Goal: Task Accomplishment & Management: Manage account settings

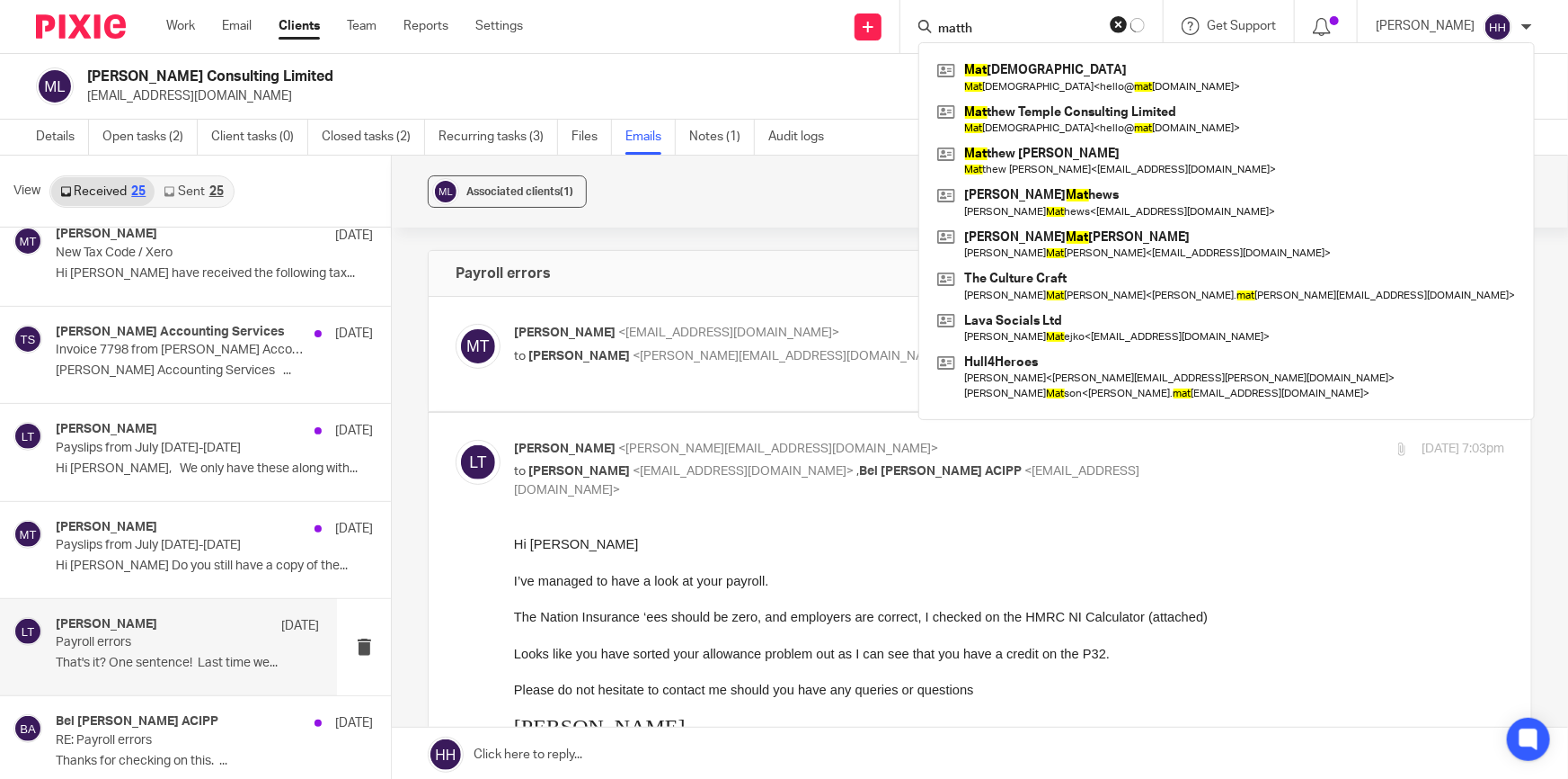
type input "matthe"
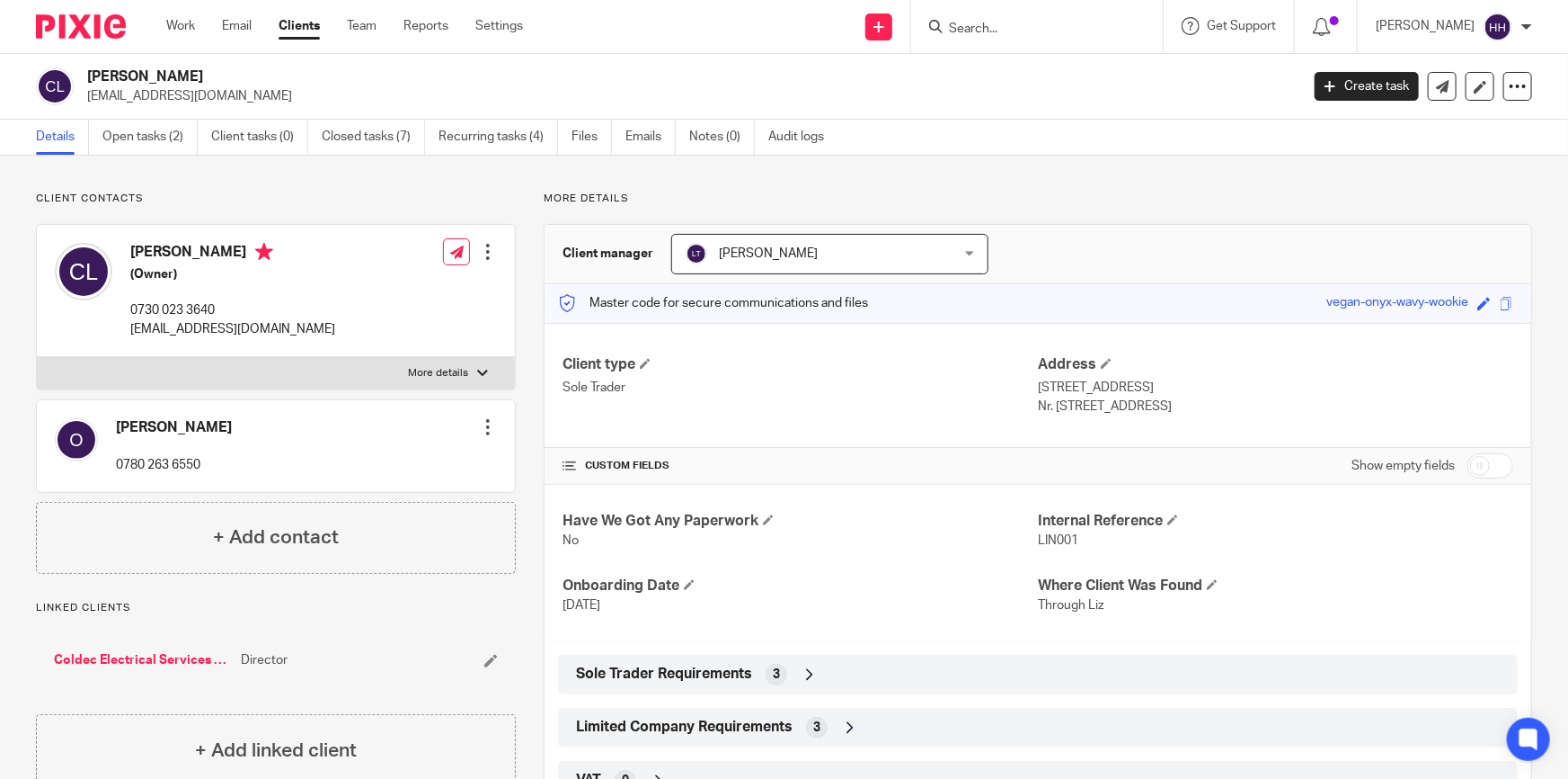
click at [307, 26] on link "Clients" at bounding box center [299, 26] width 42 height 18
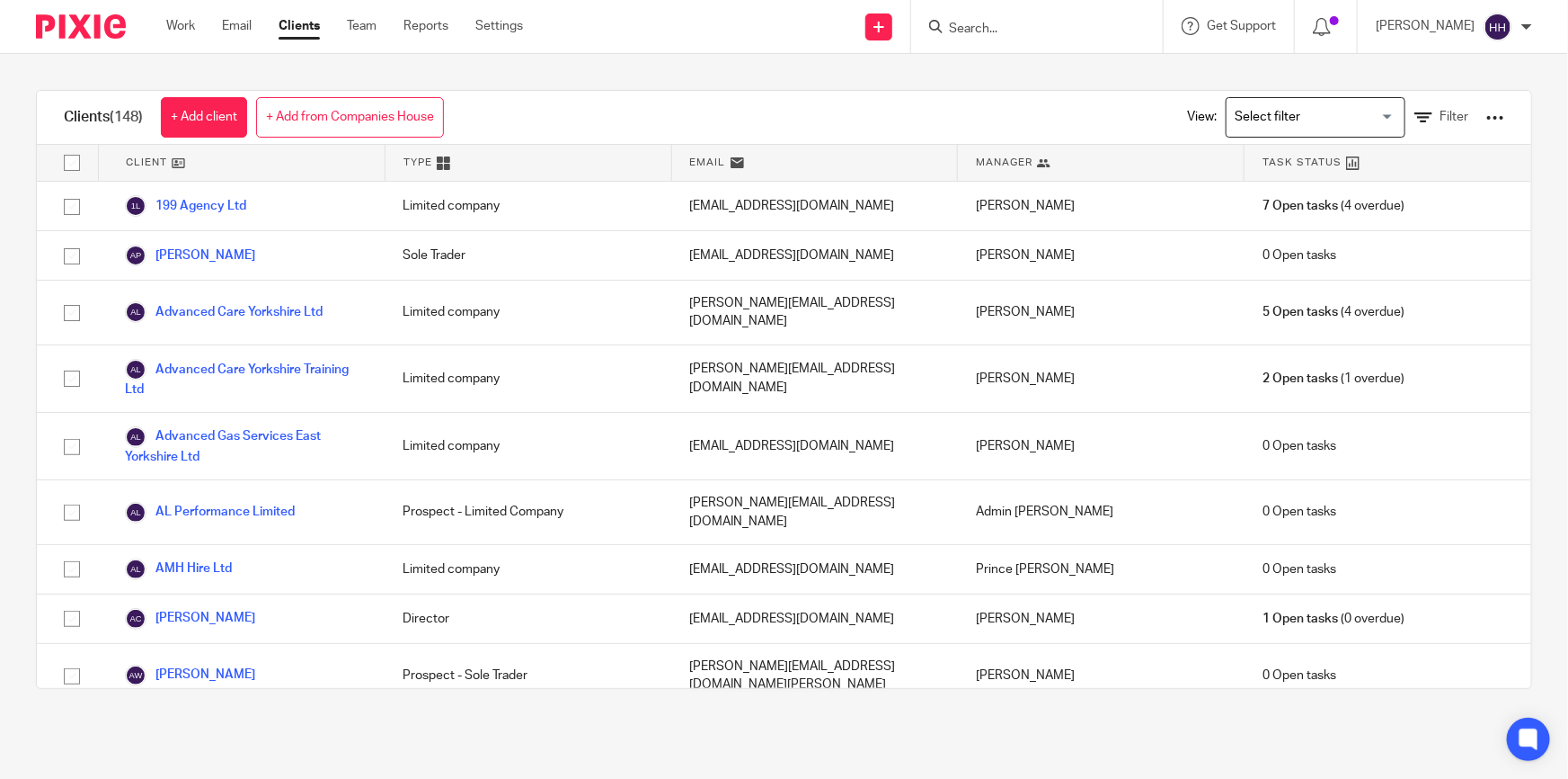
click at [1014, 11] on div at bounding box center [1037, 26] width 251 height 53
click at [1020, 21] on input "Search" at bounding box center [1028, 29] width 162 height 17
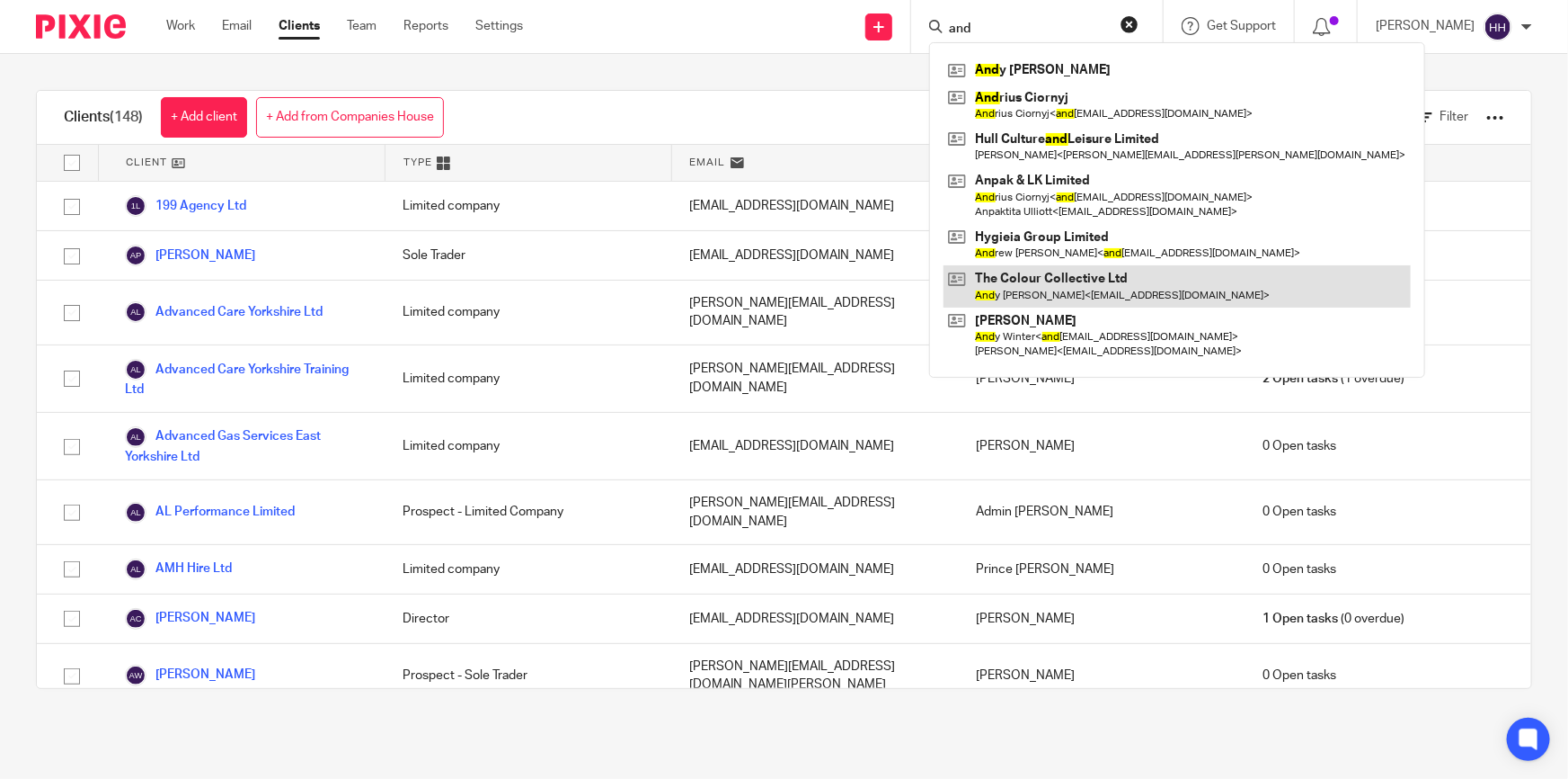
type input "and"
click at [1046, 278] on link at bounding box center [1177, 286] width 467 height 42
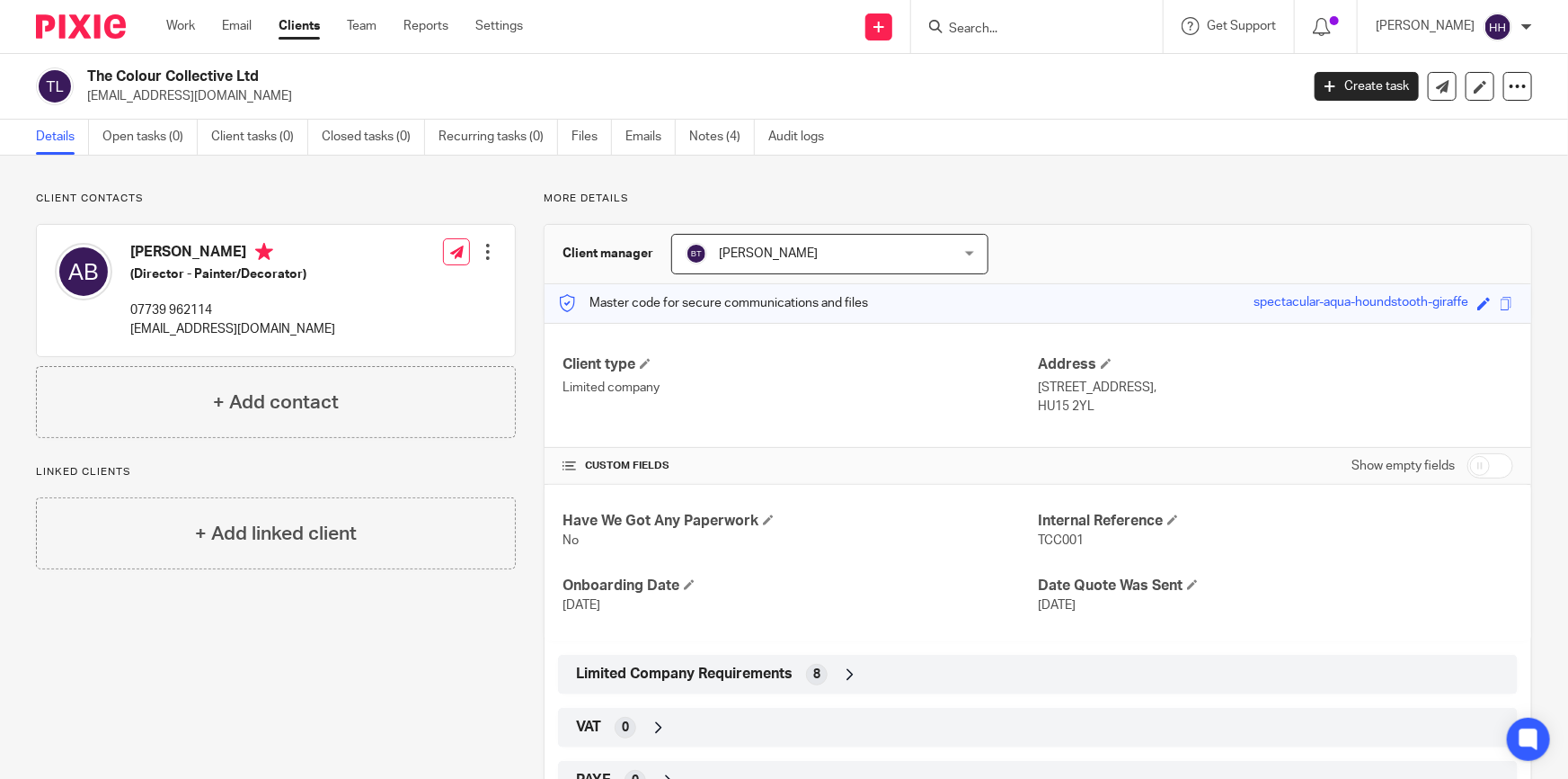
drag, startPoint x: 1081, startPoint y: 413, endPoint x: 1028, endPoint y: 406, distance: 53.5
click at [1028, 406] on div "Client type Limited company Address 45 Geldart Avenue, South Cave, Brough, East…" at bounding box center [1038, 385] width 986 height 125
click at [1040, 407] on p "HU15 2YL" at bounding box center [1276, 406] width 476 height 18
drag, startPoint x: 1030, startPoint y: 407, endPoint x: 1085, endPoint y: 407, distance: 55.0
click at [1085, 407] on p "HU15 2YL" at bounding box center [1276, 406] width 476 height 18
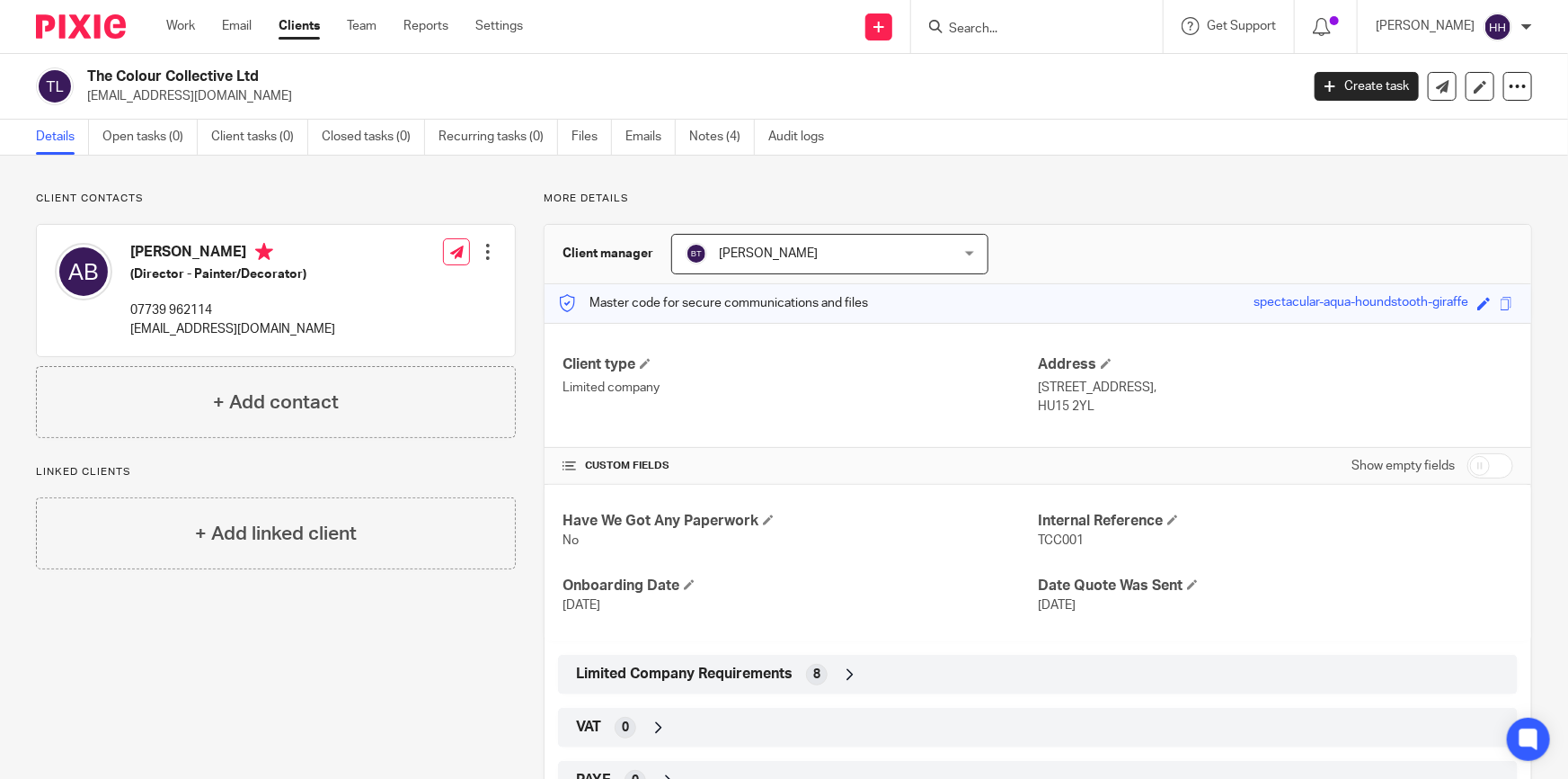
copy p "HU15 2YL"
click at [1056, 29] on input "Search" at bounding box center [1028, 29] width 162 height 17
type input "1"
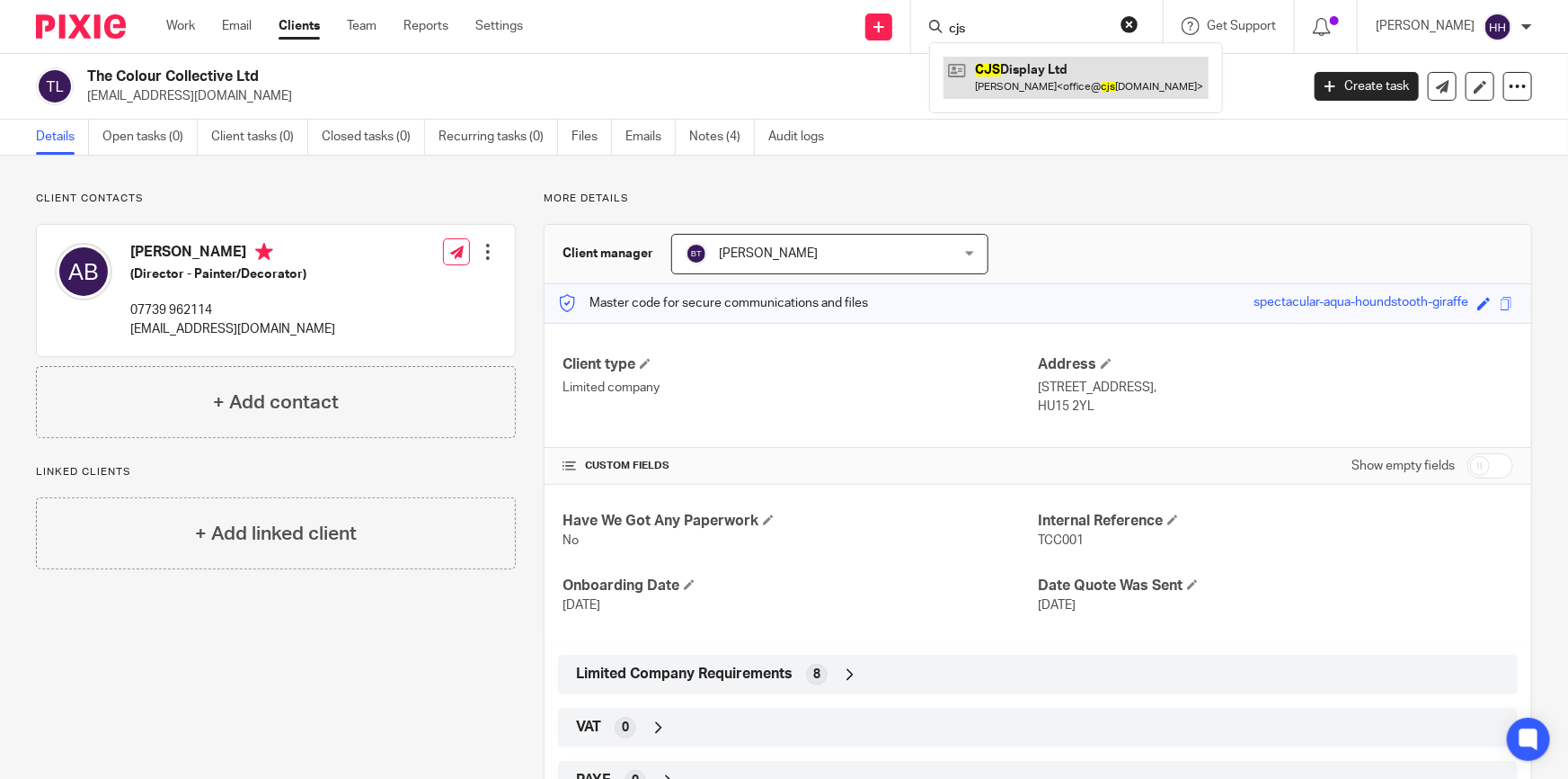
type input "cjs"
click at [1051, 74] on link at bounding box center [1076, 77] width 265 height 42
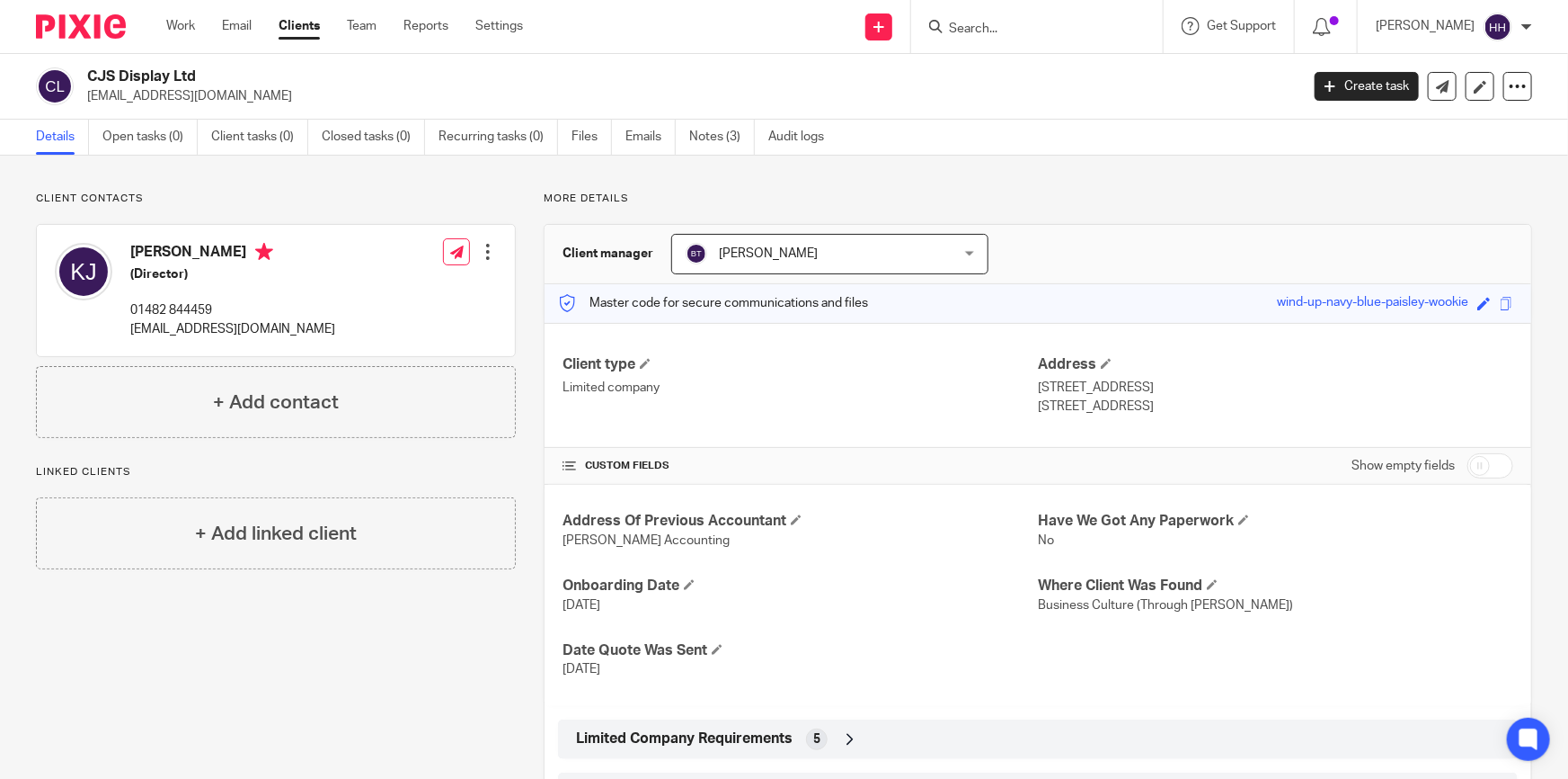
click at [484, 245] on div at bounding box center [487, 252] width 18 height 18
click at [409, 297] on link "Edit contact" at bounding box center [404, 291] width 172 height 26
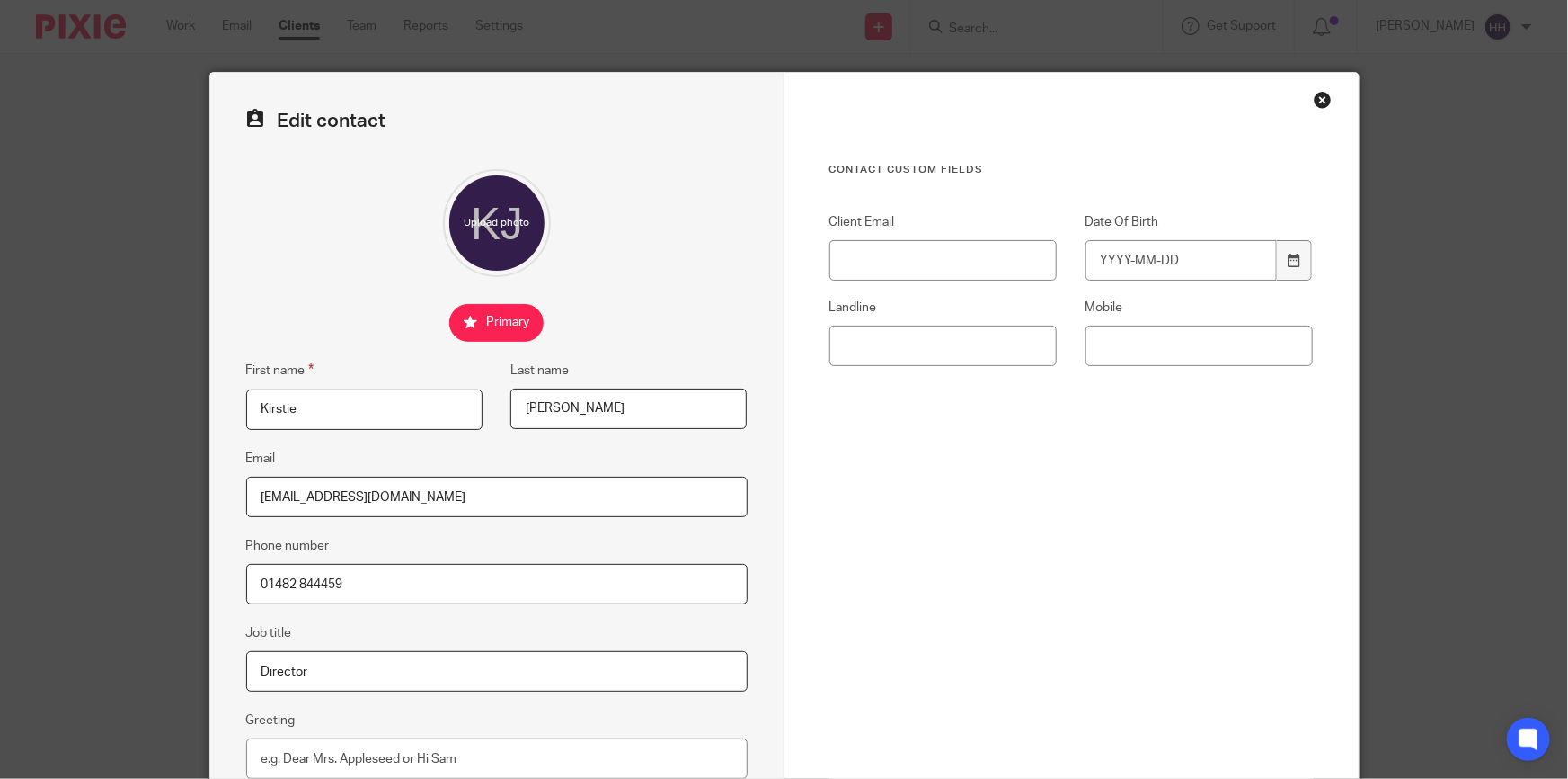
click at [1114, 323] on div "Mobile" at bounding box center [1184, 331] width 256 height 67
click at [1129, 337] on input "Mobile" at bounding box center [1199, 346] width 228 height 41
paste input "07876 494676"
click at [1123, 344] on input "07876 494676" at bounding box center [1199, 346] width 228 height 41
click at [1144, 341] on input "0787 6 494676" at bounding box center [1199, 346] width 228 height 41
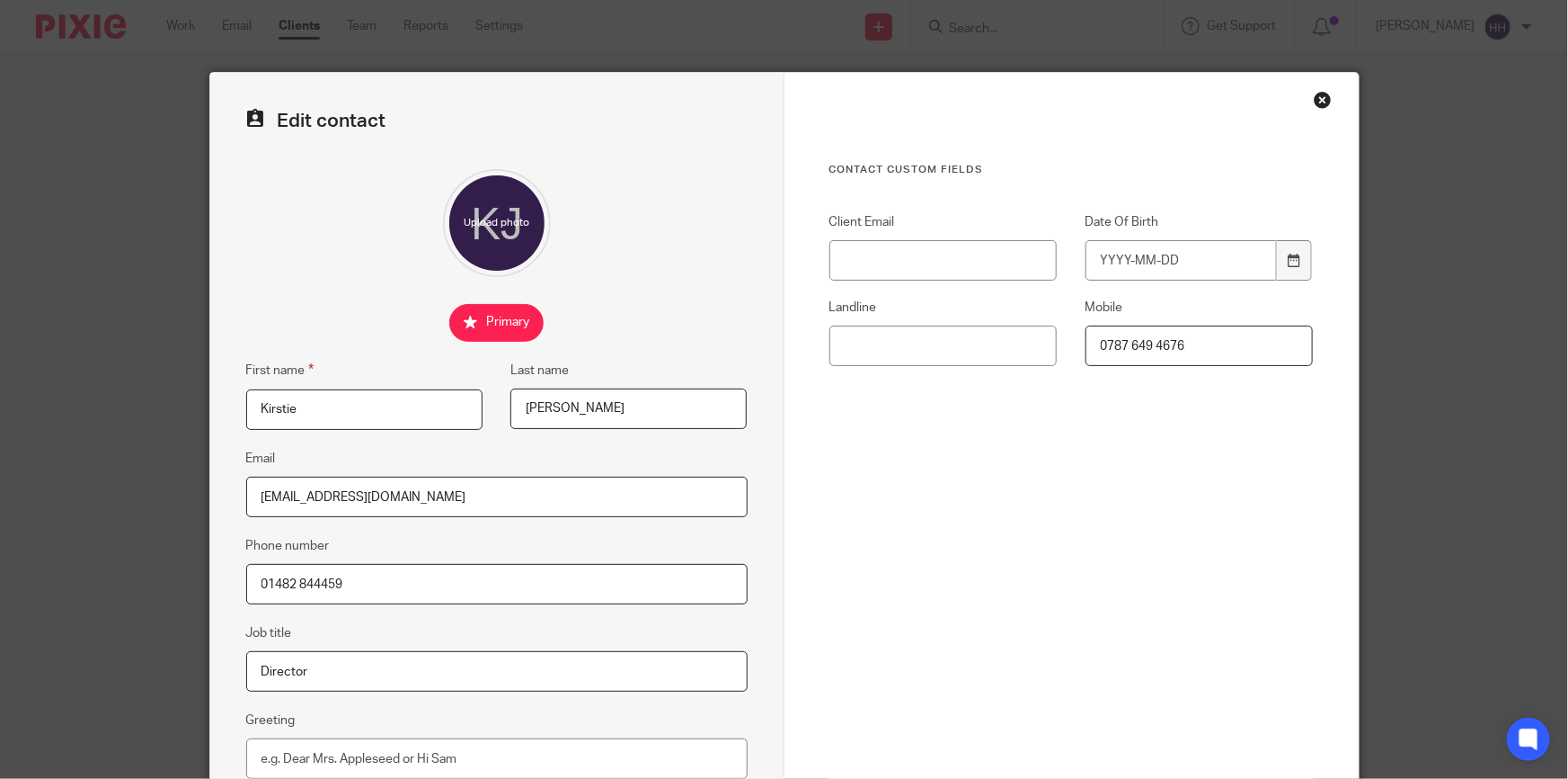
scroll to position [242, 0]
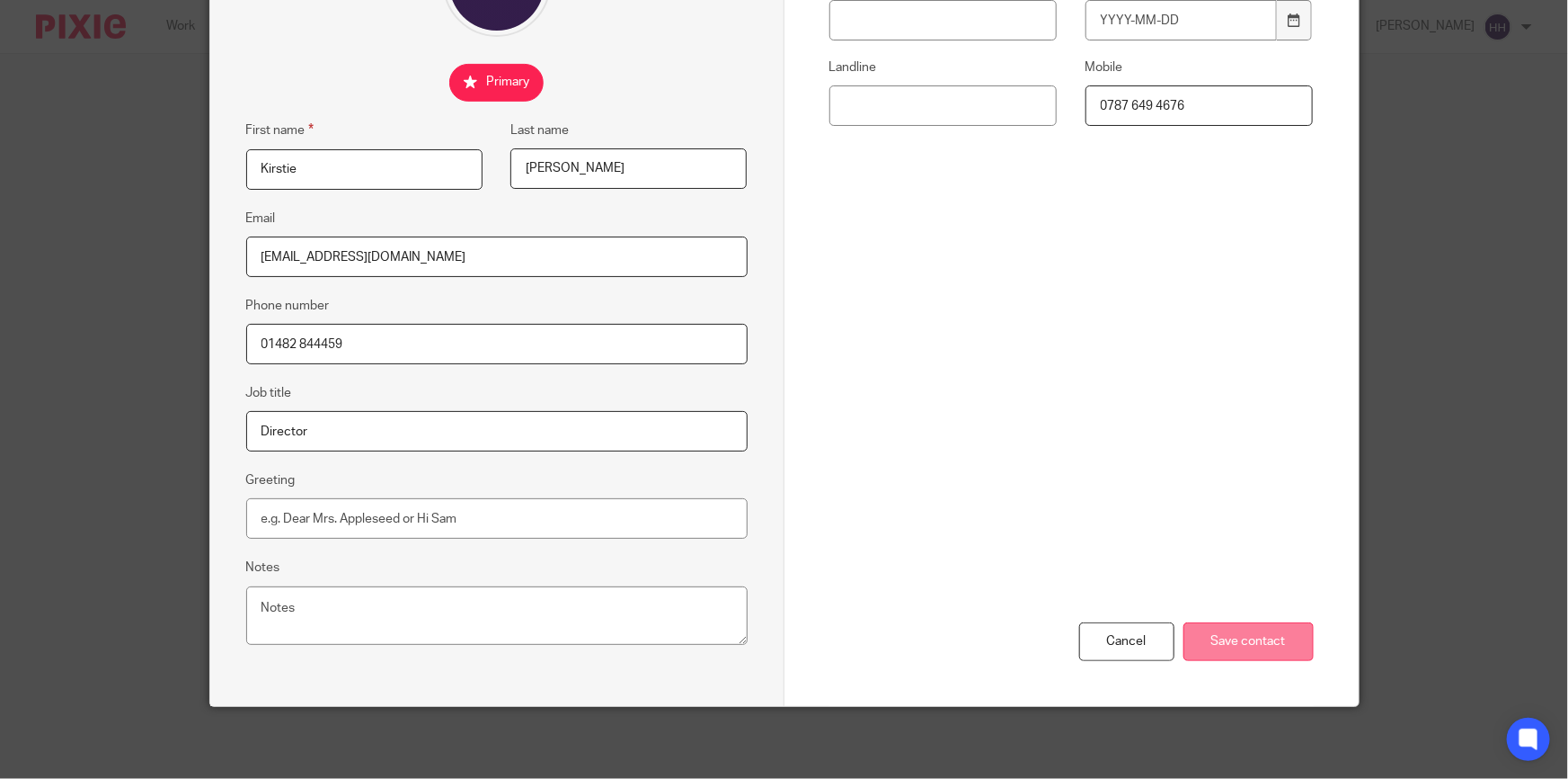
type input "0787 649 4676"
click at [1260, 635] on input "Save contact" at bounding box center [1249, 641] width 130 height 39
click at [1238, 490] on div "Cancel Save contact" at bounding box center [1071, 544] width 484 height 322
click at [1251, 626] on input "Save contact" at bounding box center [1249, 641] width 130 height 39
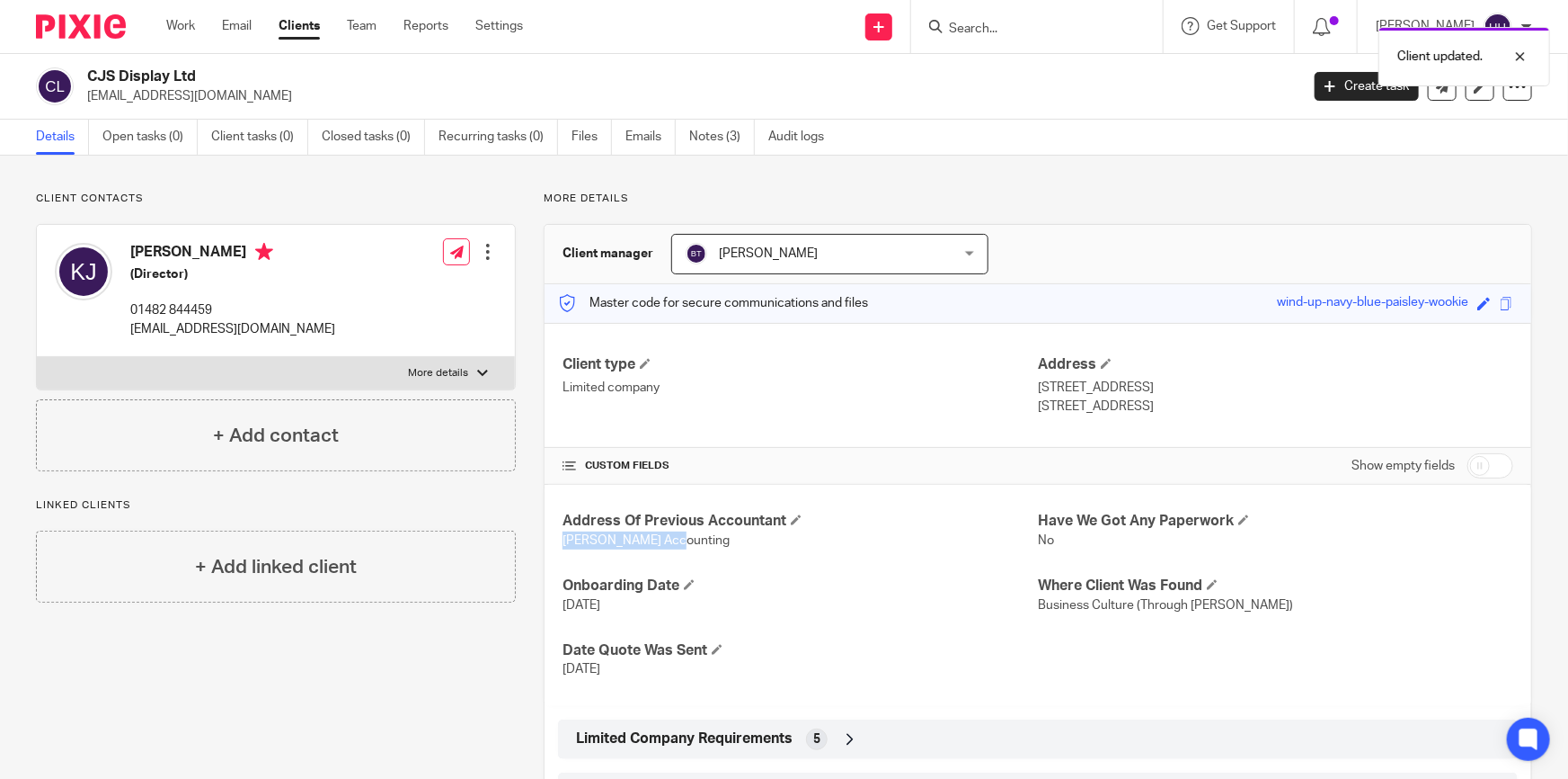
drag, startPoint x: 684, startPoint y: 539, endPoint x: 561, endPoint y: 540, distance: 123.0
click at [562, 540] on p "Dymond Accounting" at bounding box center [800, 540] width 476 height 18
click at [674, 543] on span "Dymond Accounting" at bounding box center [646, 540] width 167 height 13
click at [676, 536] on p "Dymond Accounting" at bounding box center [800, 540] width 476 height 18
click at [683, 537] on p "Dymond Accounting" at bounding box center [800, 540] width 476 height 18
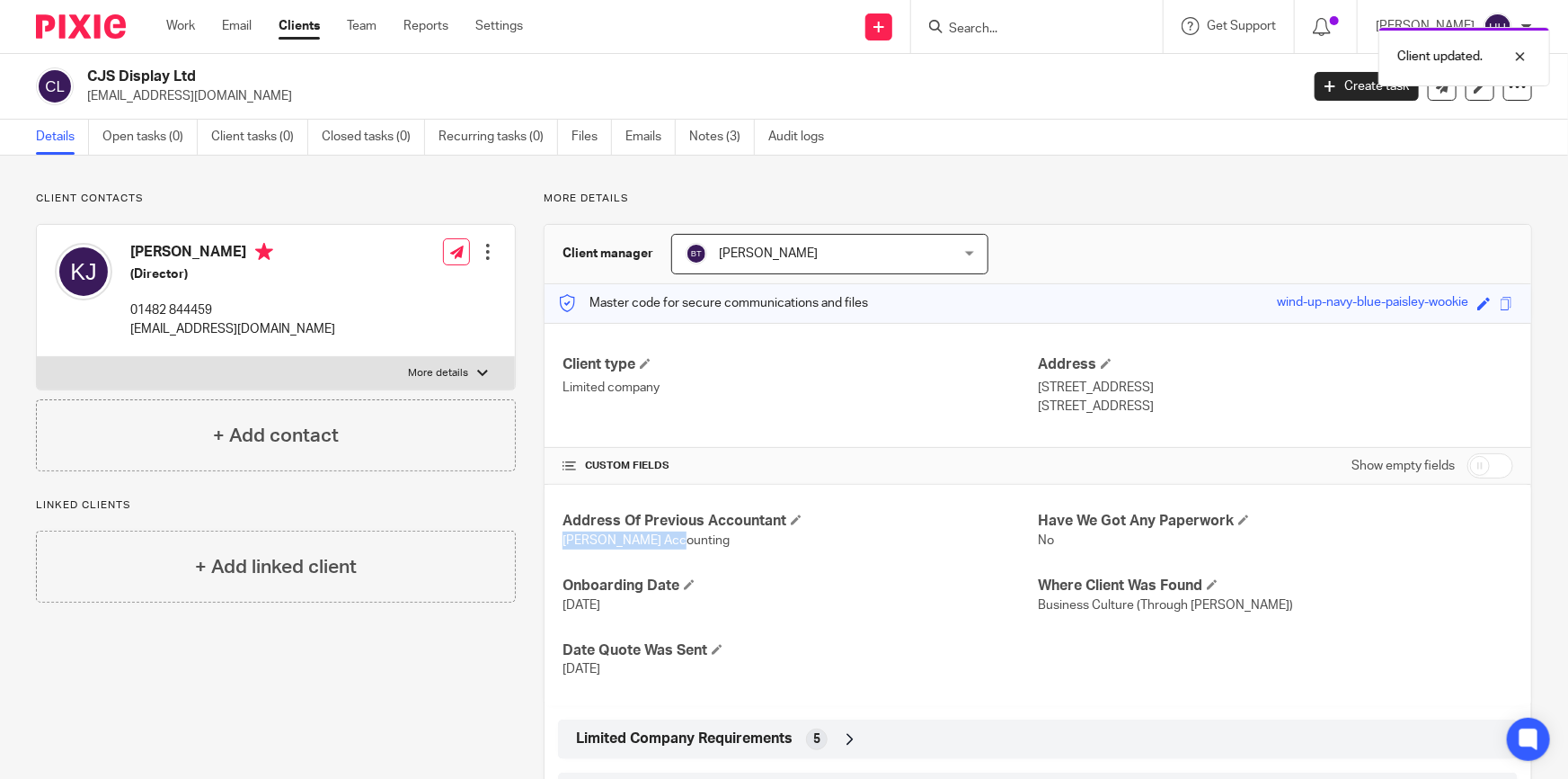
drag, startPoint x: 692, startPoint y: 537, endPoint x: 558, endPoint y: 538, distance: 134.0
click at [562, 538] on p "Dymond Accounting" at bounding box center [800, 540] width 476 height 18
click at [694, 558] on div "Address Of Previous Accountant Dymond Accounting Have We Got Any Paperwork No O…" at bounding box center [1038, 594] width 986 height 220
click at [737, 126] on link "Notes (3)" at bounding box center [722, 137] width 66 height 35
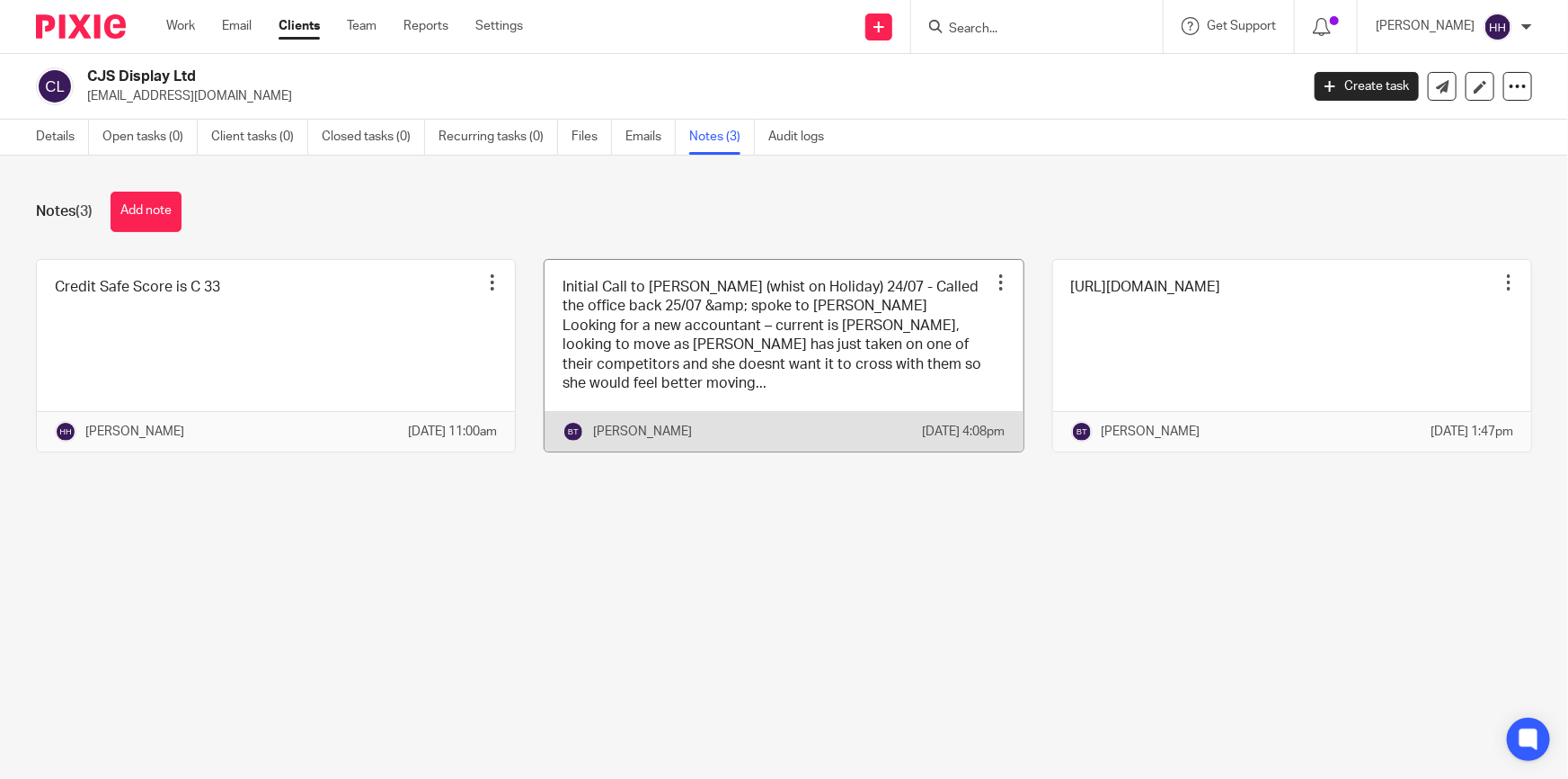
click at [763, 364] on link at bounding box center [784, 356] width 478 height 192
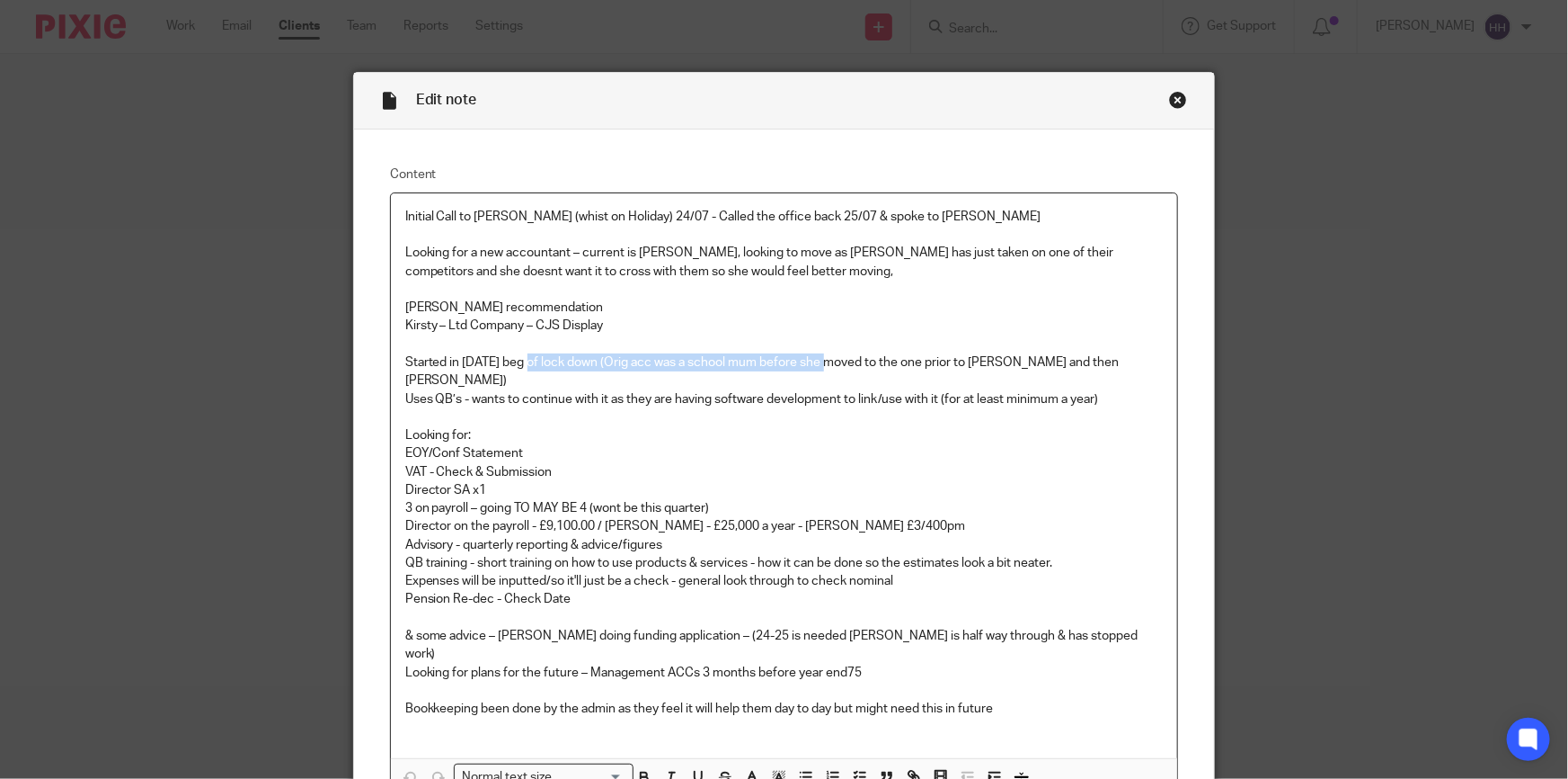
drag, startPoint x: 525, startPoint y: 362, endPoint x: 836, endPoint y: 357, distance: 311.0
click at [828, 356] on p "Started in 2020 beg of lock down (Orig acc was a school mum before she moved to…" at bounding box center [784, 372] width 758 height 37
click at [854, 359] on p "Started in 2020 beg of lock down (Orig acc was a school mum before she moved to…" at bounding box center [784, 372] width 758 height 37
drag, startPoint x: 569, startPoint y: 269, endPoint x: 783, endPoint y: 269, distance: 214.0
click at [783, 269] on p "Looking for a new accountant – current is Rebecca Dymond, looking to move as Be…" at bounding box center [784, 262] width 758 height 37
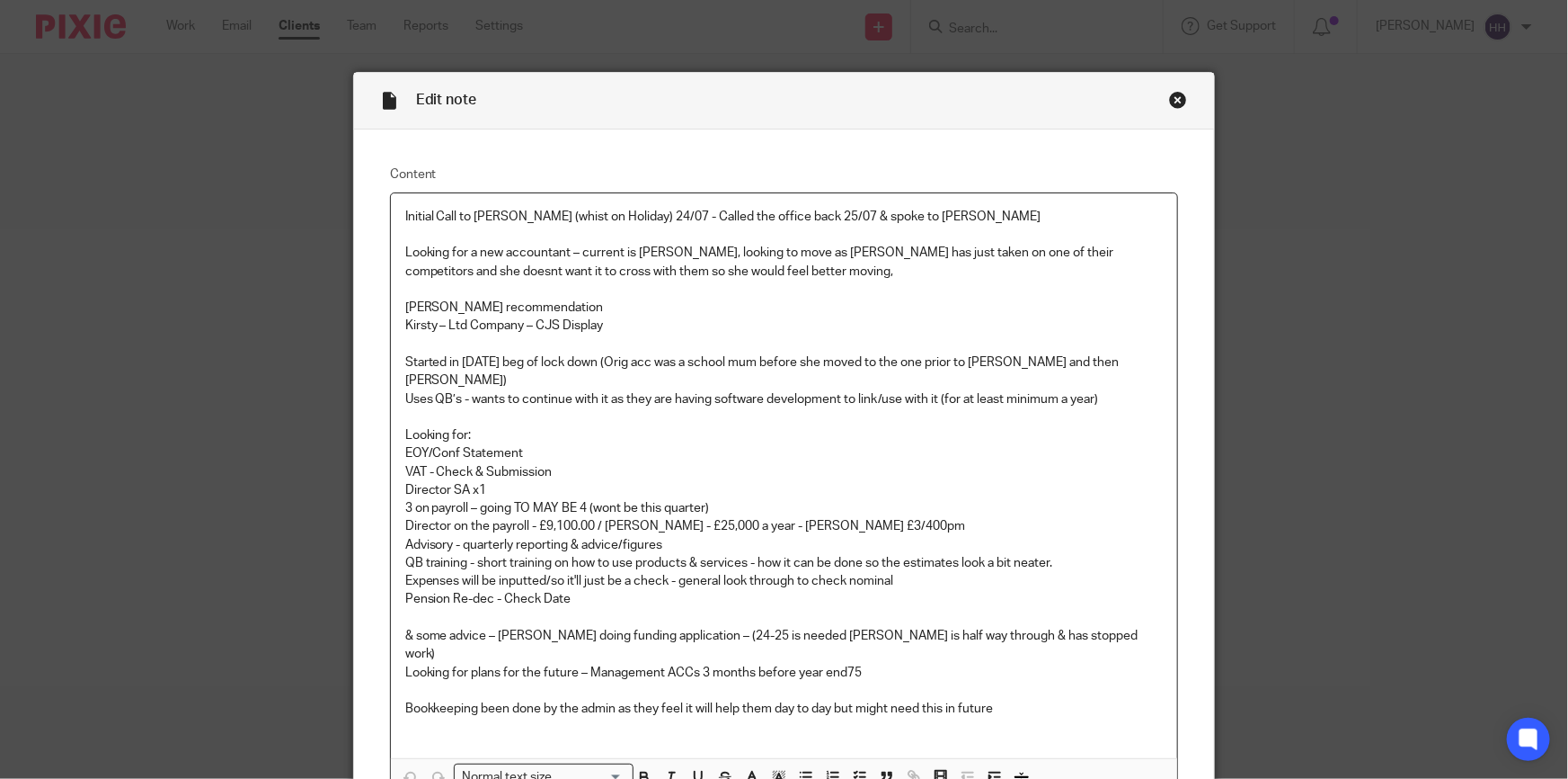
click at [771, 295] on p at bounding box center [784, 289] width 758 height 18
drag, startPoint x: 462, startPoint y: 382, endPoint x: 1069, endPoint y: 386, distance: 607.0
click at [1060, 390] on p "Uses QB’s - wants to continue with it as they are having software development t…" at bounding box center [784, 399] width 758 height 18
click at [1069, 390] on p "Uses QB’s - wants to continue with it as they are having software development t…" at bounding box center [784, 399] width 758 height 18
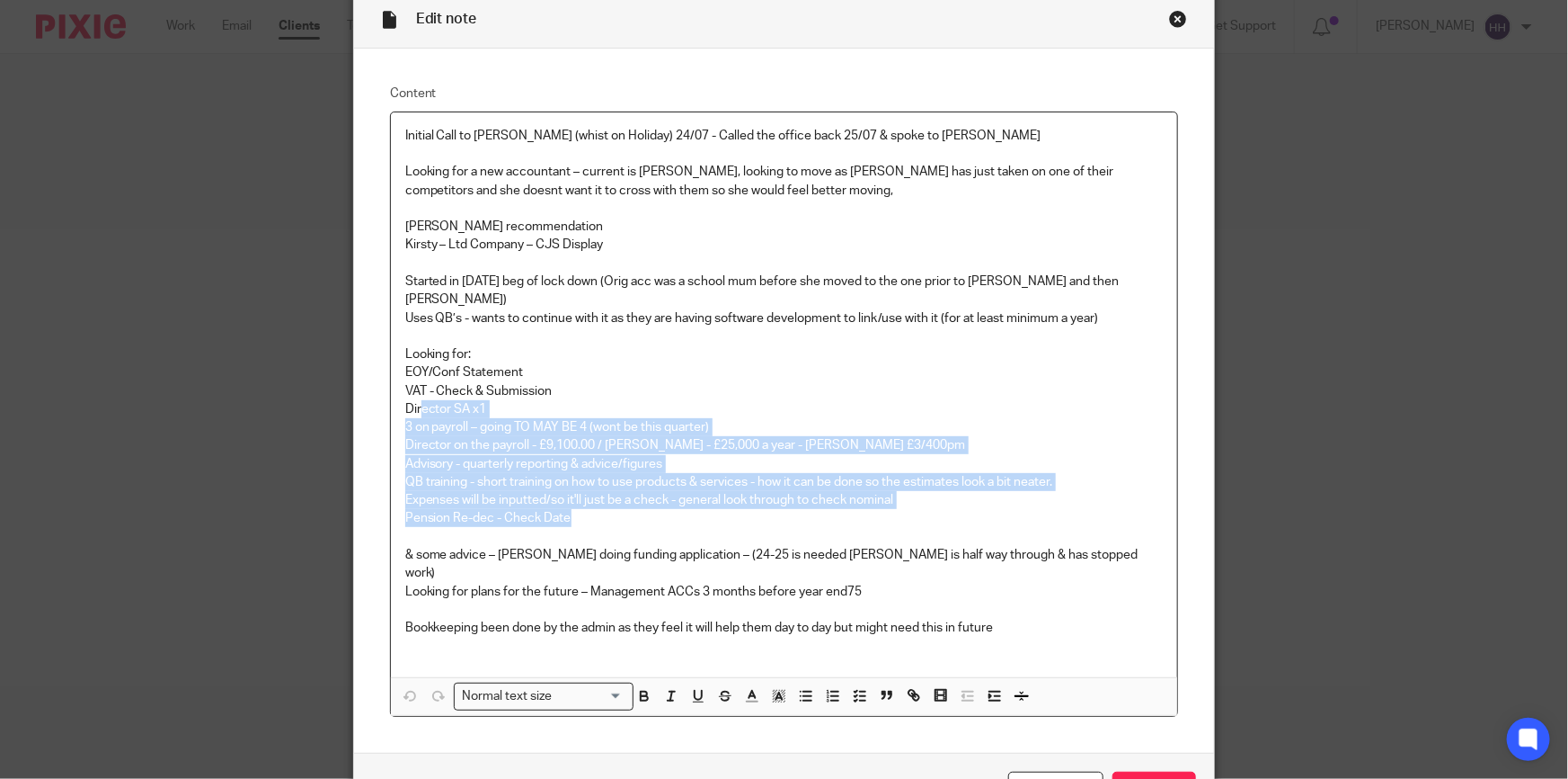
drag, startPoint x: 413, startPoint y: 391, endPoint x: 916, endPoint y: 506, distance: 516.0
click at [916, 506] on div "Initial Call to Liz (whist on Holiday) 24/07 - Called the office back 25/07 & s…" at bounding box center [784, 394] width 787 height 564
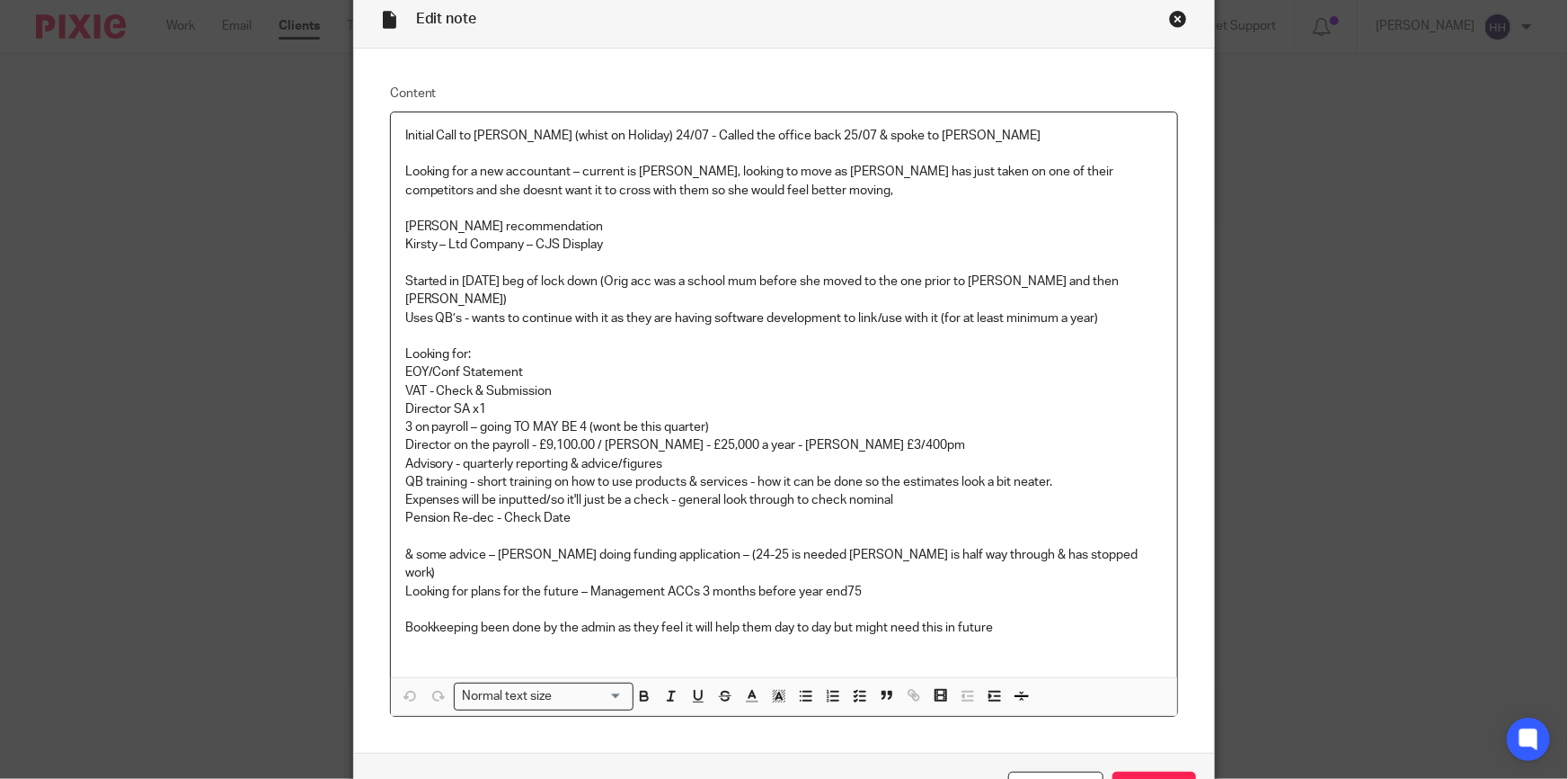
click at [826, 546] on p "& some advice – Phils doing funding application – (24-25 is needed Becky is hal…" at bounding box center [784, 564] width 758 height 37
drag, startPoint x: 732, startPoint y: 532, endPoint x: 1021, endPoint y: 532, distance: 289.0
click at [1021, 546] on p "& some advice – Phils doing funding application – (24-25 is needed Becky is hal…" at bounding box center [784, 564] width 758 height 37
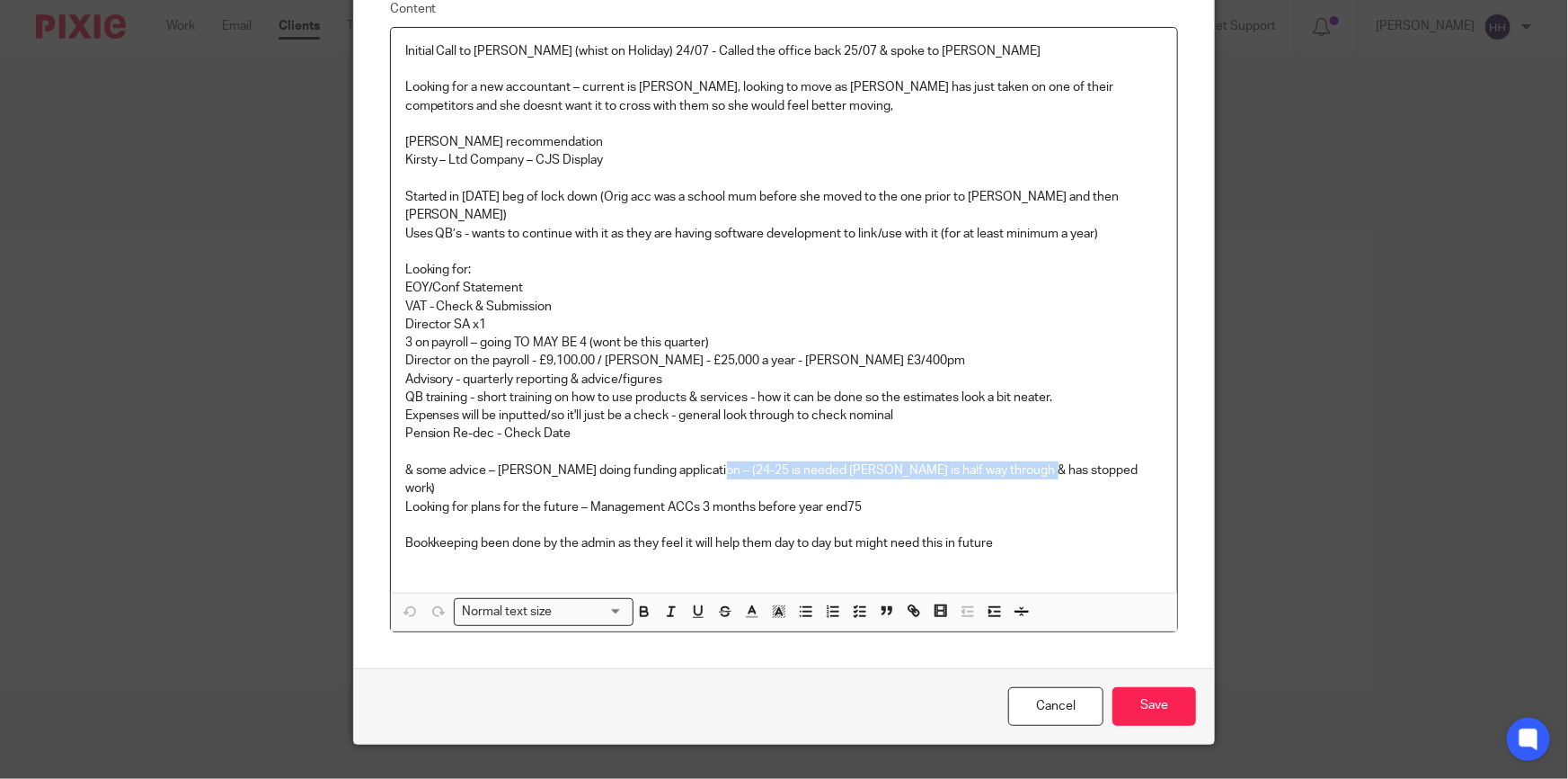
scroll to position [0, 0]
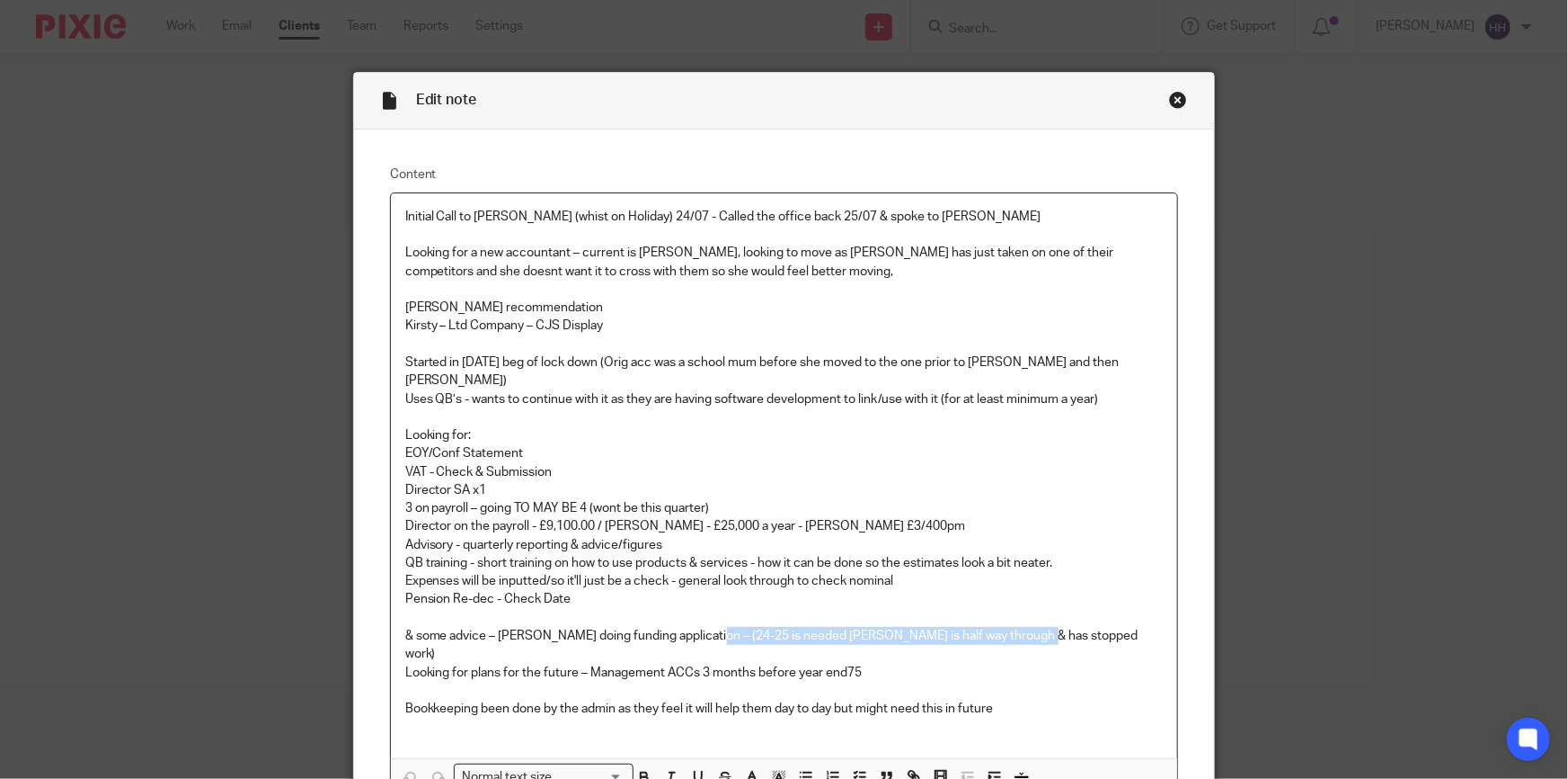
click at [1172, 99] on div "Close this dialog window" at bounding box center [1178, 99] width 18 height 18
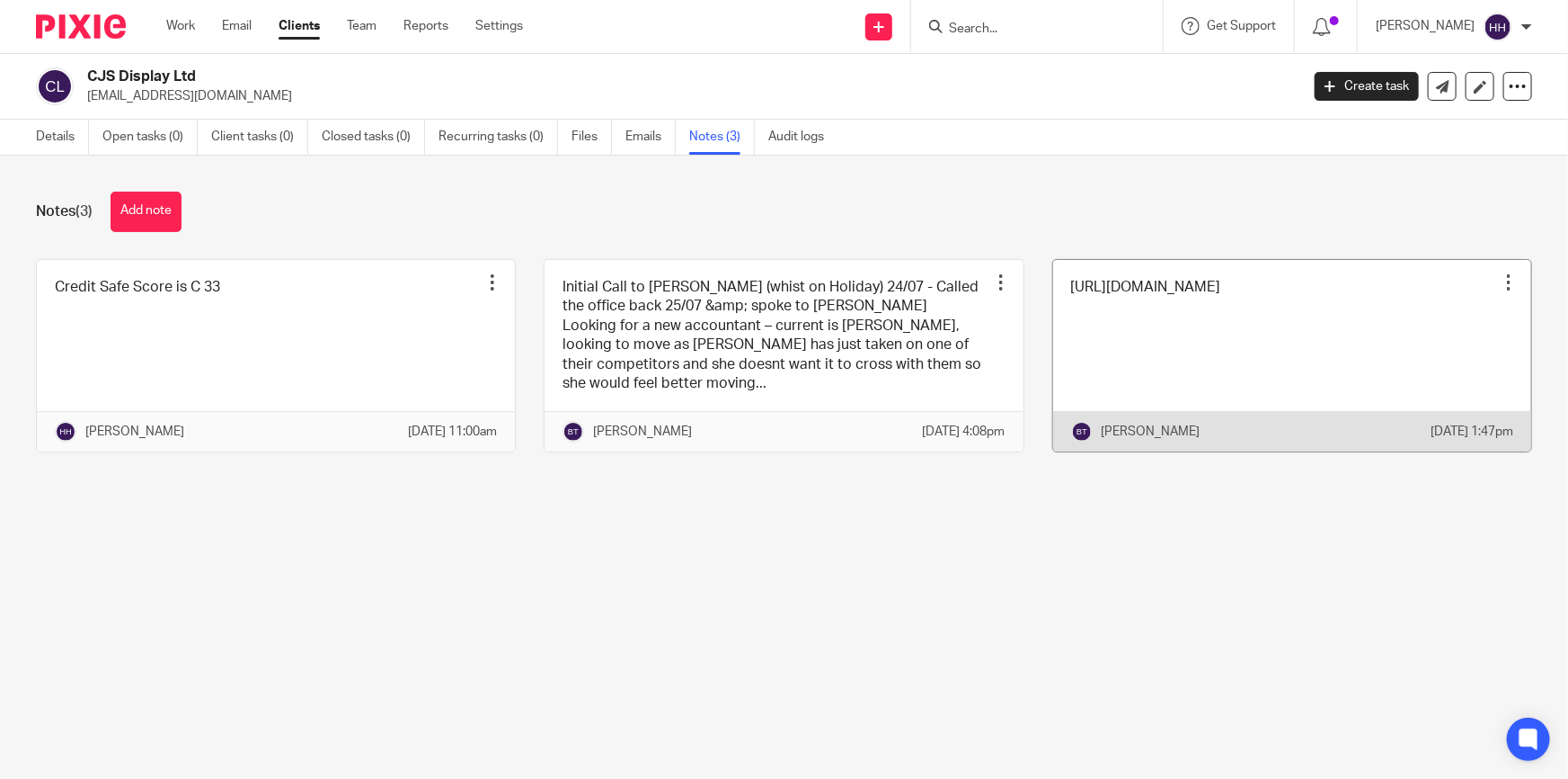
click at [1177, 377] on link at bounding box center [1292, 356] width 478 height 192
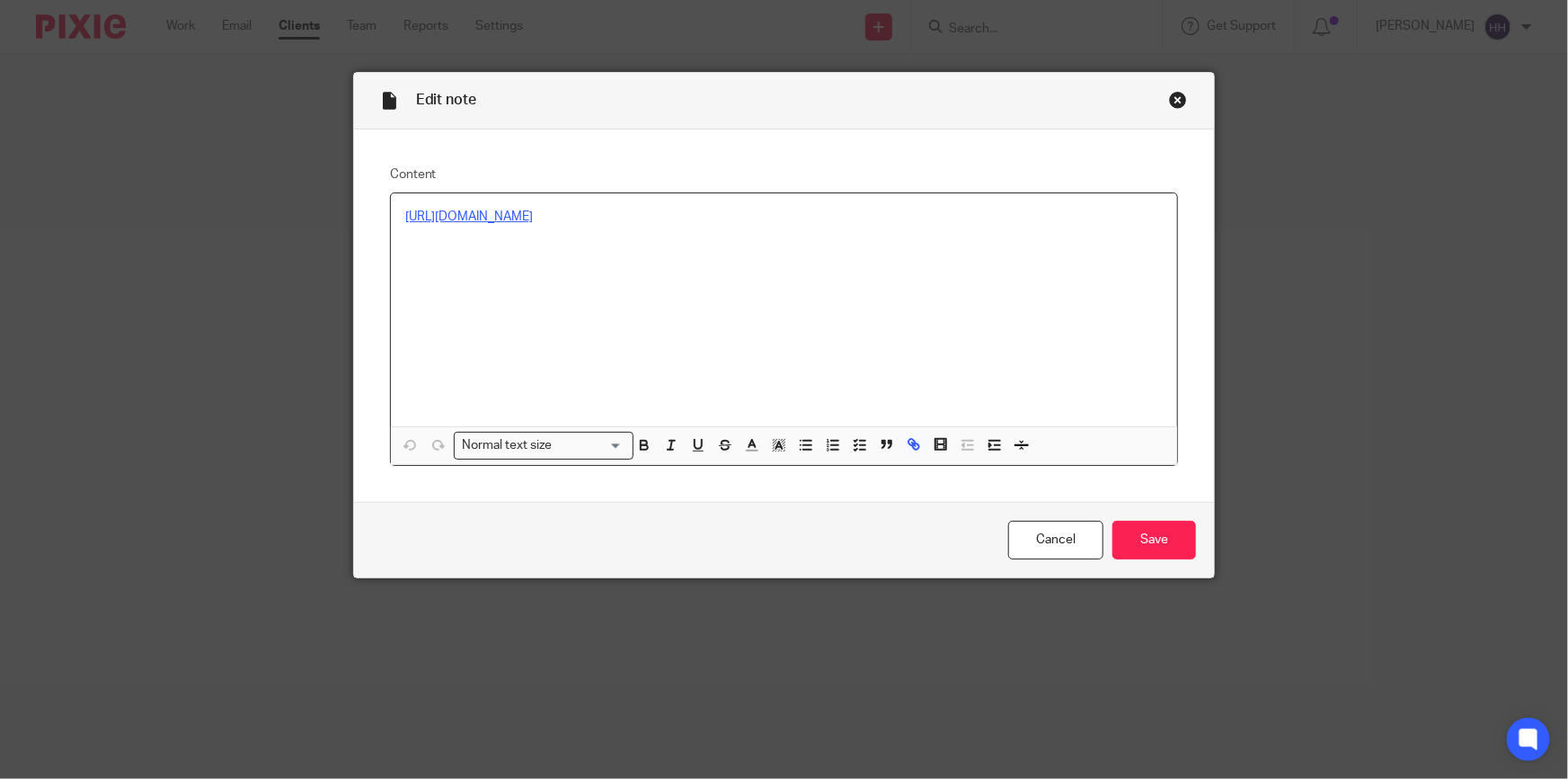
click at [534, 213] on link "https://find-and-update.company-information.service.gov.uk/company/12566084/off…" at bounding box center [469, 217] width 128 height 13
click at [1174, 97] on div "Close this dialog window" at bounding box center [1178, 99] width 18 height 18
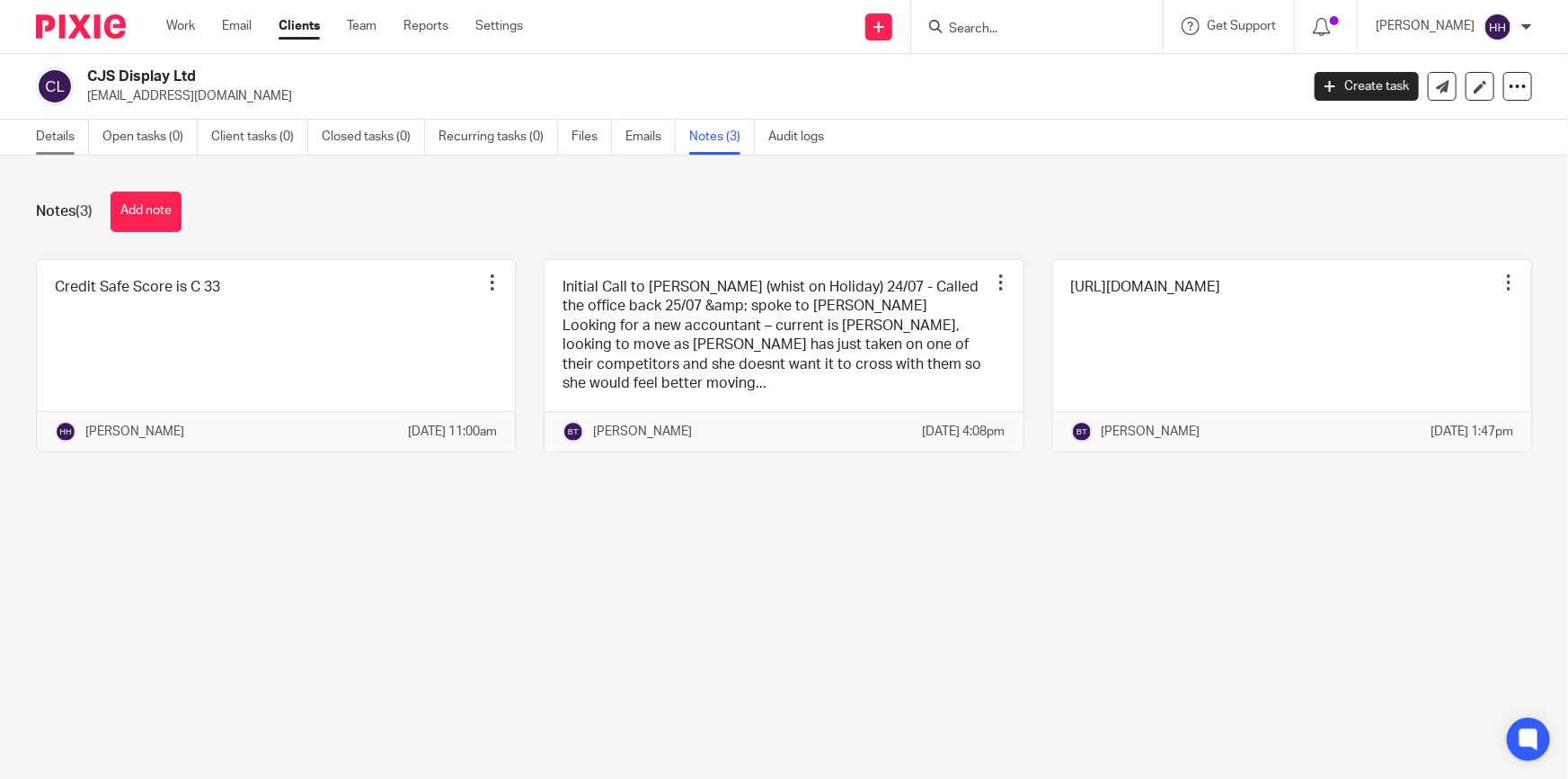
click at [59, 134] on link "Details" at bounding box center [62, 137] width 53 height 35
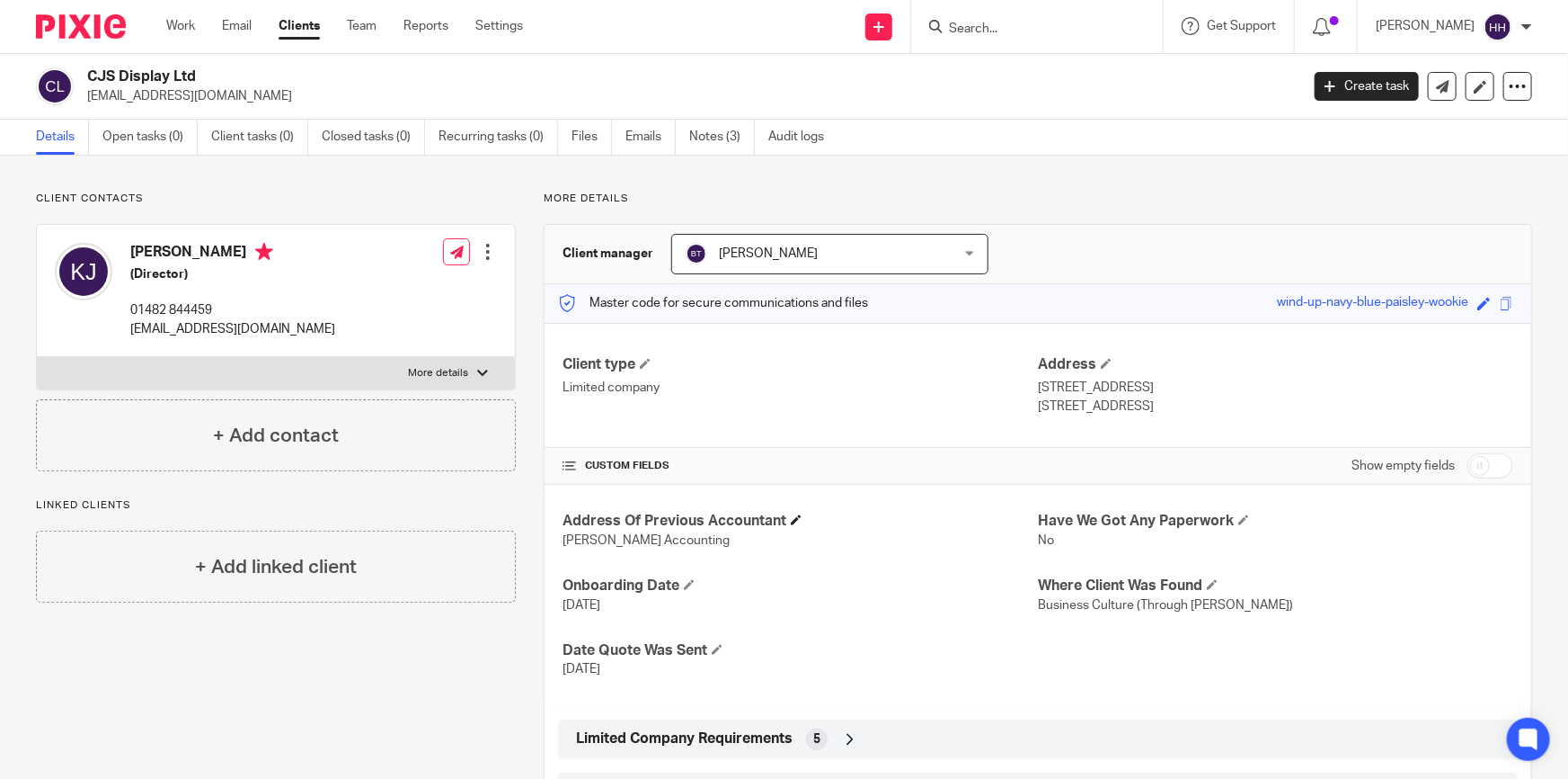
scroll to position [81, 0]
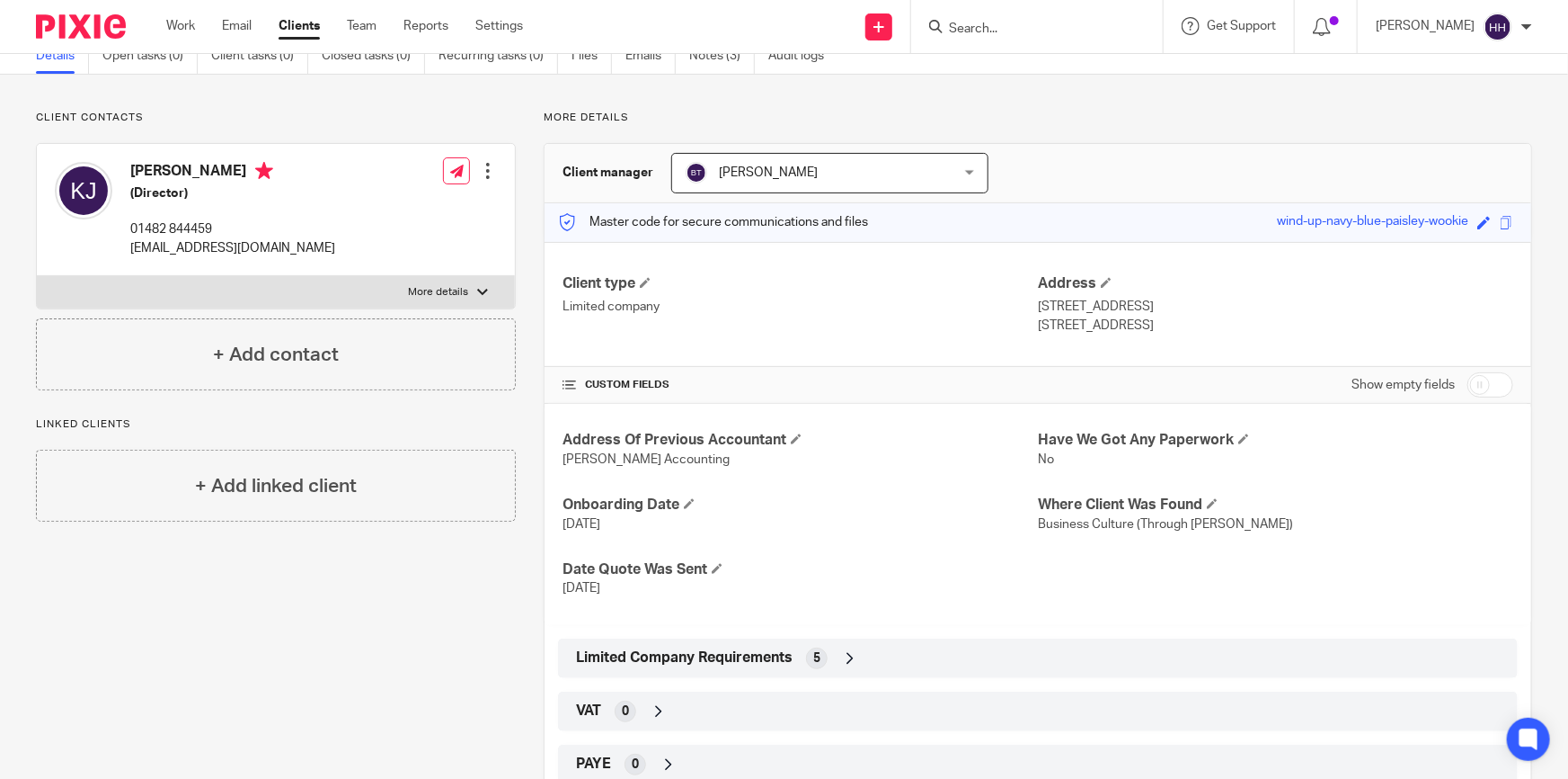
drag, startPoint x: 1481, startPoint y: 371, endPoint x: 1245, endPoint y: 550, distance: 296.2
click at [1481, 372] on input "checkbox" at bounding box center [1489, 385] width 46 height 25
checkbox input "true"
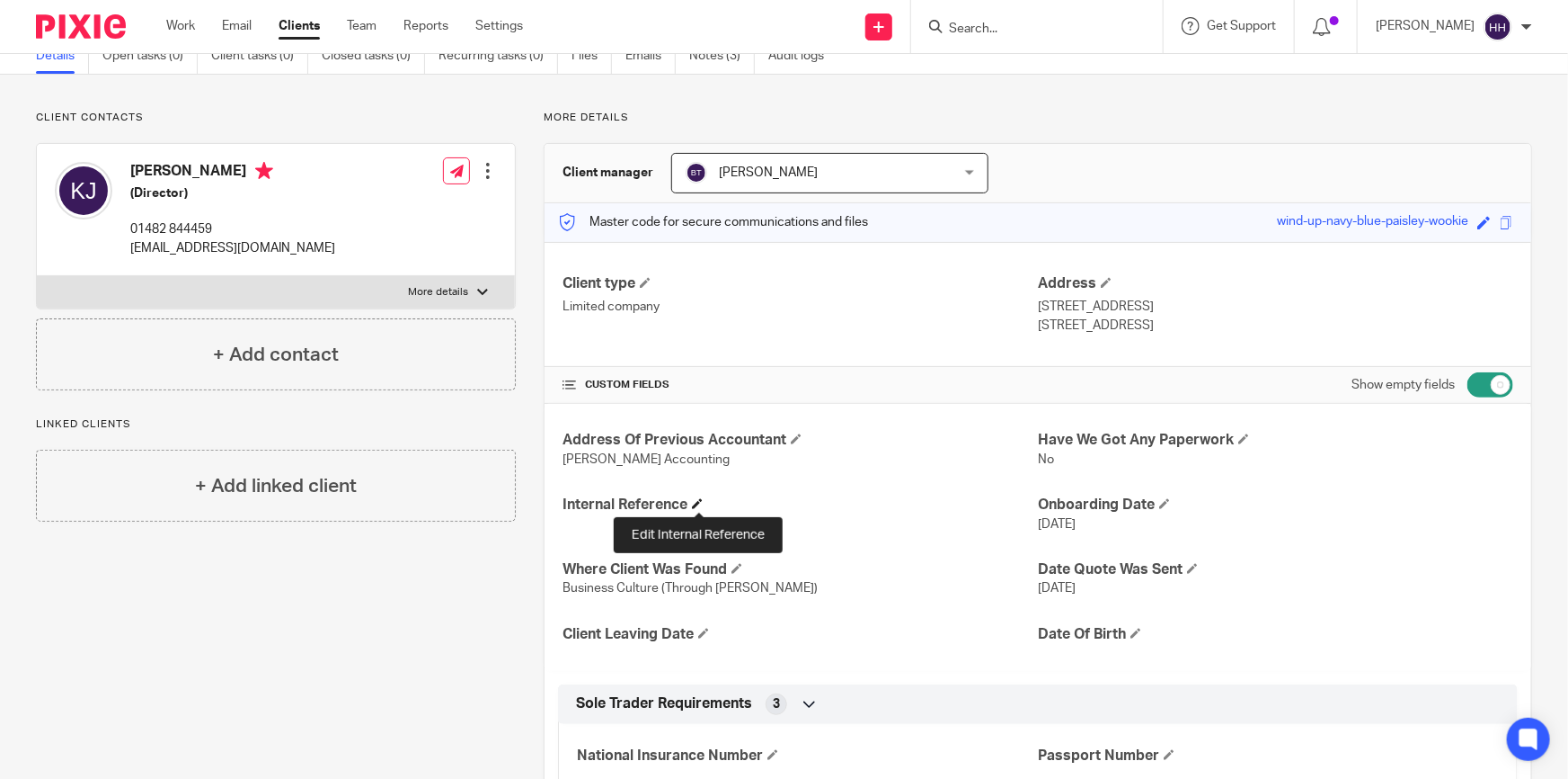
click at [695, 502] on span at bounding box center [697, 503] width 11 height 11
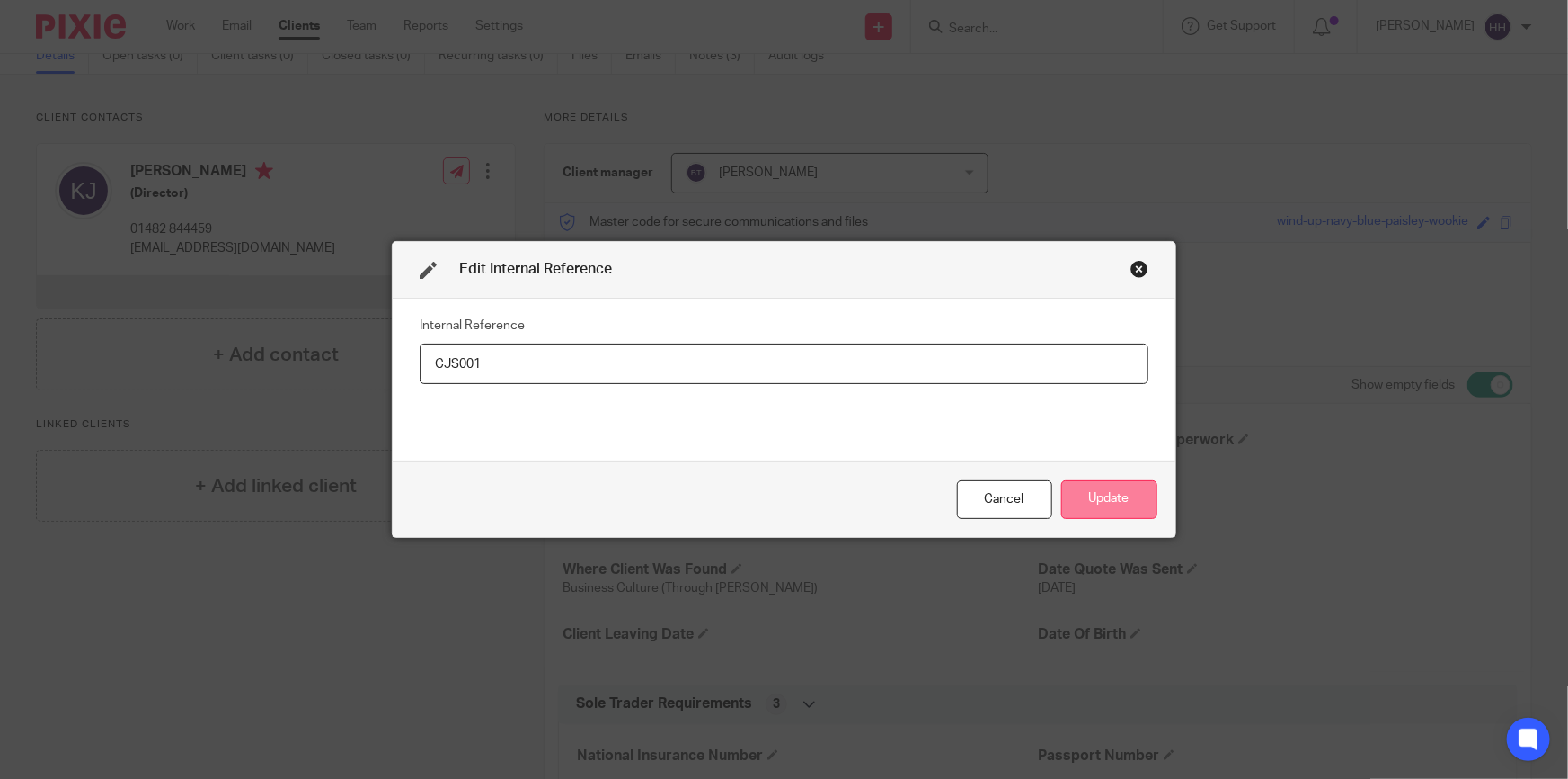
type input "CJS001"
click at [1097, 517] on button "Update" at bounding box center [1109, 499] width 96 height 39
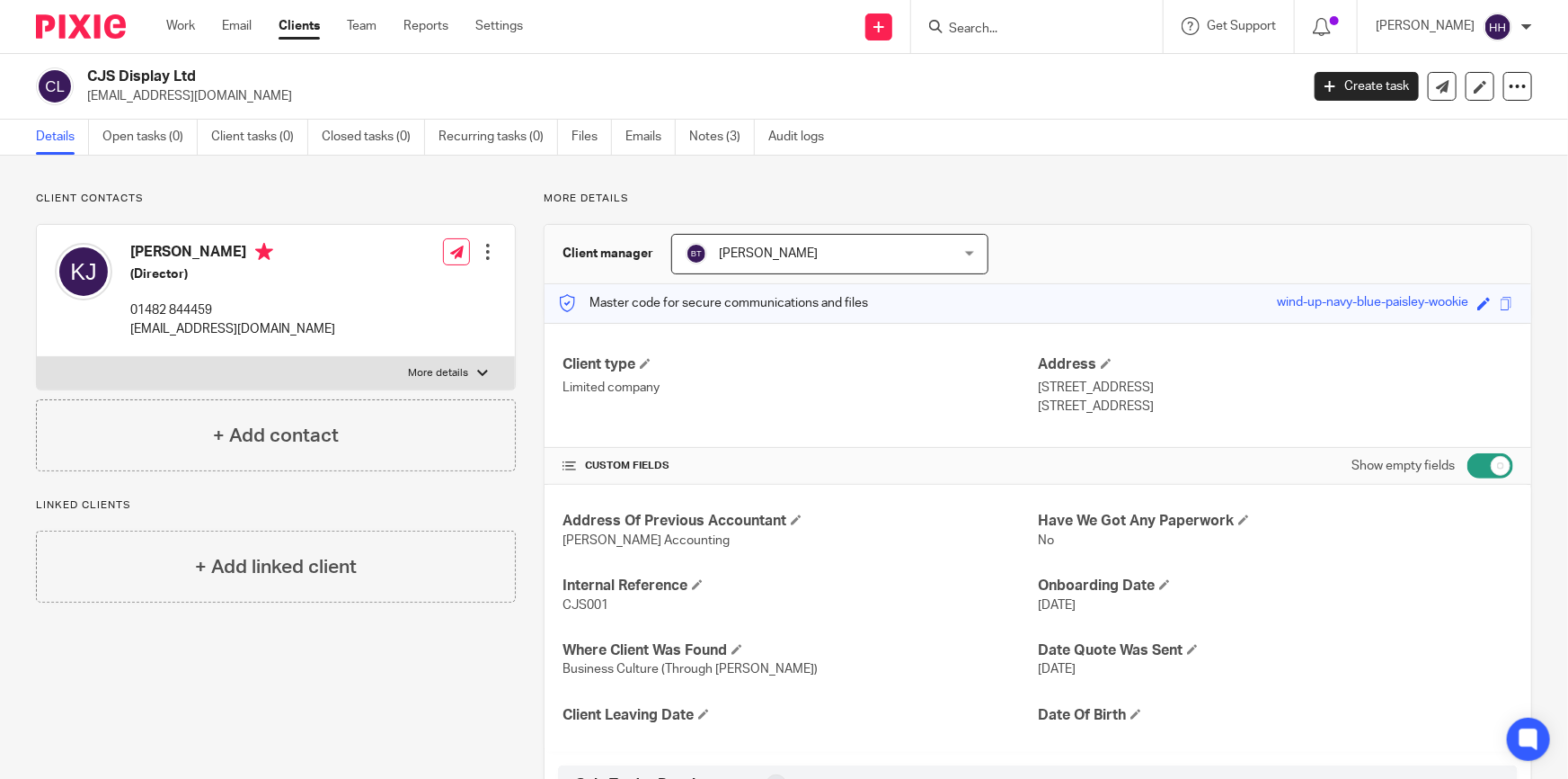
scroll to position [408, 0]
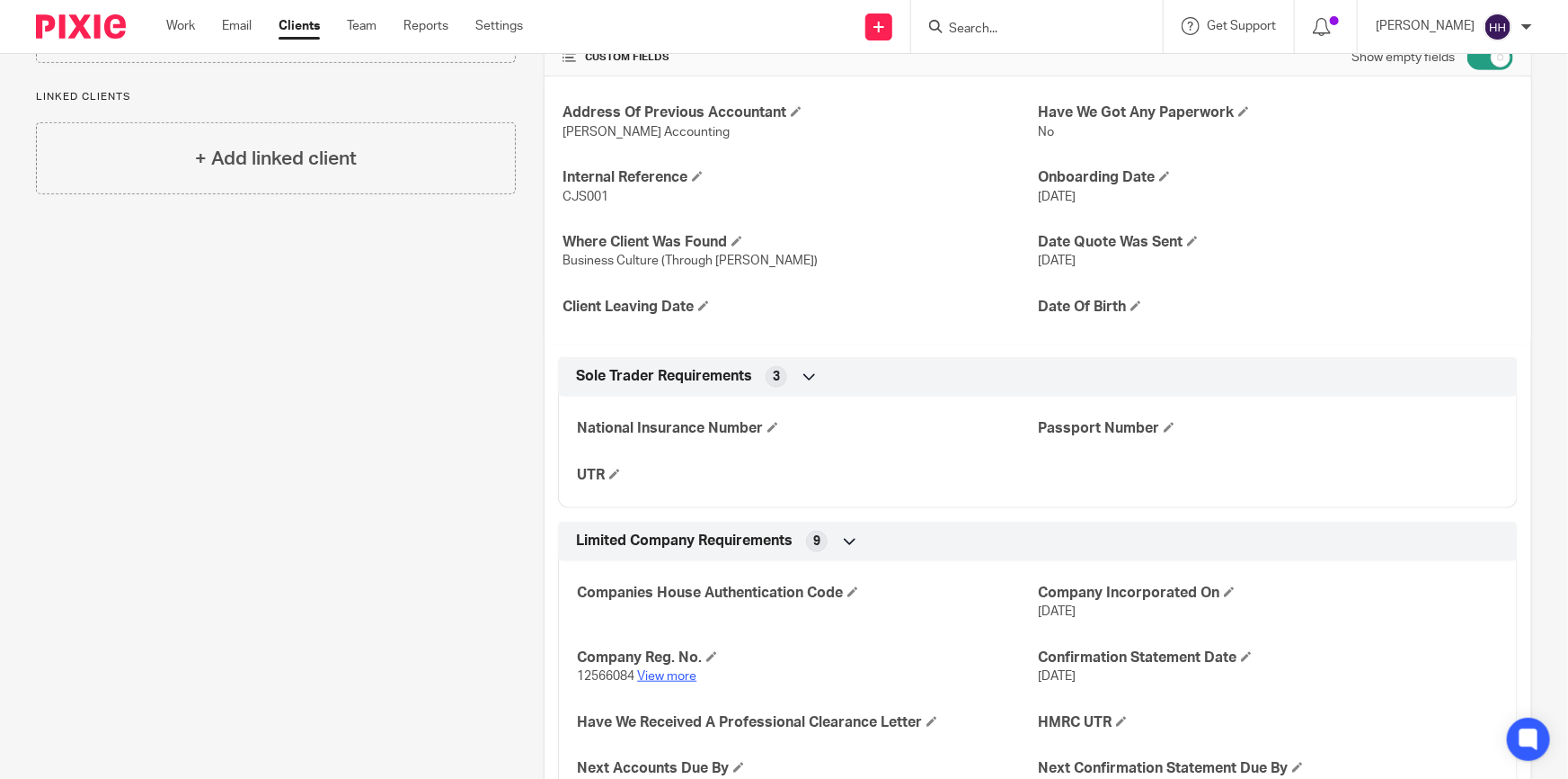
click at [670, 670] on link "View more" at bounding box center [666, 676] width 59 height 13
click at [1074, 28] on input "Search" at bounding box center [1028, 29] width 162 height 17
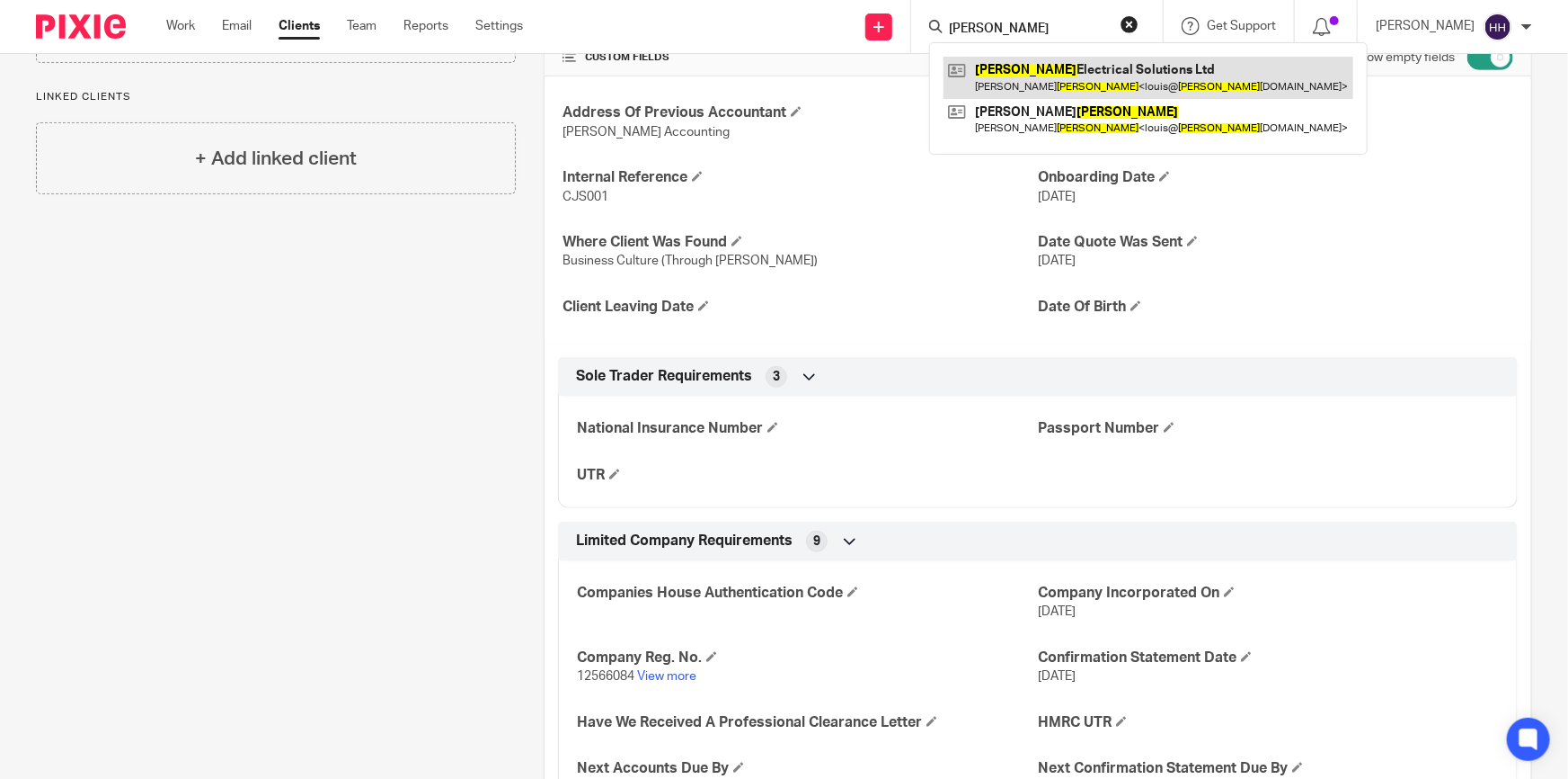
type input "yates"
click at [1067, 72] on link at bounding box center [1149, 77] width 410 height 42
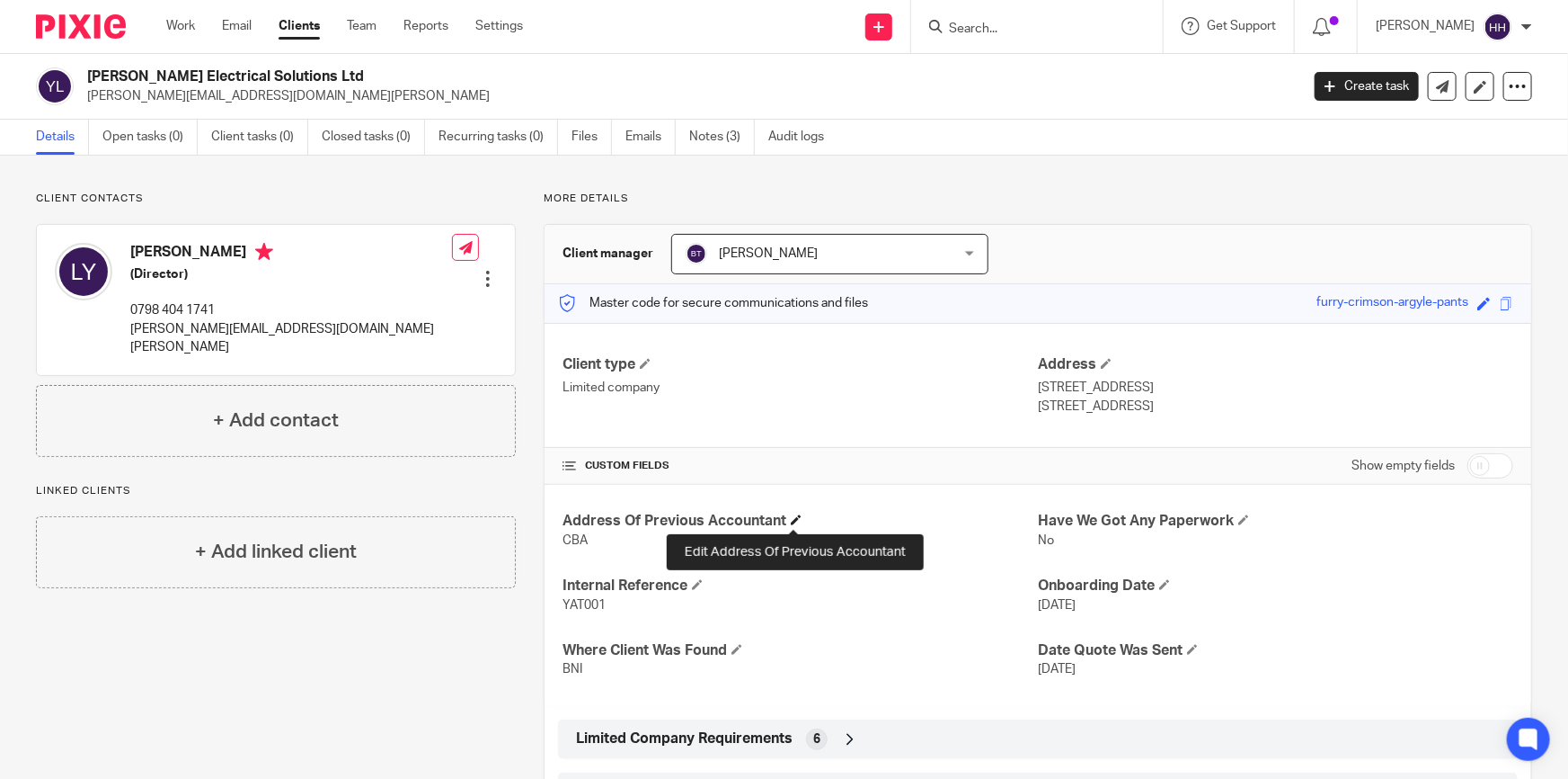
click at [791, 521] on span at bounding box center [796, 519] width 11 height 11
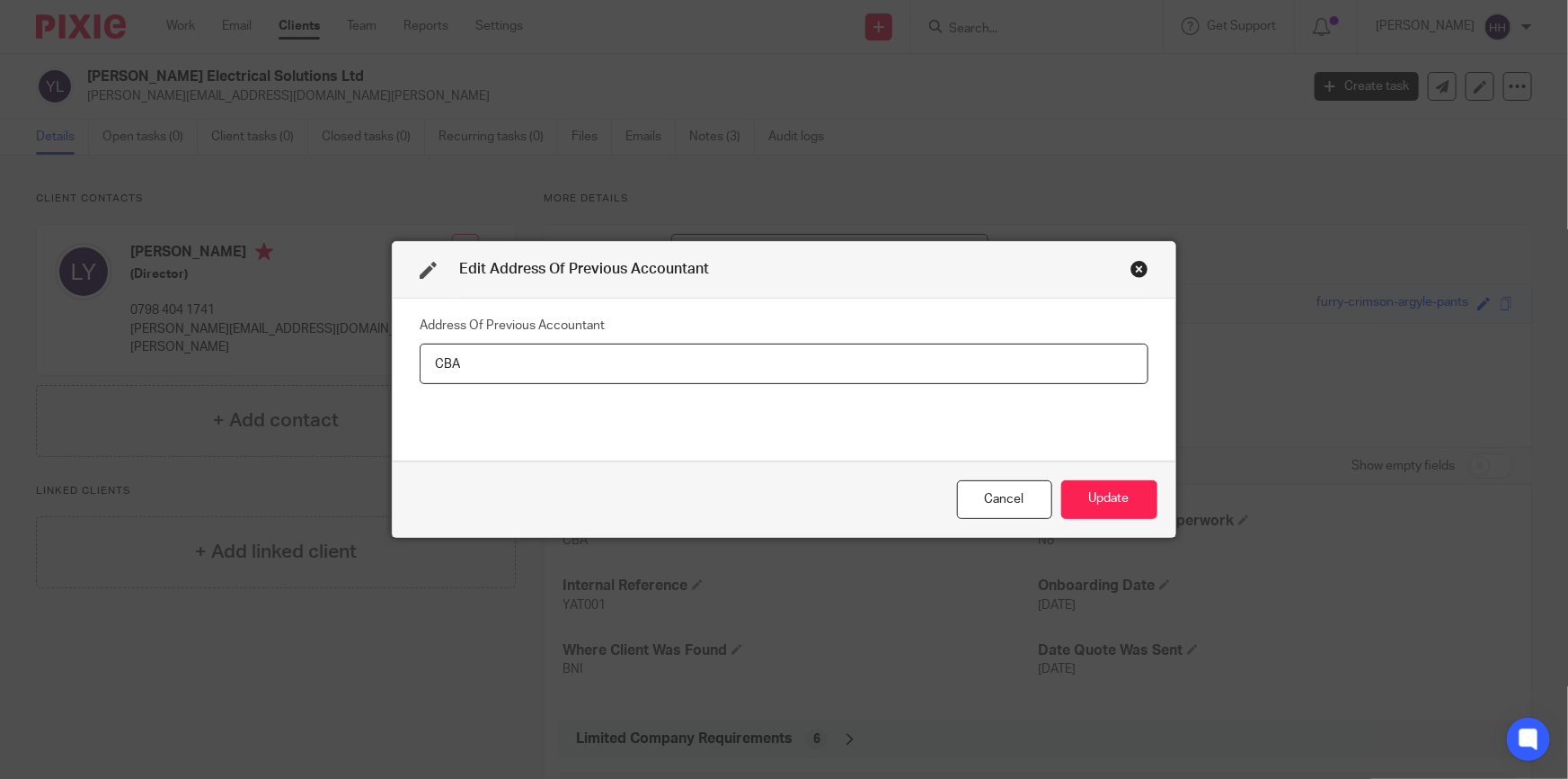
drag, startPoint x: 470, startPoint y: 368, endPoint x: 389, endPoint y: 377, distance: 81.5
click at [392, 377] on div "Address Of Previous Accountant CBA" at bounding box center [784, 380] width 783 height 163
paste input "Andrew cooper accountants office@andrewcooperaccountants.co.uk 01482 509950 650…"
click at [522, 359] on input "Andrew cooper accountants office@andrewcooperaccountants.co.uk 01482 509950 650…" at bounding box center [784, 364] width 729 height 41
click at [595, 364] on input "Andrew Cooper Accountants office@andrewcooperaccountants.co.uk 01482 509950 650…" at bounding box center [784, 364] width 729 height 41
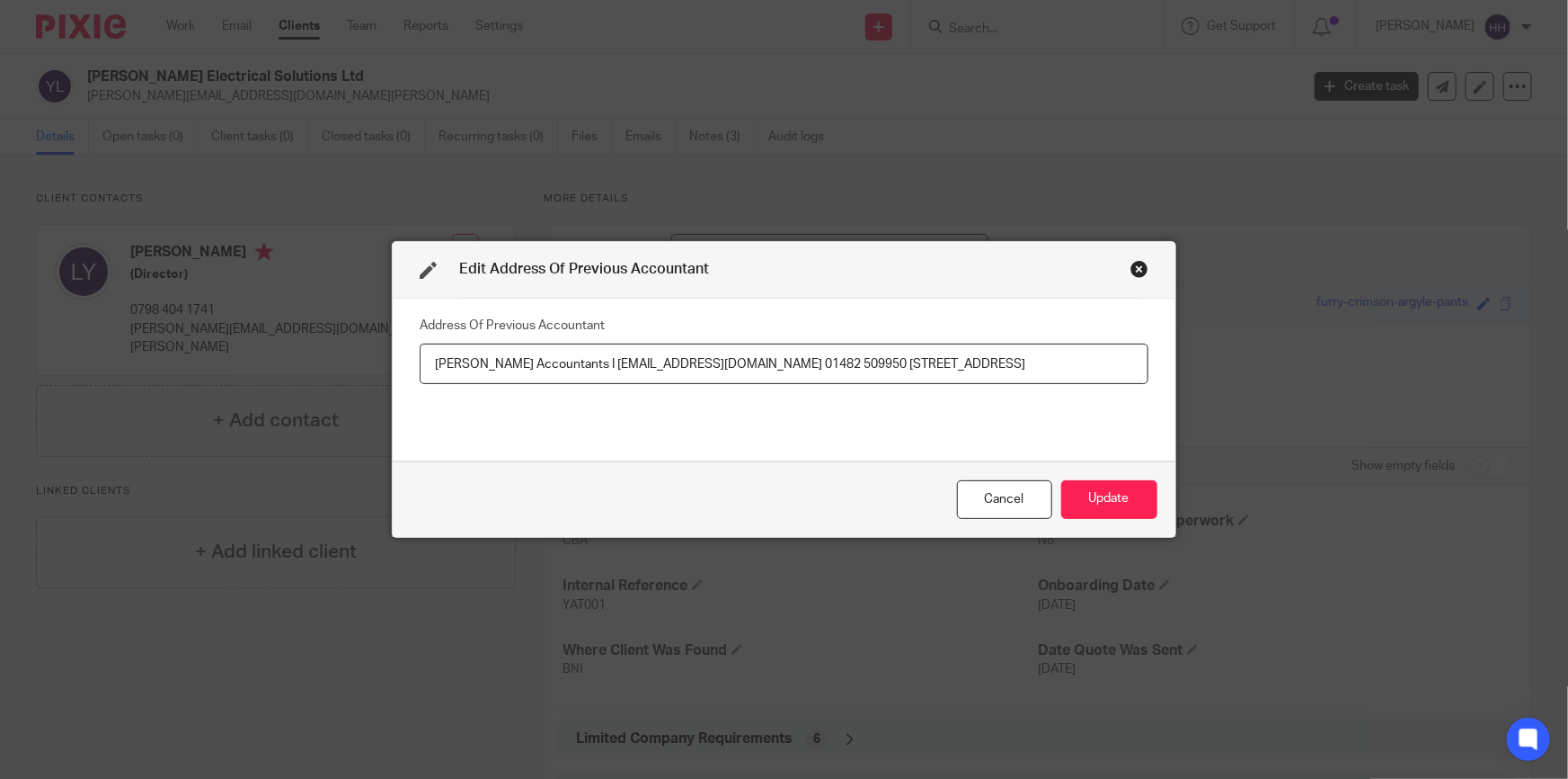
click at [834, 360] on input "Andrew Cooper Accountants I office@andrewcooperaccountants.co.uk 01482 509950 6…" at bounding box center [784, 364] width 729 height 41
click at [923, 359] on input "Andrew Cooper Accountants I office@andrewcooperaccountants.co.uk I 01482 509950…" at bounding box center [784, 364] width 729 height 41
click at [1086, 359] on input "Andrew Cooper Accountants I office@andrewcooperaccountants.co.uk I 01482 509950…" at bounding box center [784, 364] width 729 height 41
type input "Andrew Cooper Accountants I office@andrewcooperaccountants.co.uk I 01482 509950…"
click at [1098, 490] on button "Update" at bounding box center [1109, 499] width 96 height 39
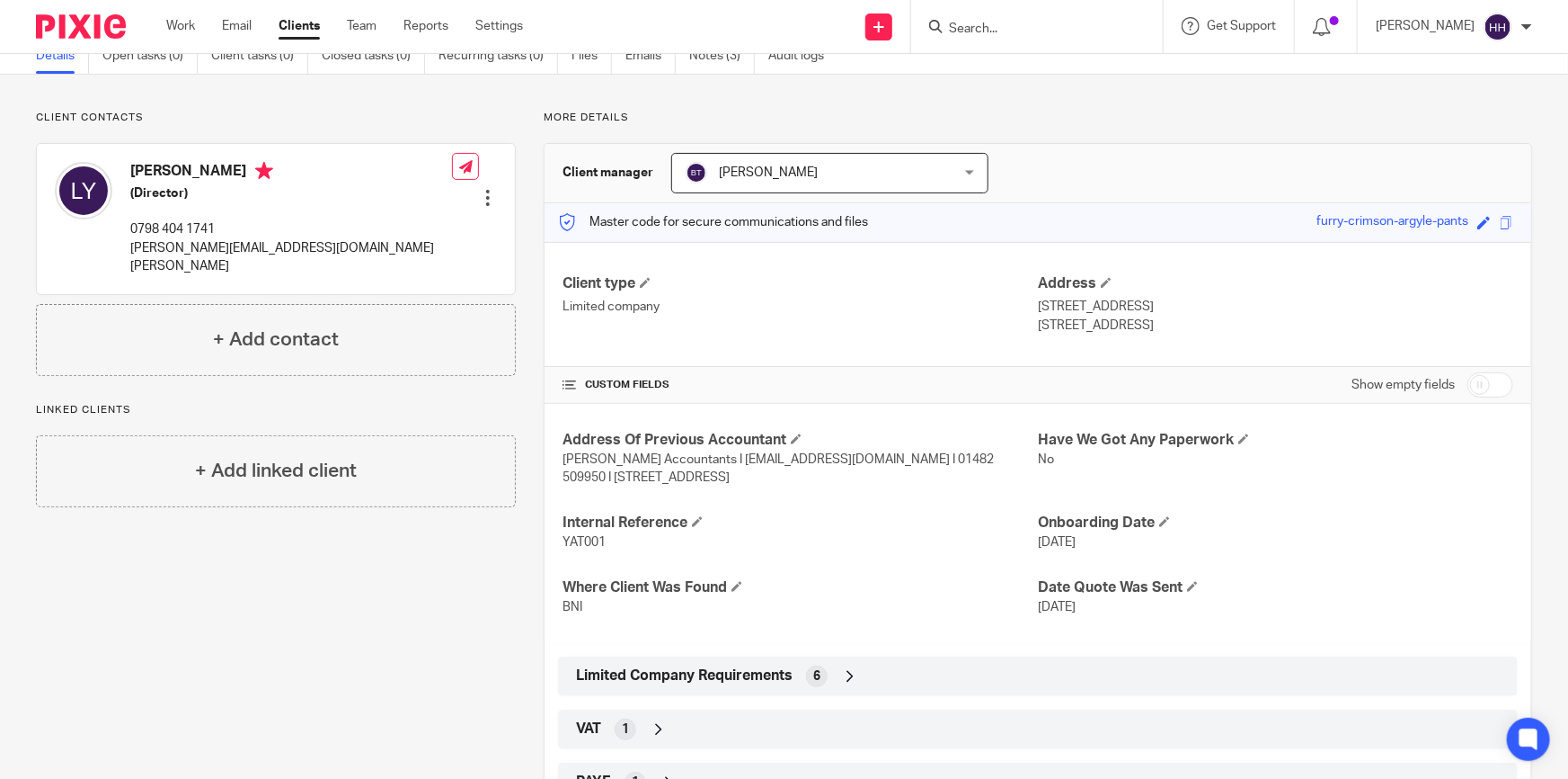
scroll to position [245, 0]
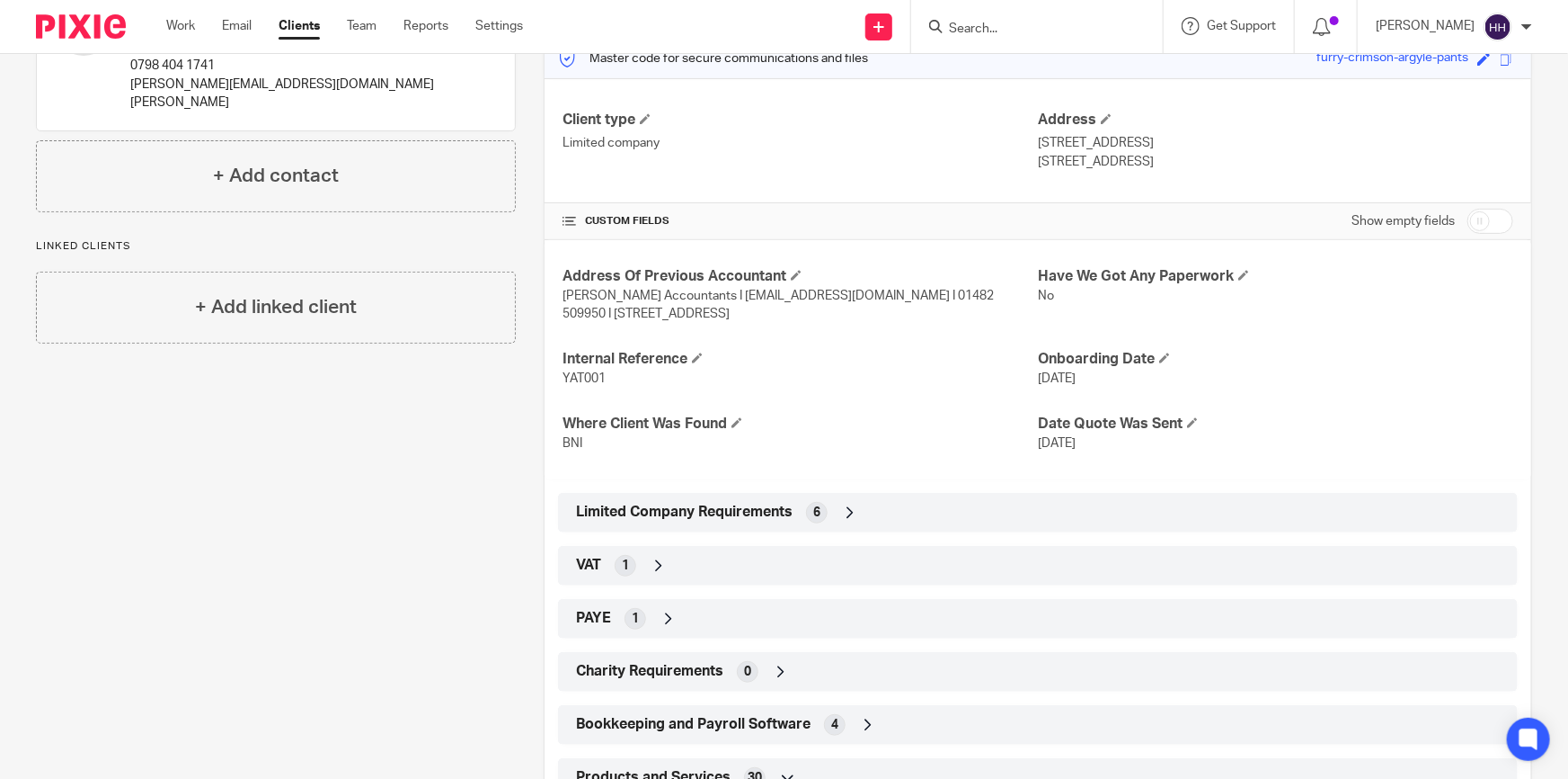
click at [877, 518] on div "Limited Company Requirements 6" at bounding box center [1038, 512] width 933 height 30
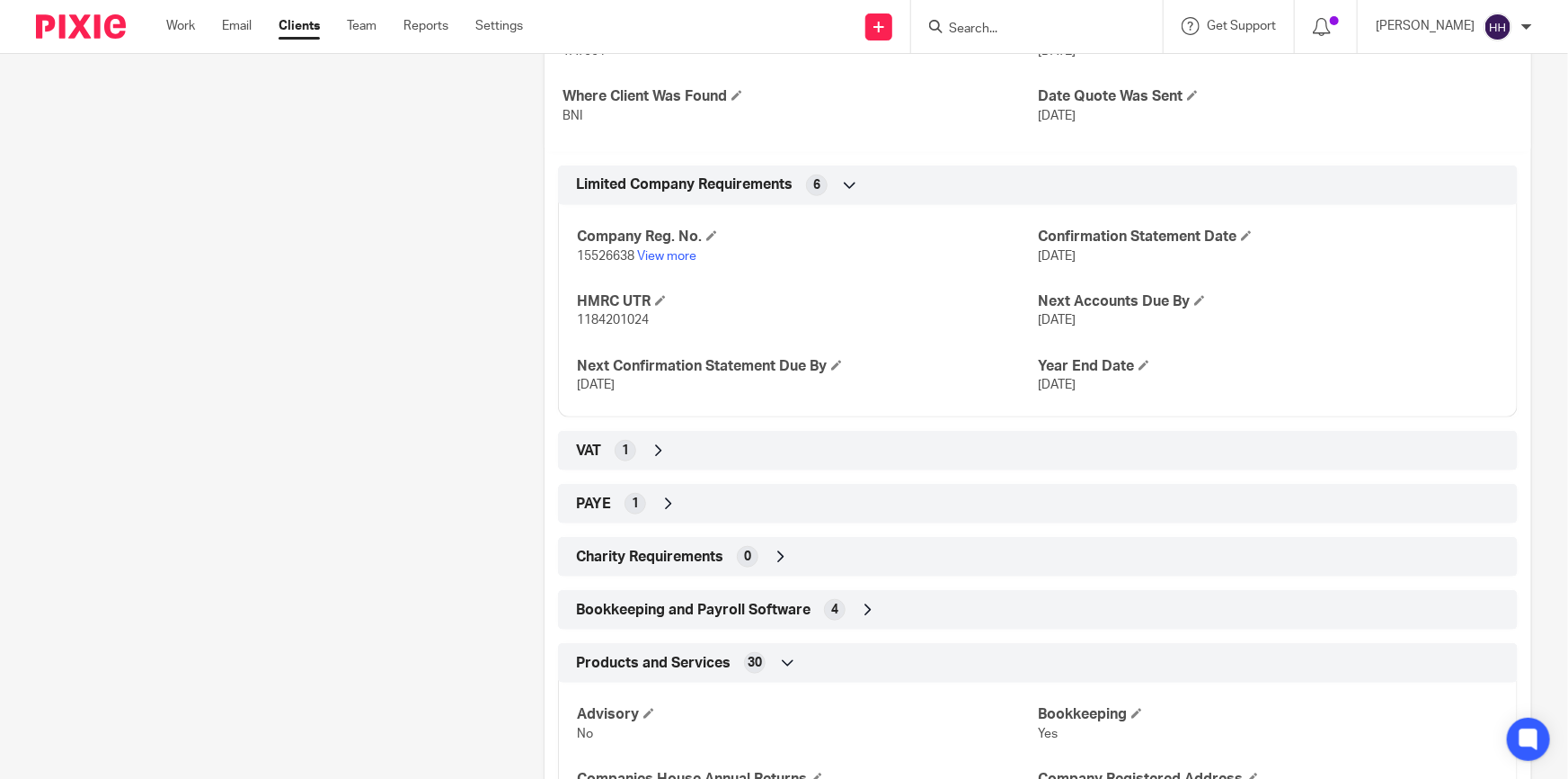
scroll to position [654, 0]
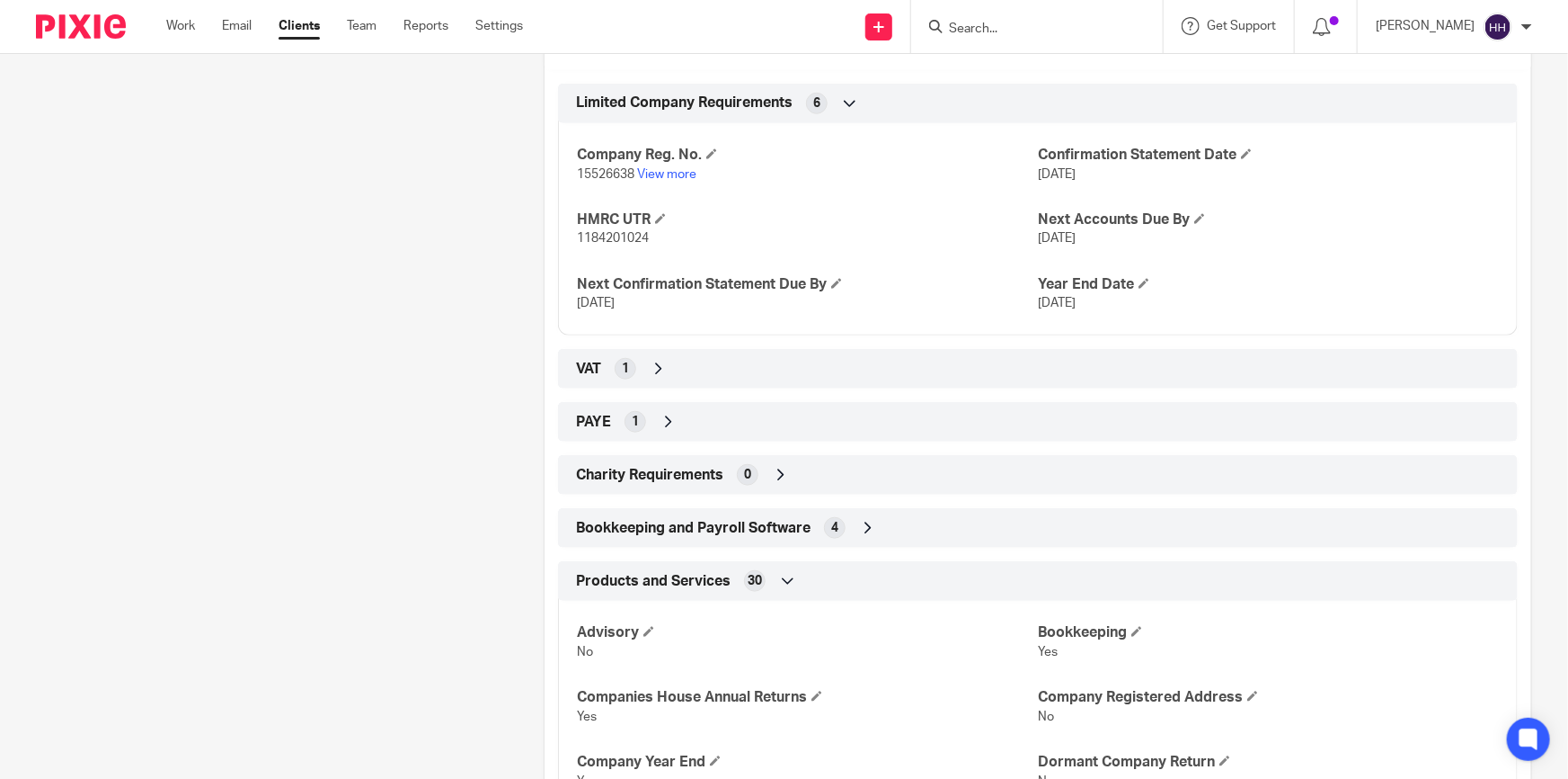
click at [671, 427] on icon at bounding box center [668, 422] width 18 height 18
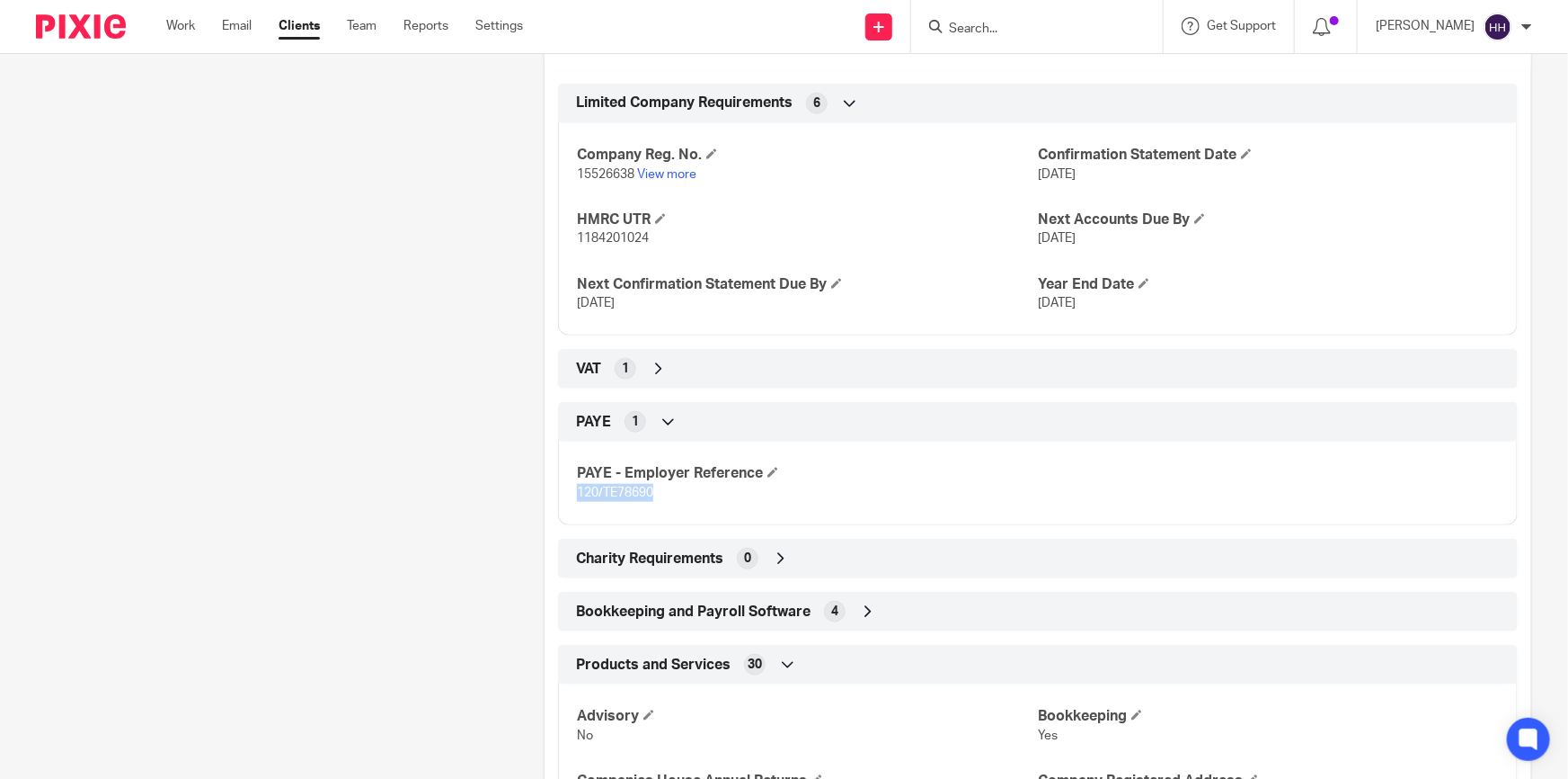
drag, startPoint x: 651, startPoint y: 487, endPoint x: 574, endPoint y: 490, distance: 77.1
click at [571, 488] on div "PAYE - Employer Reference 120/TE78690" at bounding box center [1038, 477] width 960 height 97
click at [577, 490] on span "120/TE78690" at bounding box center [615, 492] width 77 height 13
drag, startPoint x: 574, startPoint y: 490, endPoint x: 650, endPoint y: 490, distance: 76.0
click at [650, 490] on span "120/TE78690" at bounding box center [615, 492] width 77 height 13
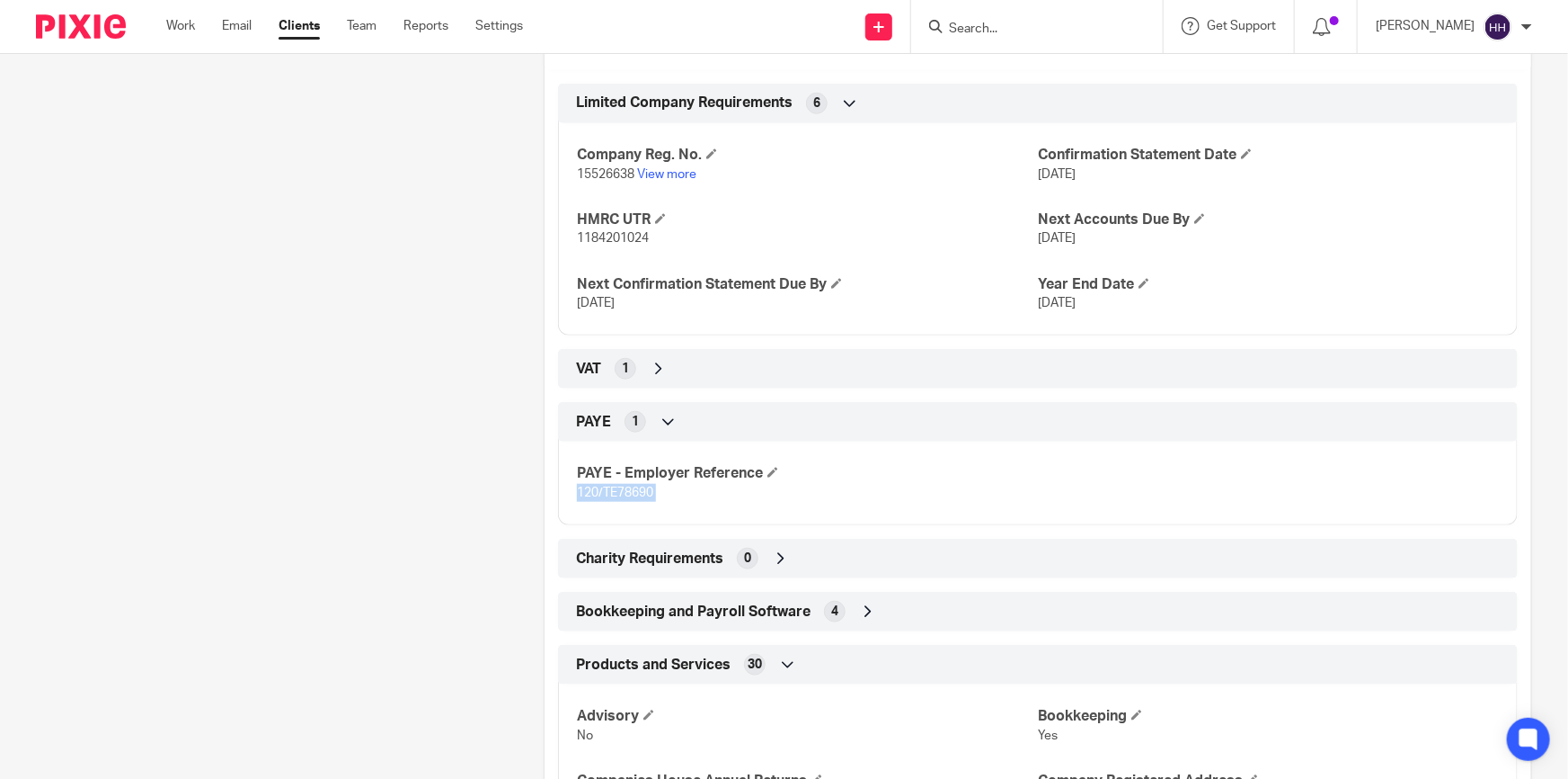
click at [651, 490] on p "120/TE78690" at bounding box center [807, 492] width 461 height 18
click at [670, 432] on div "PAYE 1" at bounding box center [1038, 421] width 933 height 30
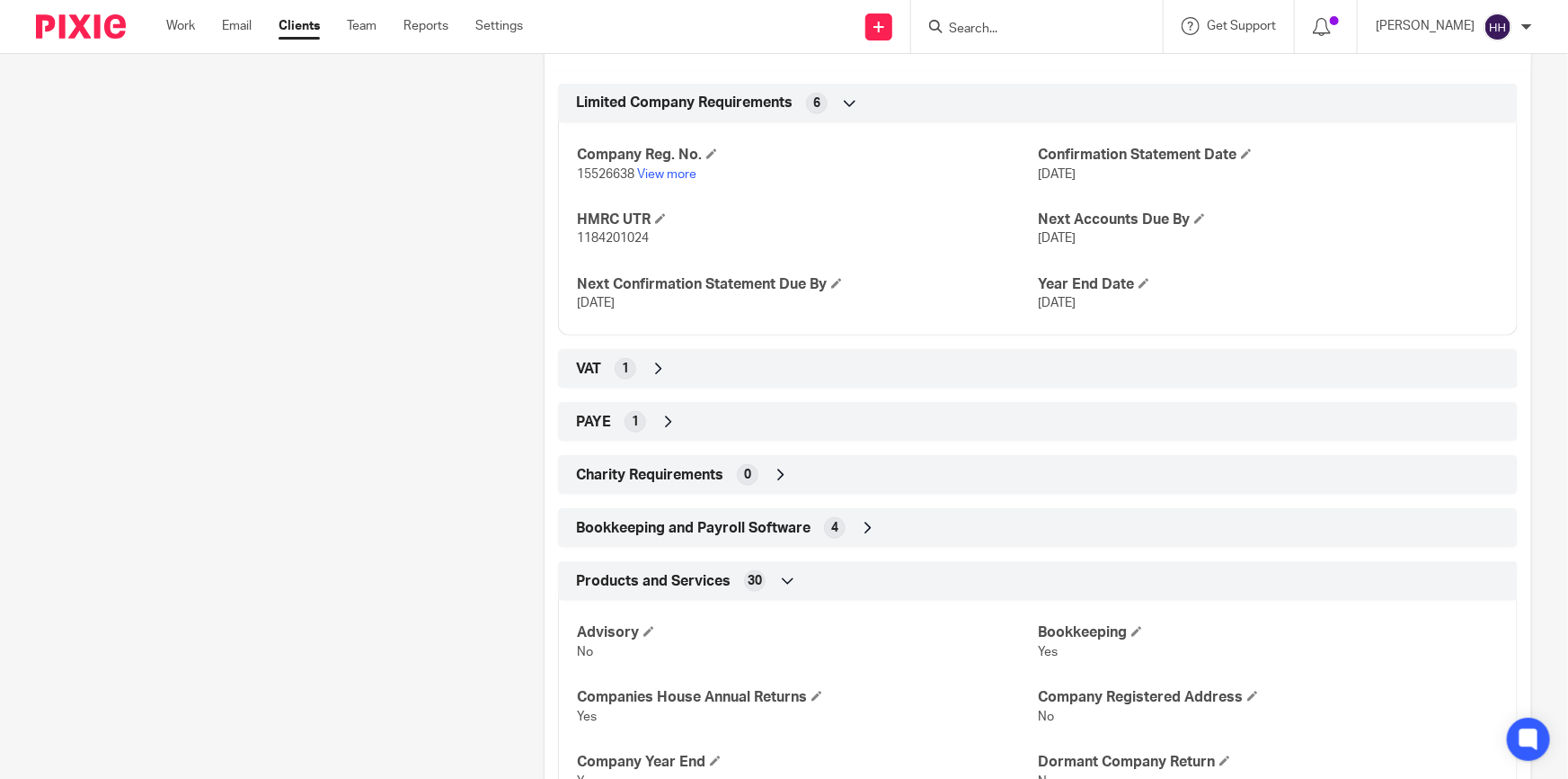
click at [665, 369] on icon at bounding box center [658, 368] width 18 height 18
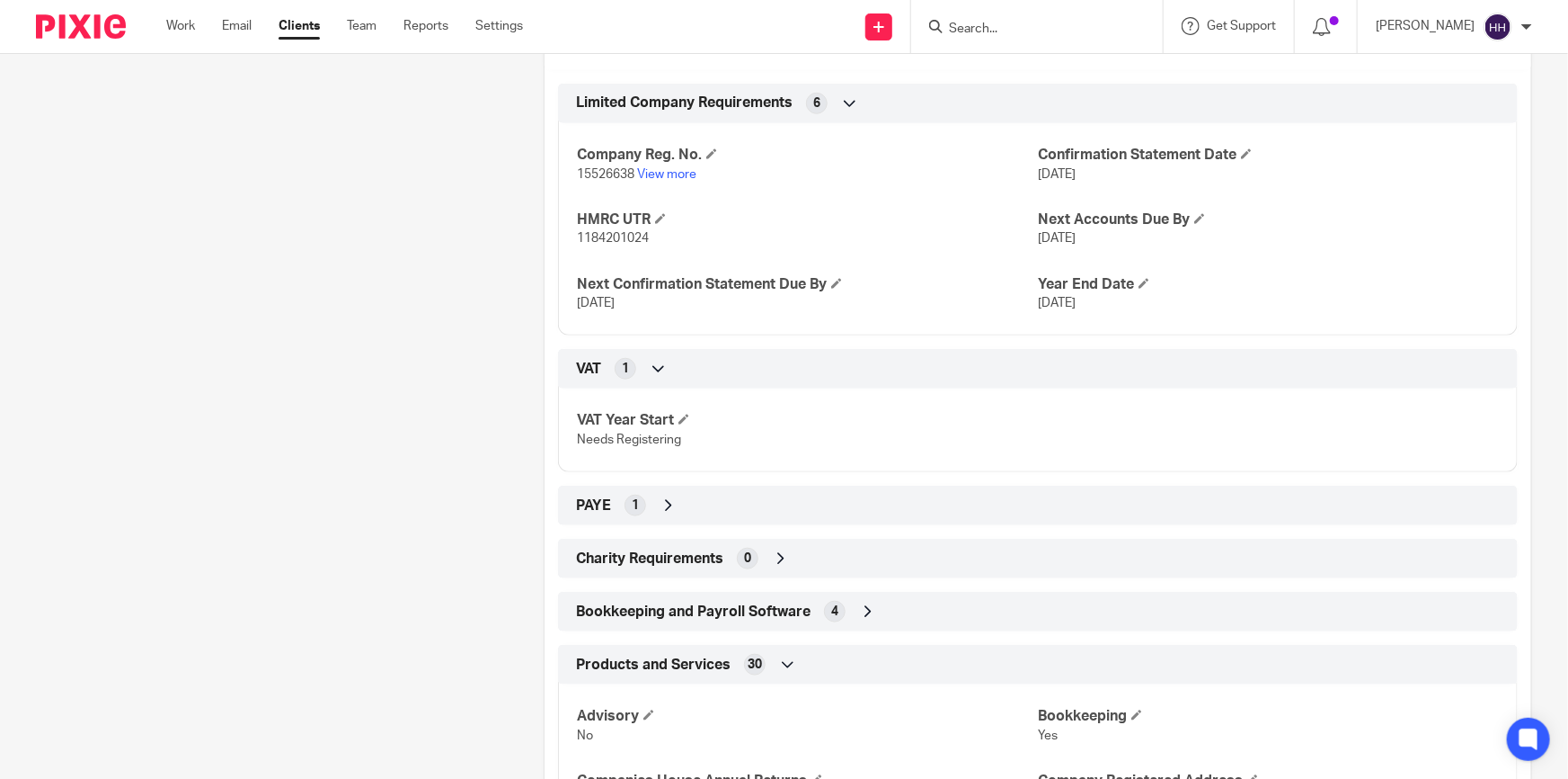
click at [665, 368] on icon at bounding box center [658, 368] width 18 height 18
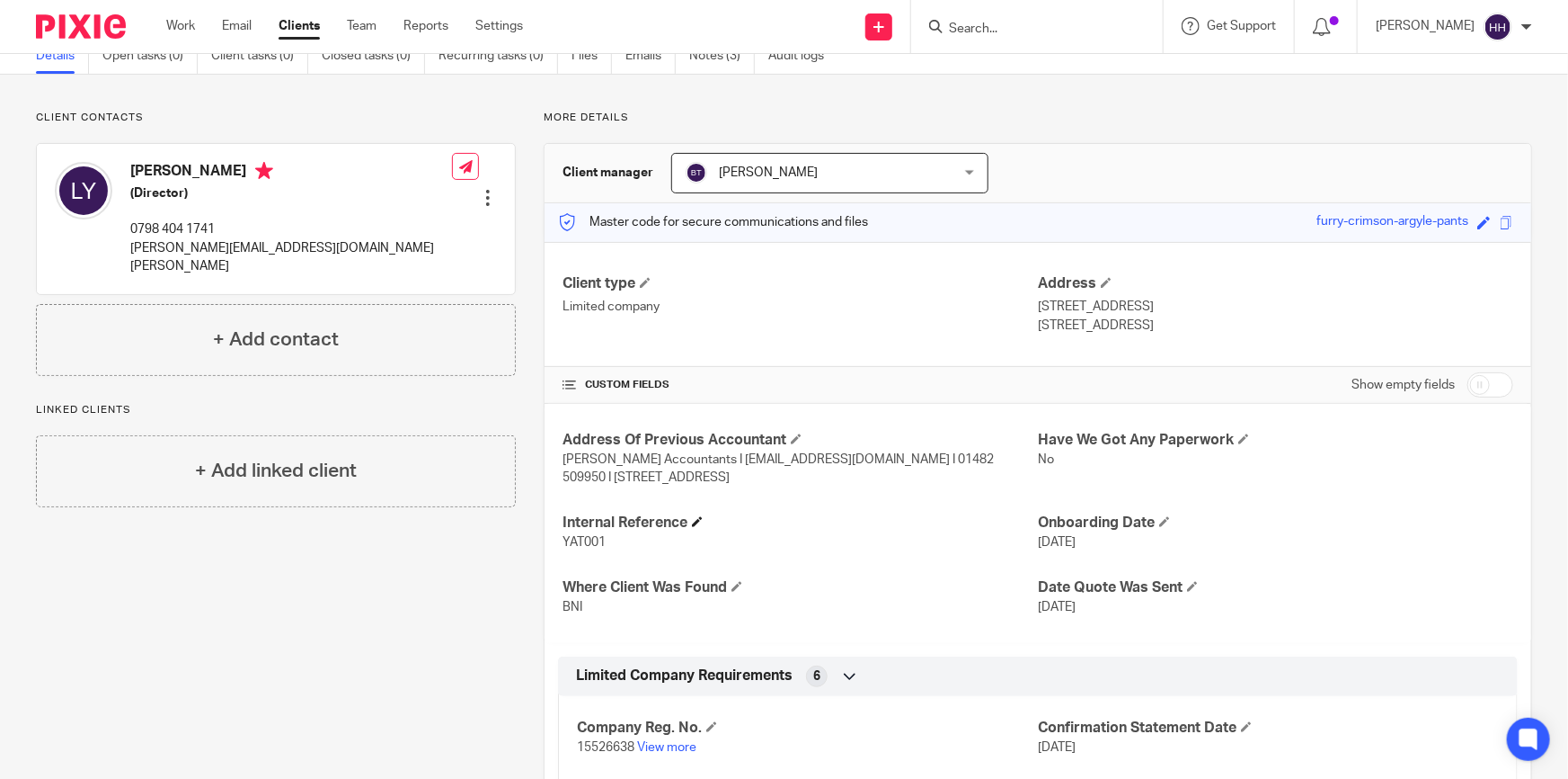
scroll to position [0, 0]
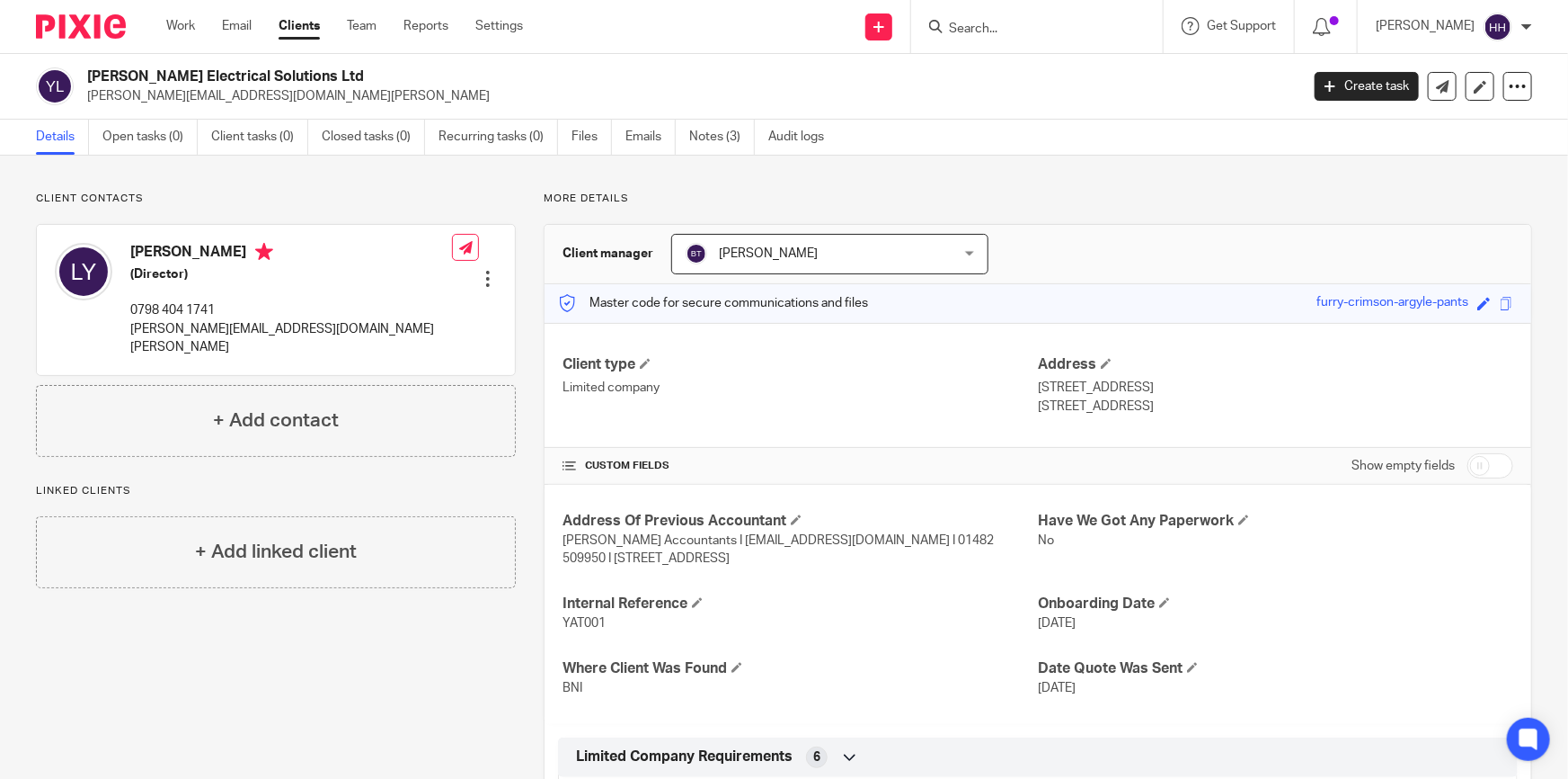
click at [312, 30] on link "Clients" at bounding box center [299, 26] width 42 height 18
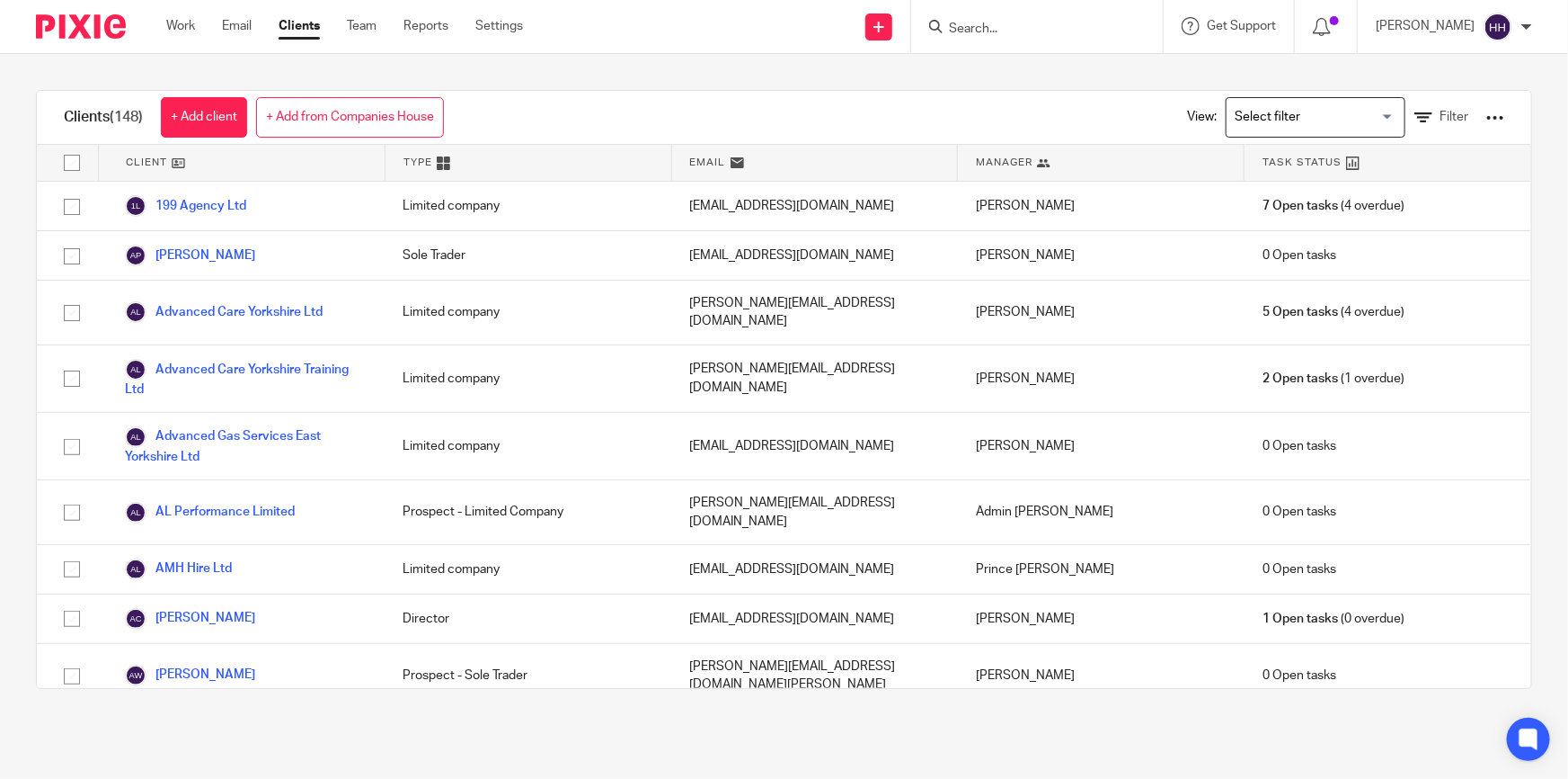
click at [1019, 22] on input "Search" at bounding box center [1028, 29] width 162 height 17
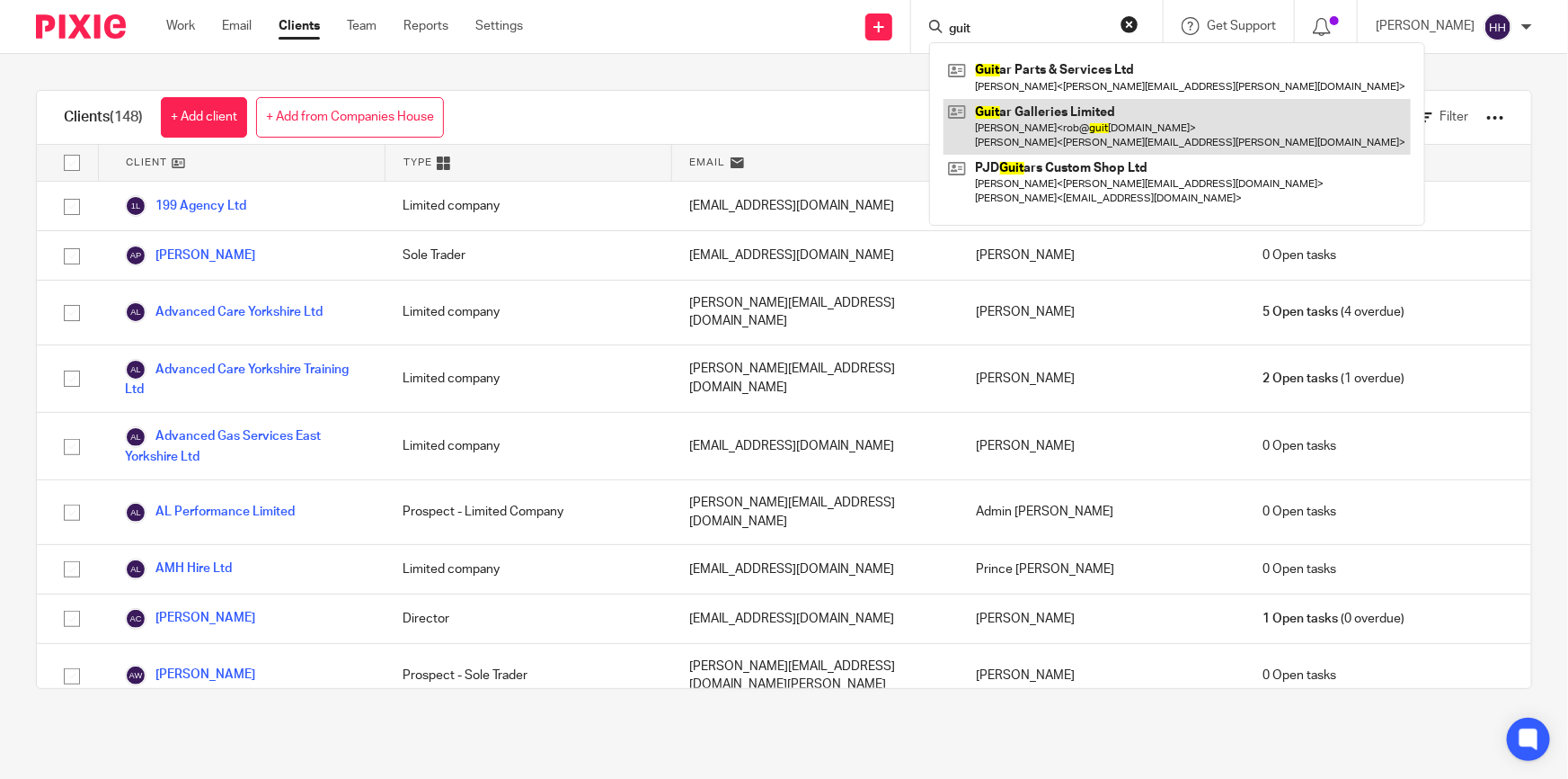
type input "guit"
click at [1051, 109] on link at bounding box center [1177, 126] width 467 height 55
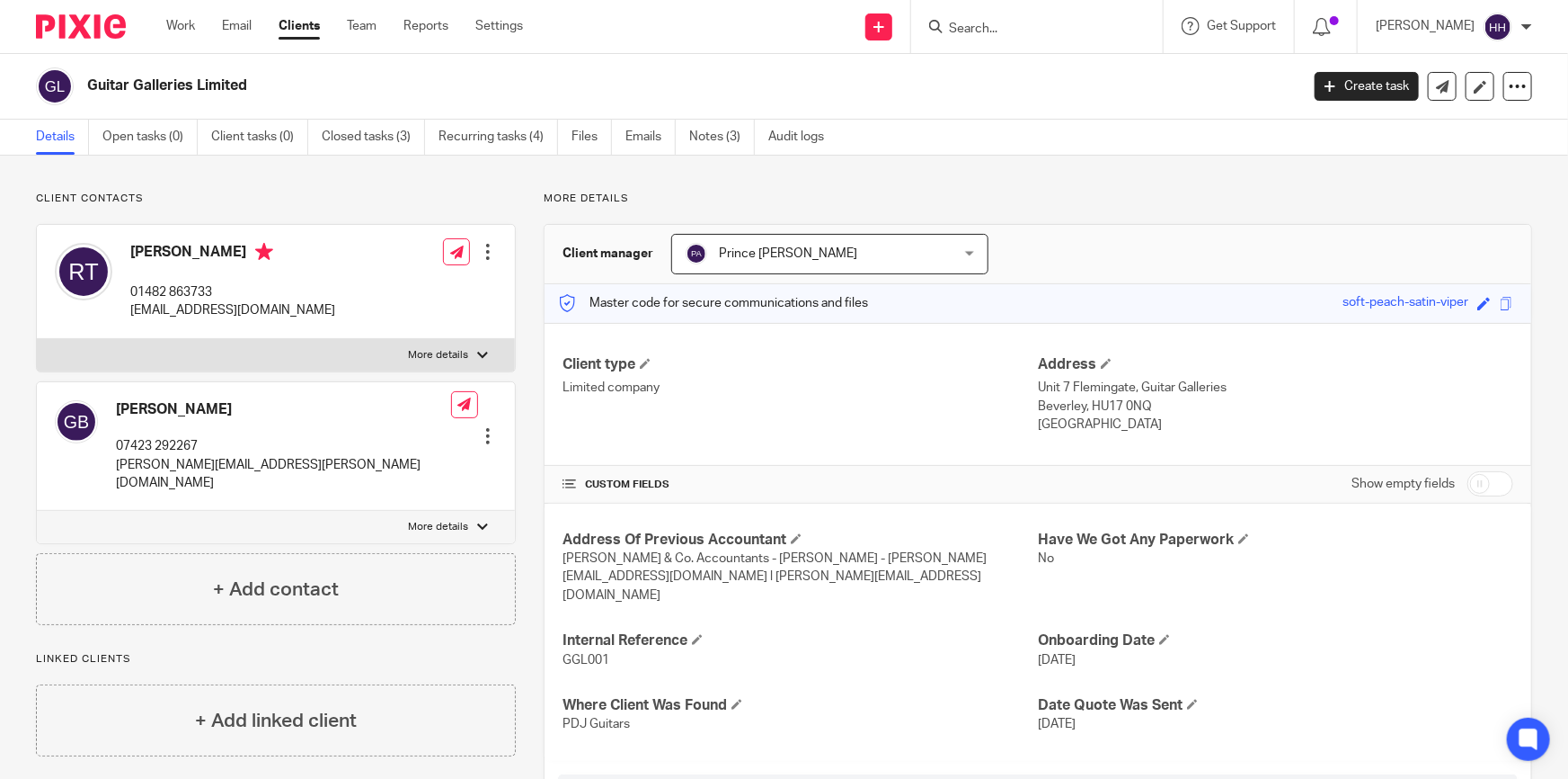
scroll to position [245, 0]
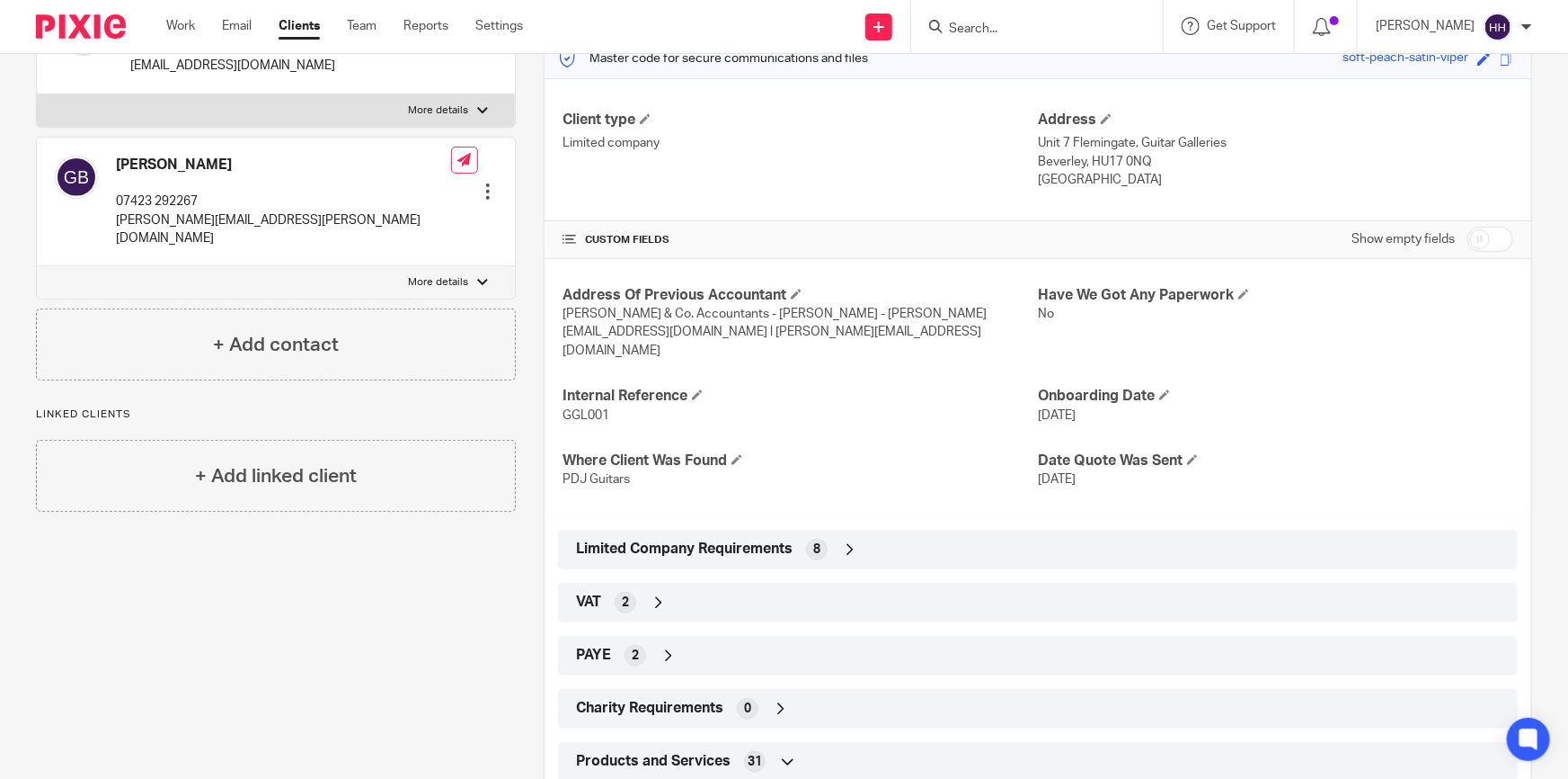
click at [852, 540] on icon at bounding box center [850, 549] width 18 height 18
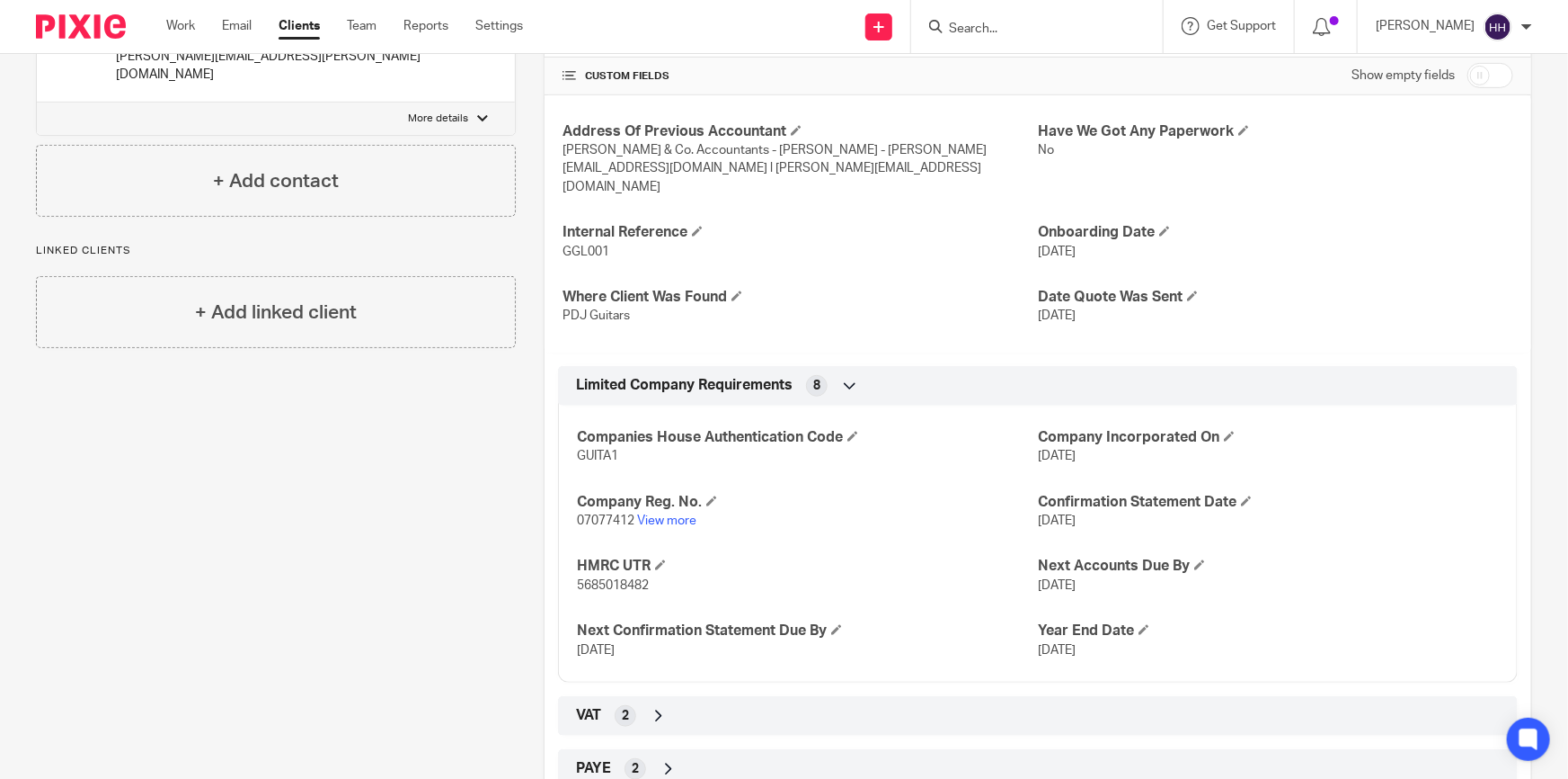
scroll to position [0, 0]
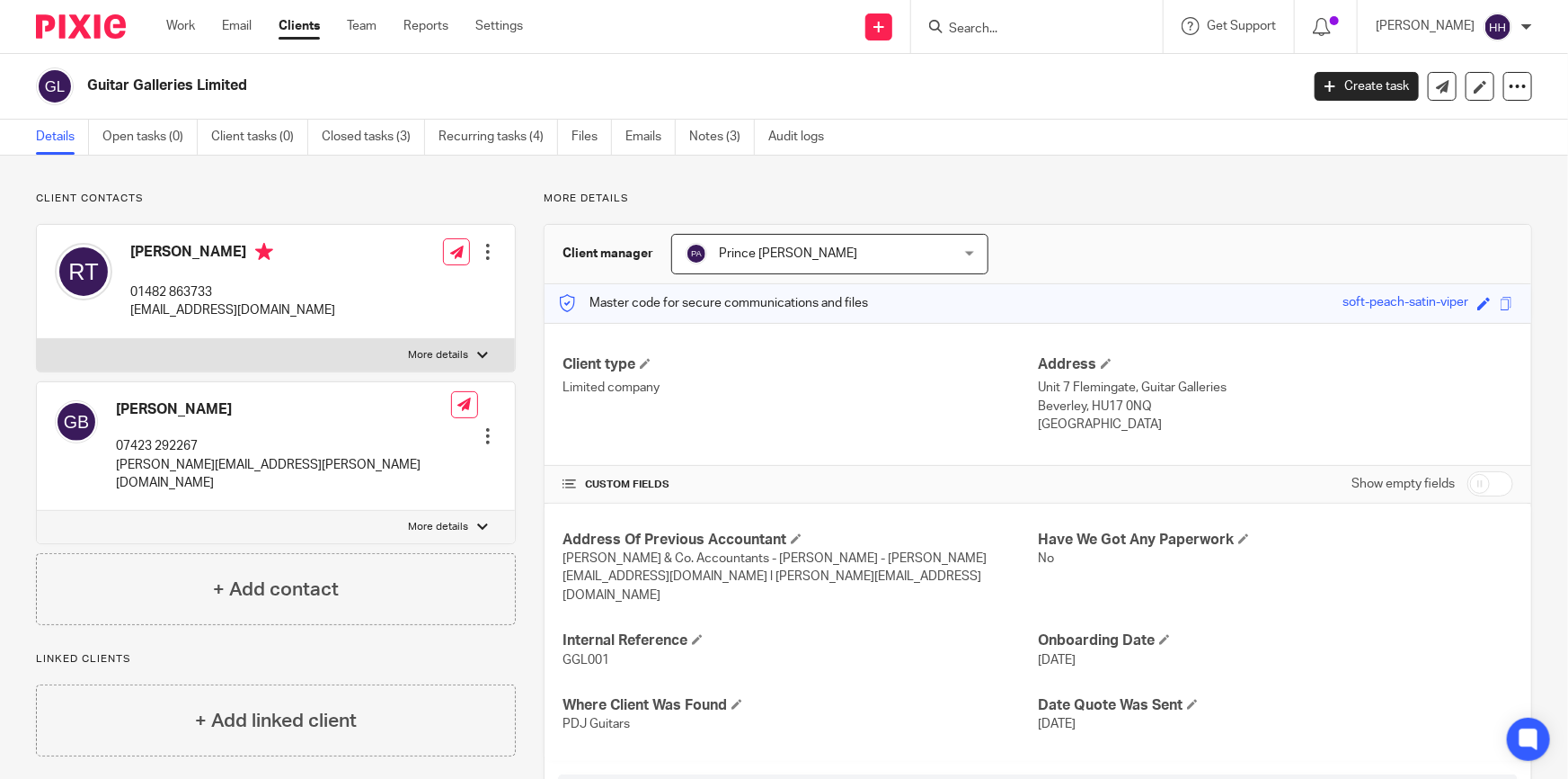
drag, startPoint x: 1068, startPoint y: 23, endPoint x: 1058, endPoint y: 30, distance: 12.2
click at [1068, 23] on input "Search" at bounding box center [1028, 29] width 162 height 17
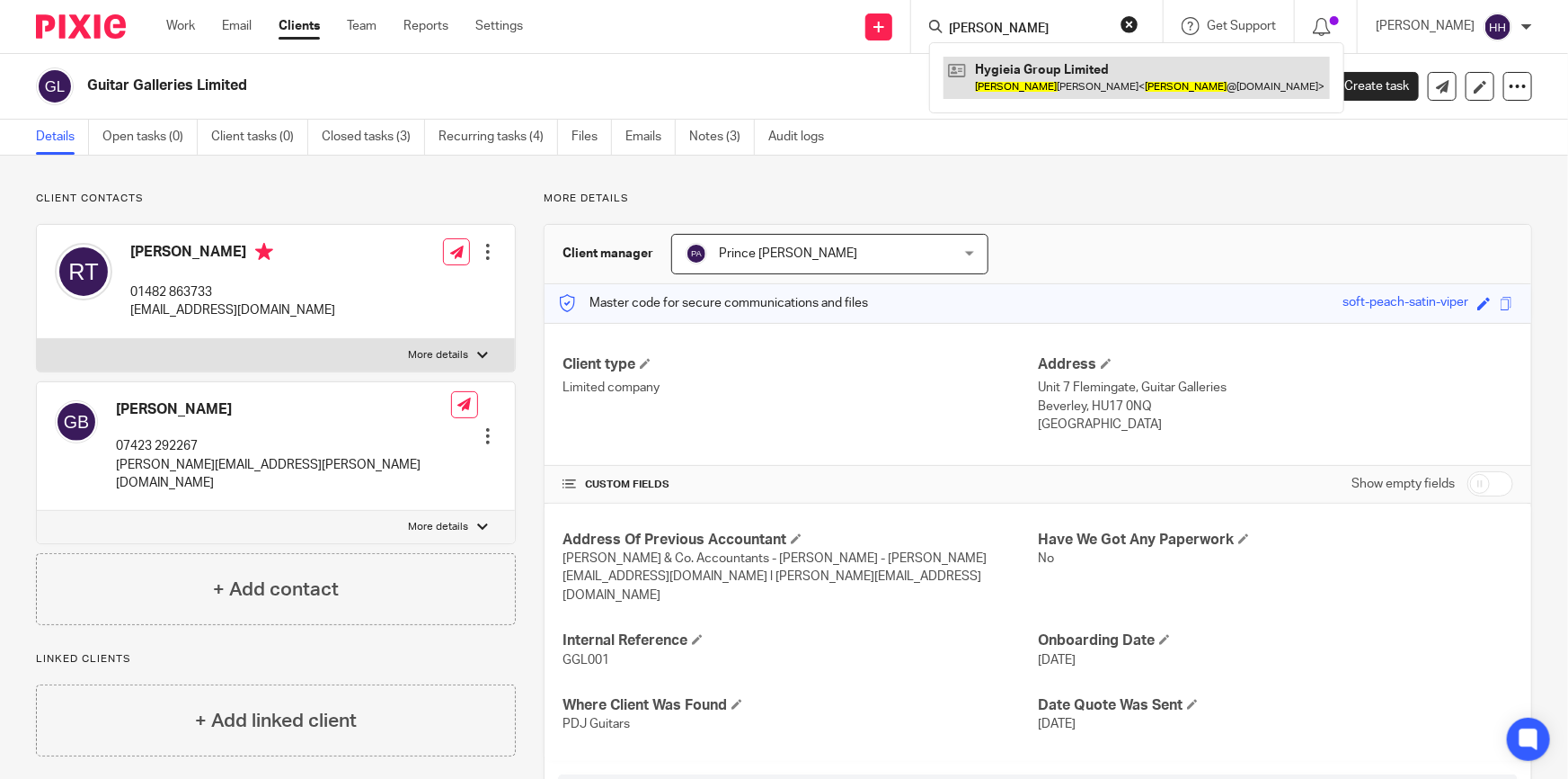
type input "andrew"
click at [1093, 68] on link at bounding box center [1137, 77] width 386 height 42
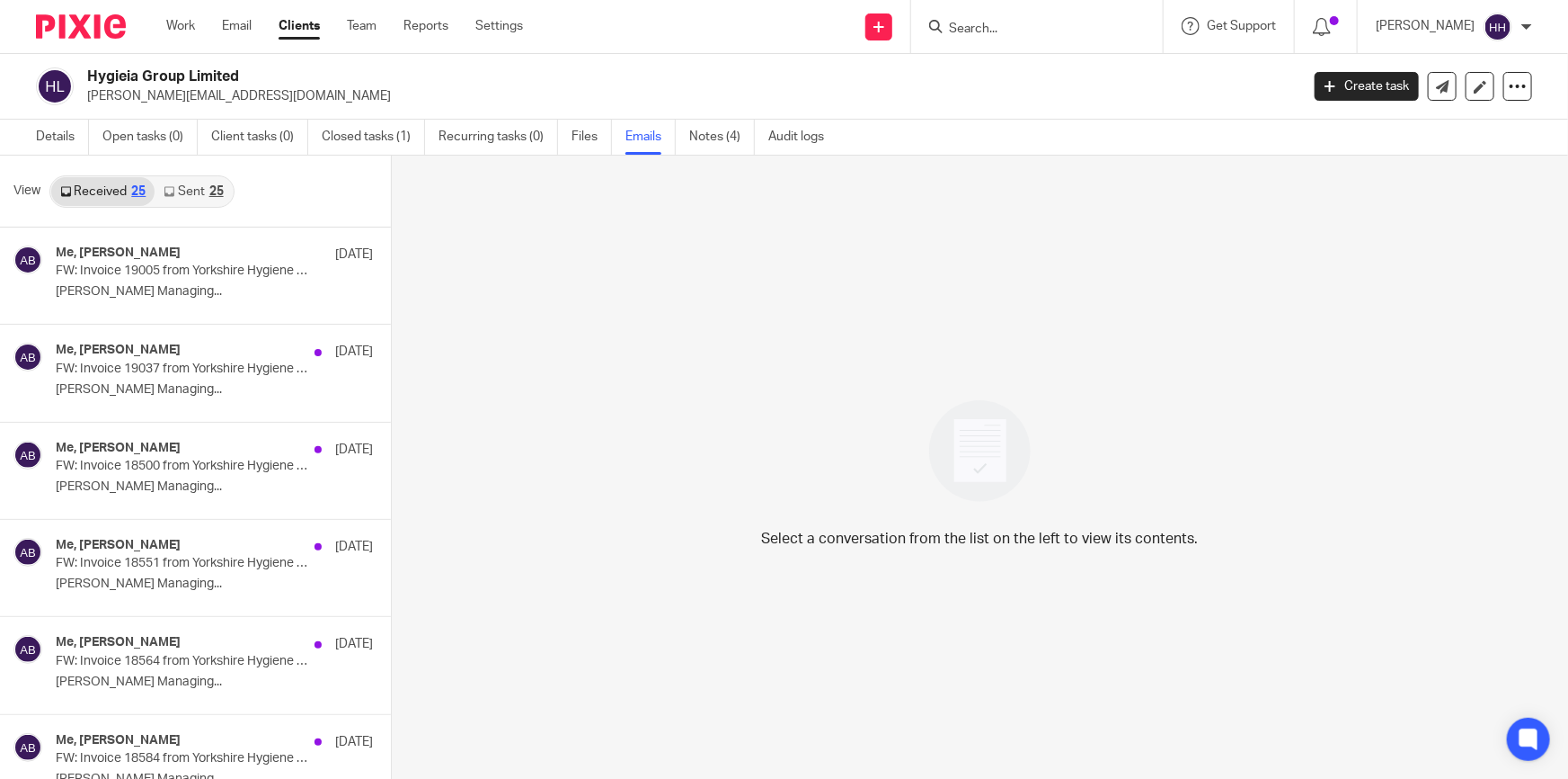
click at [206, 184] on link "Sent 25" at bounding box center [193, 191] width 78 height 29
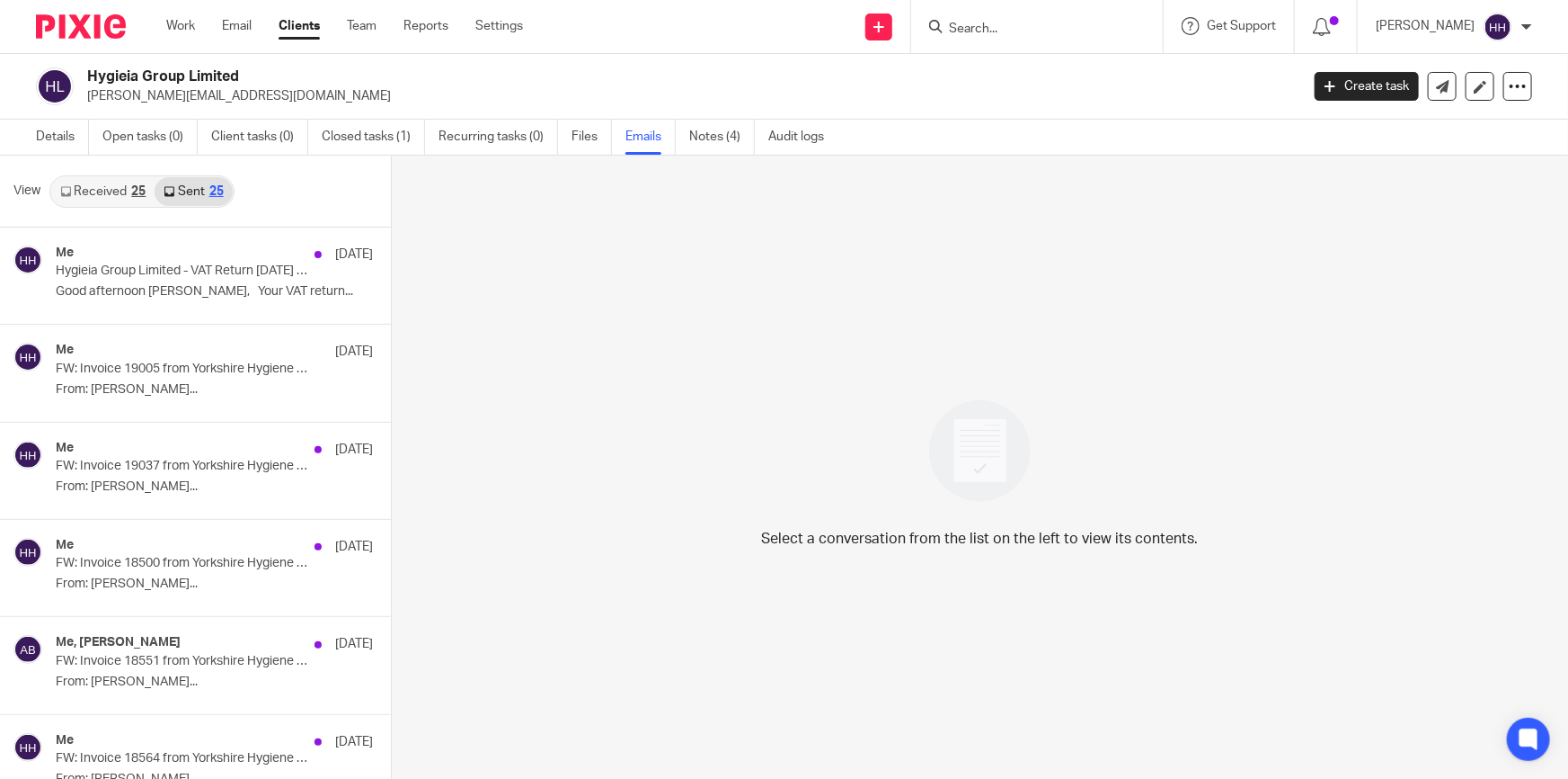
scroll to position [2, 0]
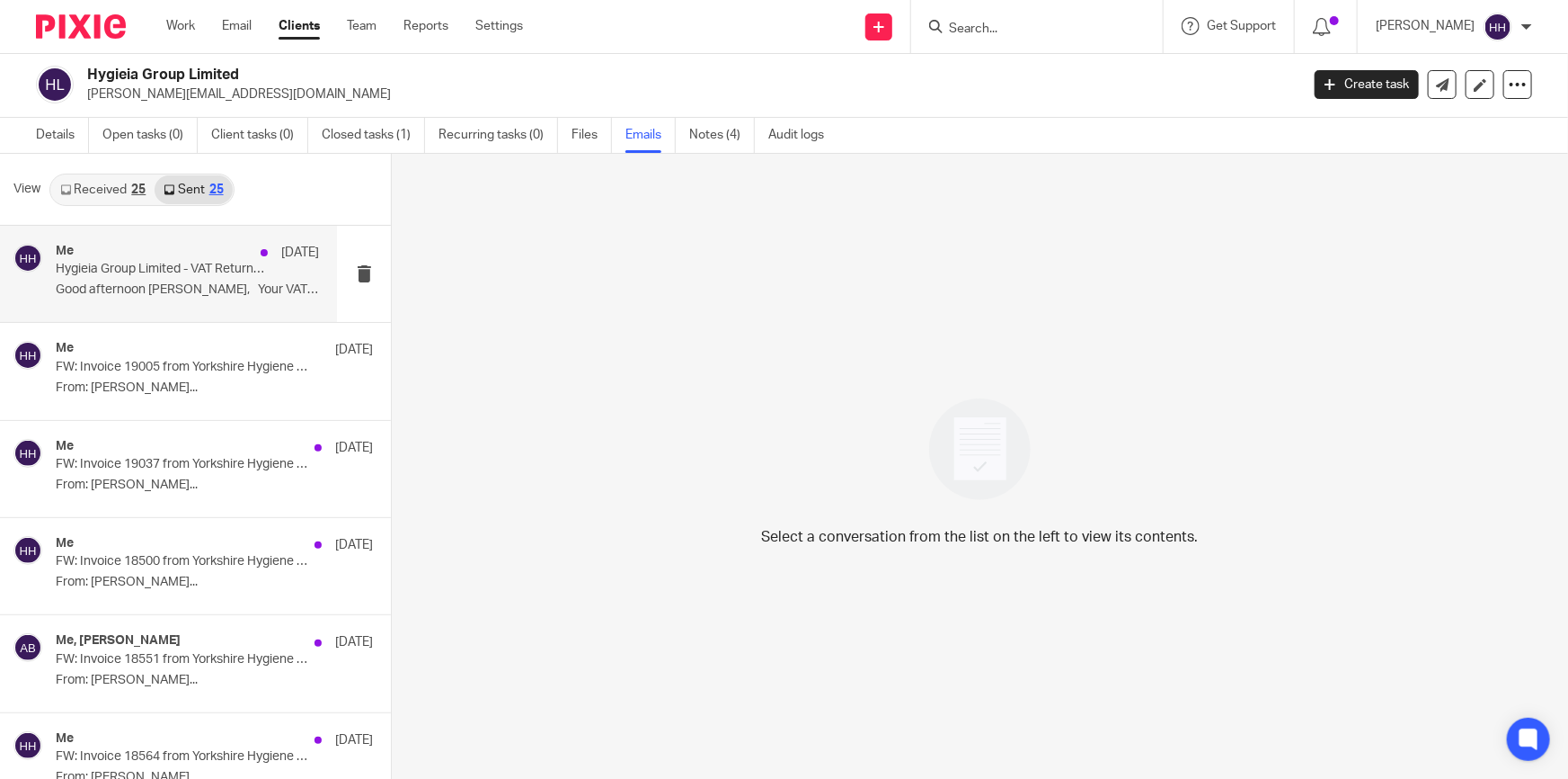
click at [166, 254] on div "Me [DATE]" at bounding box center [186, 253] width 263 height 18
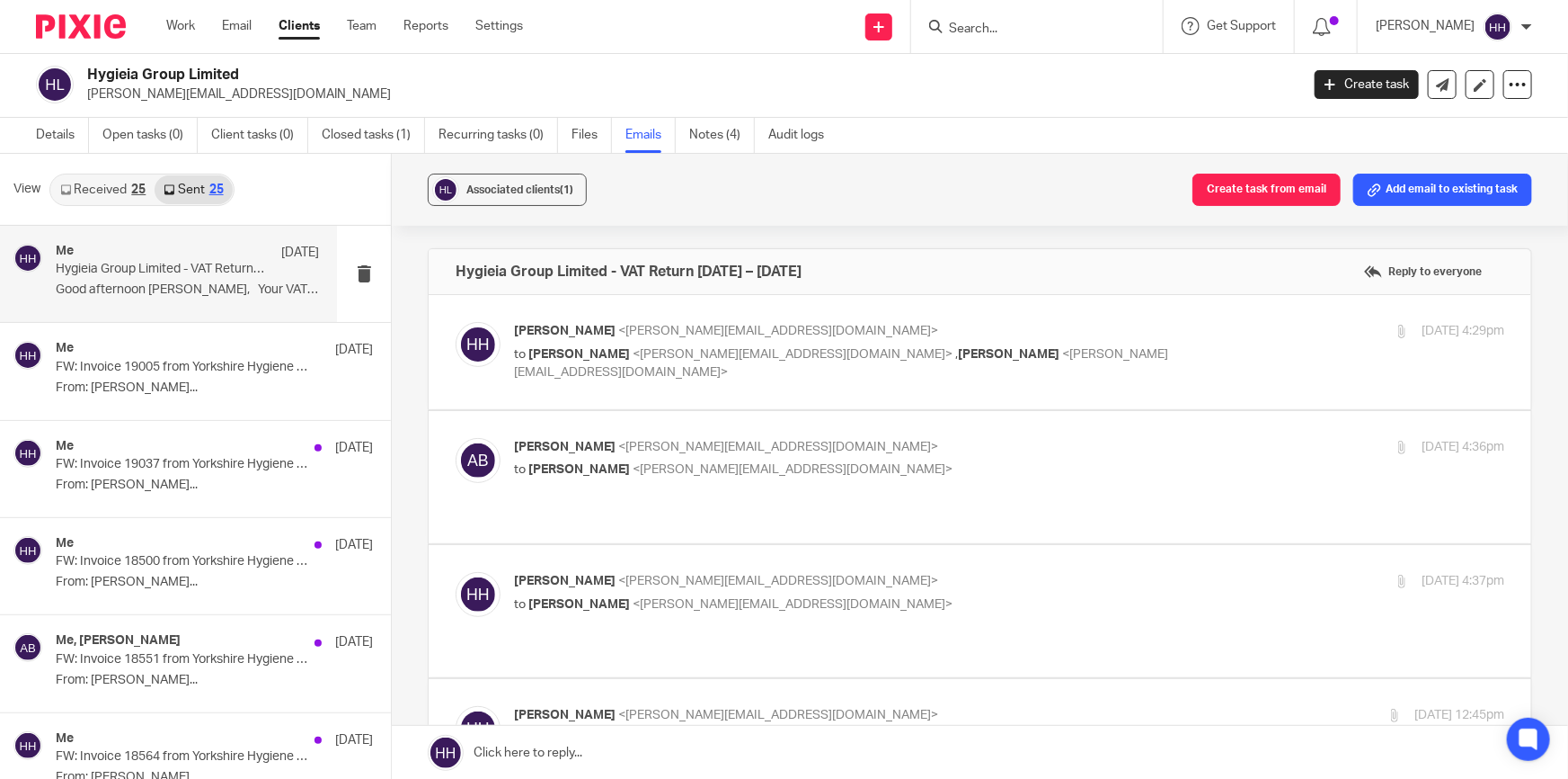
scroll to position [0, 0]
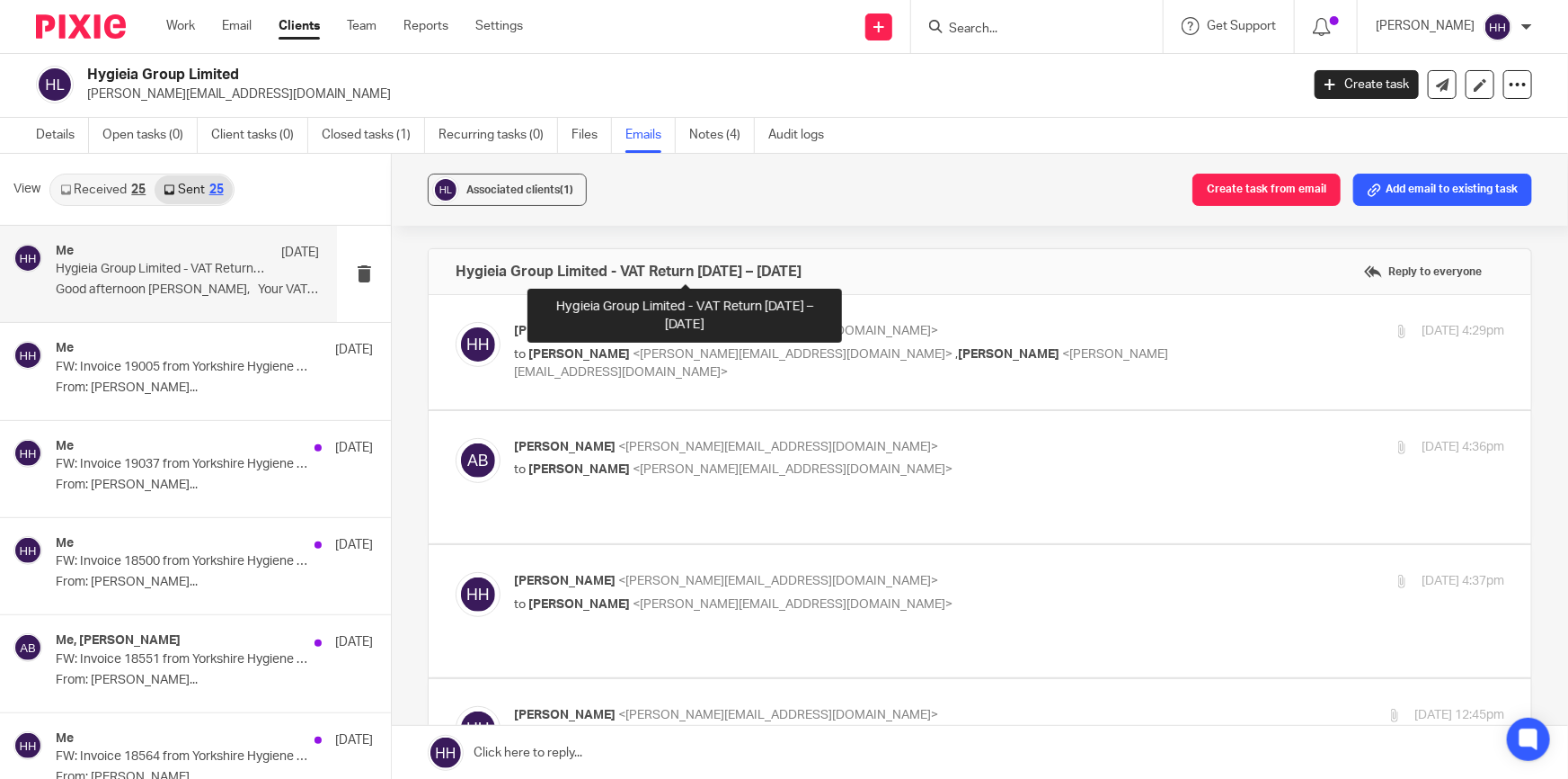
drag, startPoint x: 928, startPoint y: 268, endPoint x: 633, endPoint y: 263, distance: 295.0
click at [633, 263] on div "Hygieia Group Limited - VAT Return [DATE] – [DATE] Reply to everyone" at bounding box center [980, 271] width 1103 height 45
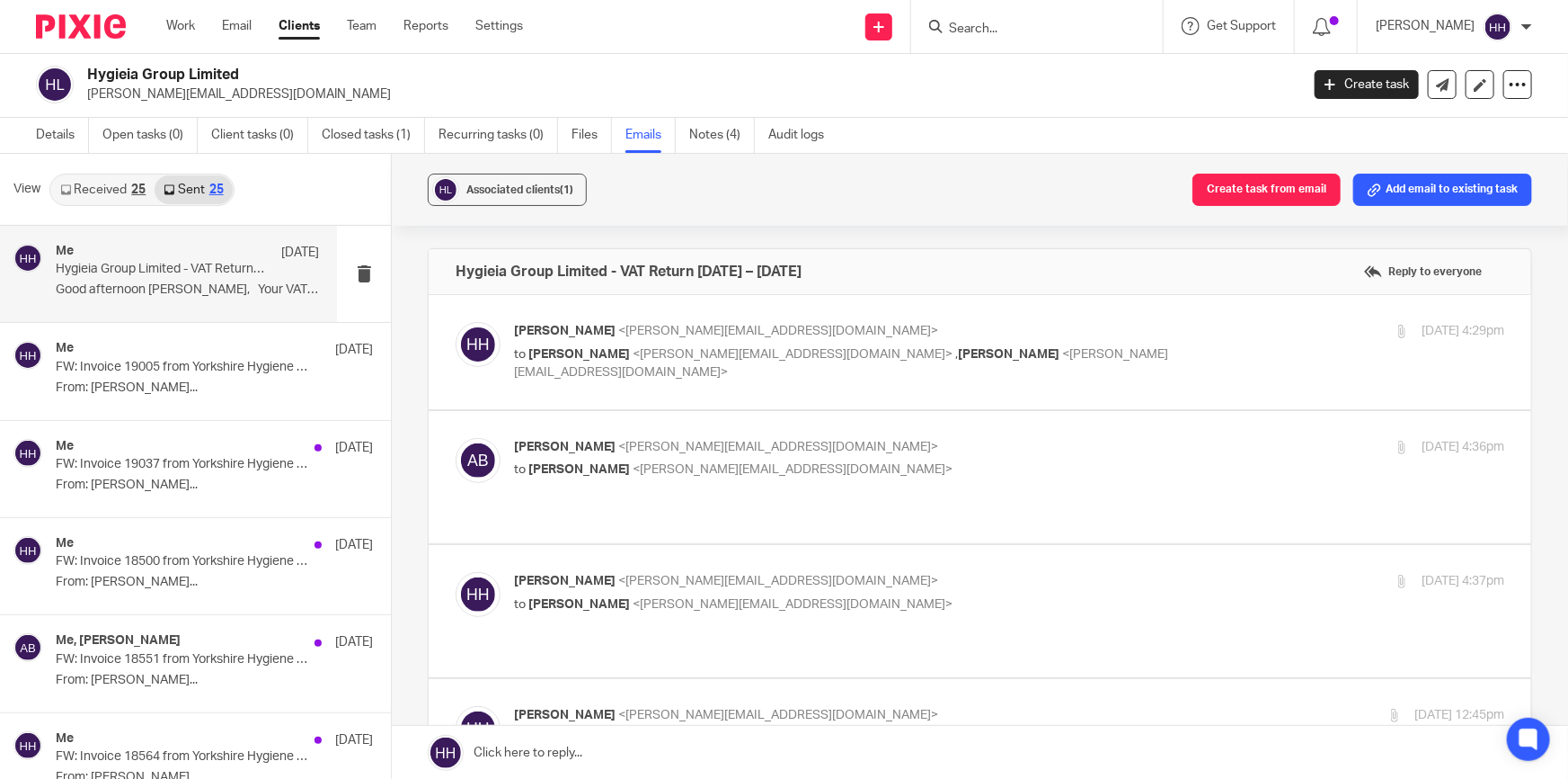
click at [664, 271] on h4 "Hygieia Group Limited - VAT Return [DATE] – [DATE]" at bounding box center [628, 271] width 346 height 18
click at [65, 126] on link "Details" at bounding box center [62, 135] width 53 height 35
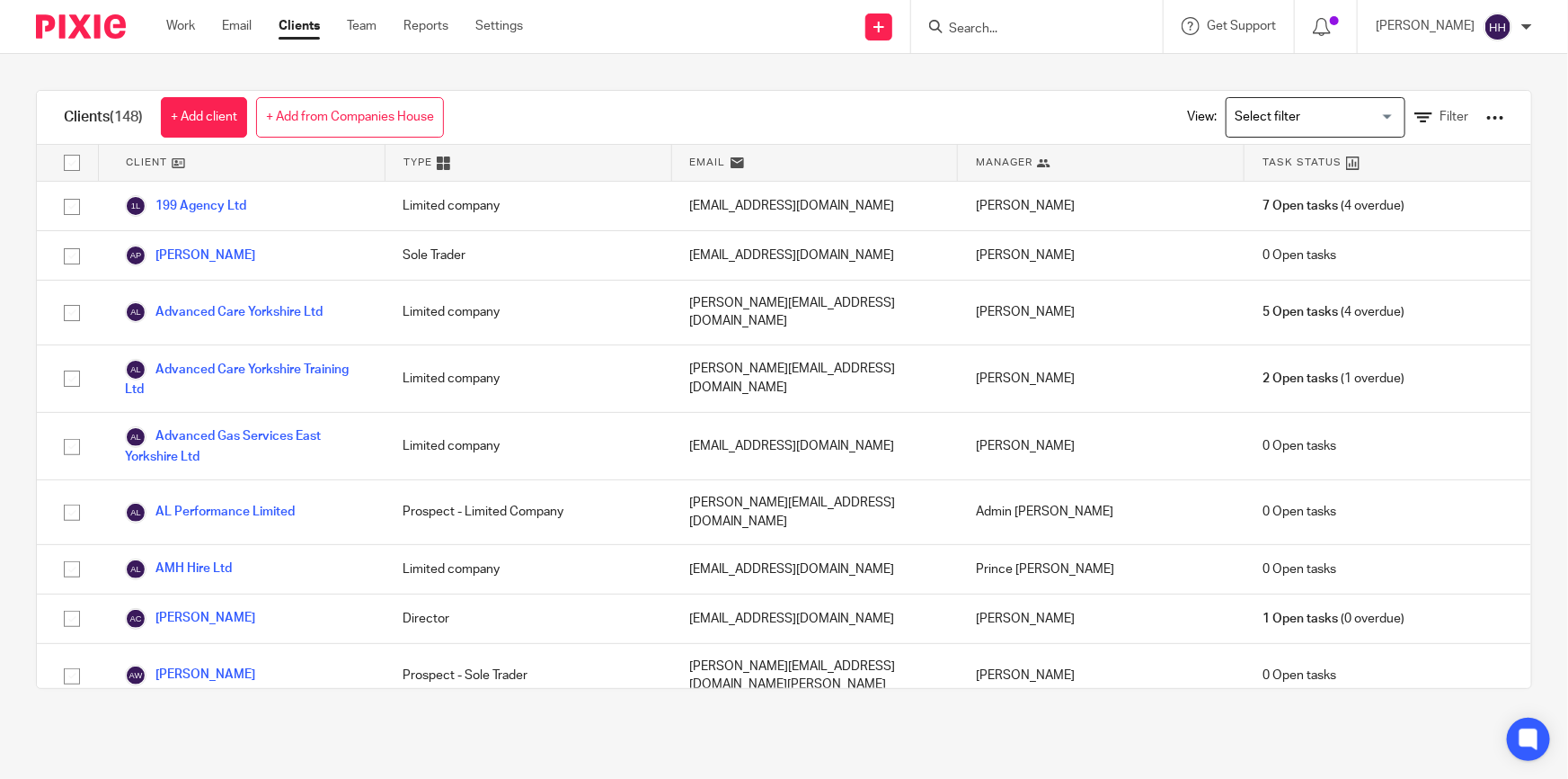
click at [1020, 17] on form at bounding box center [1043, 26] width 191 height 22
click at [1018, 23] on input "Search" at bounding box center [1028, 29] width 162 height 17
